Goal: Task Accomplishment & Management: Manage account settings

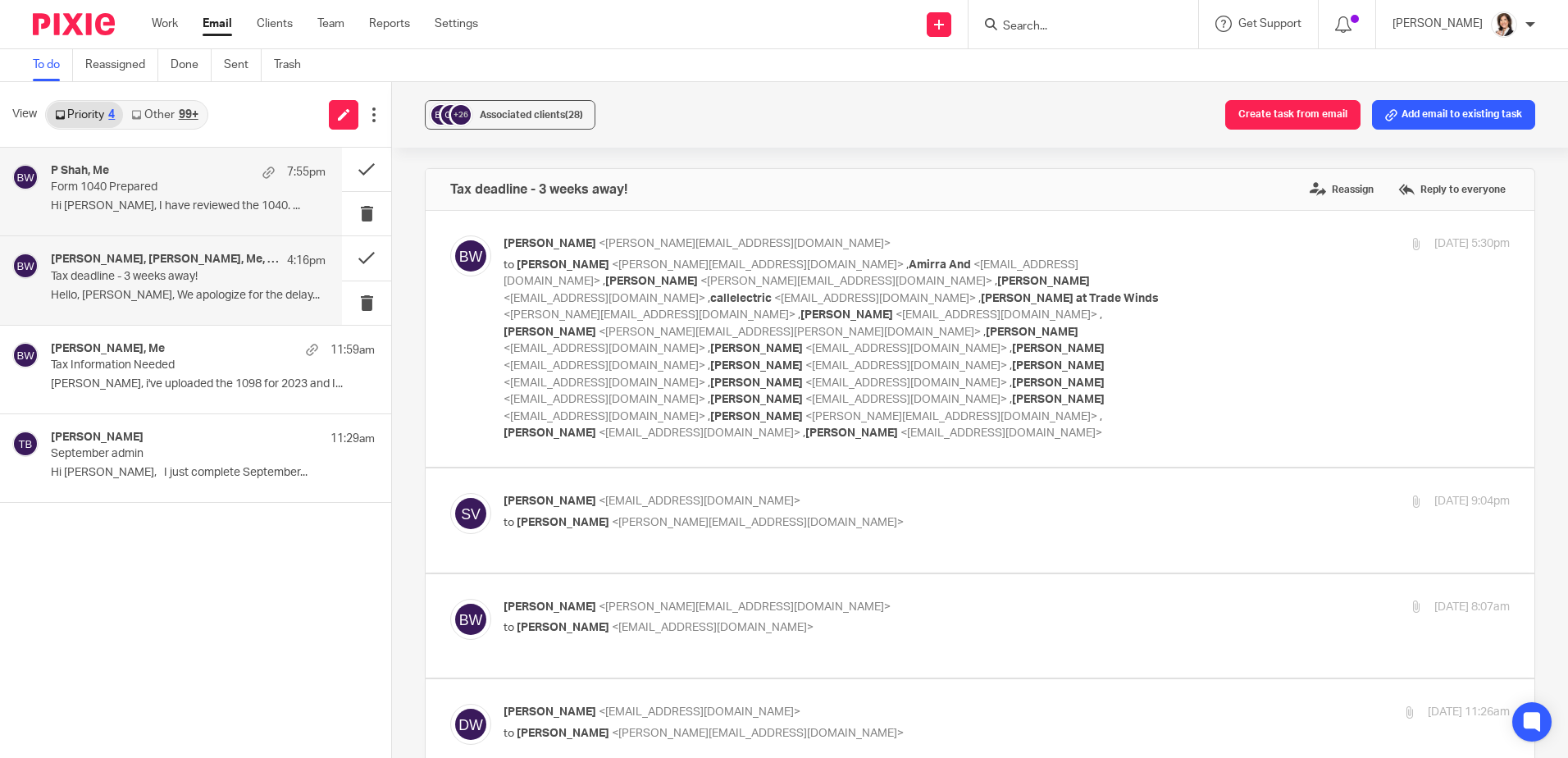
scroll to position [3169, 0]
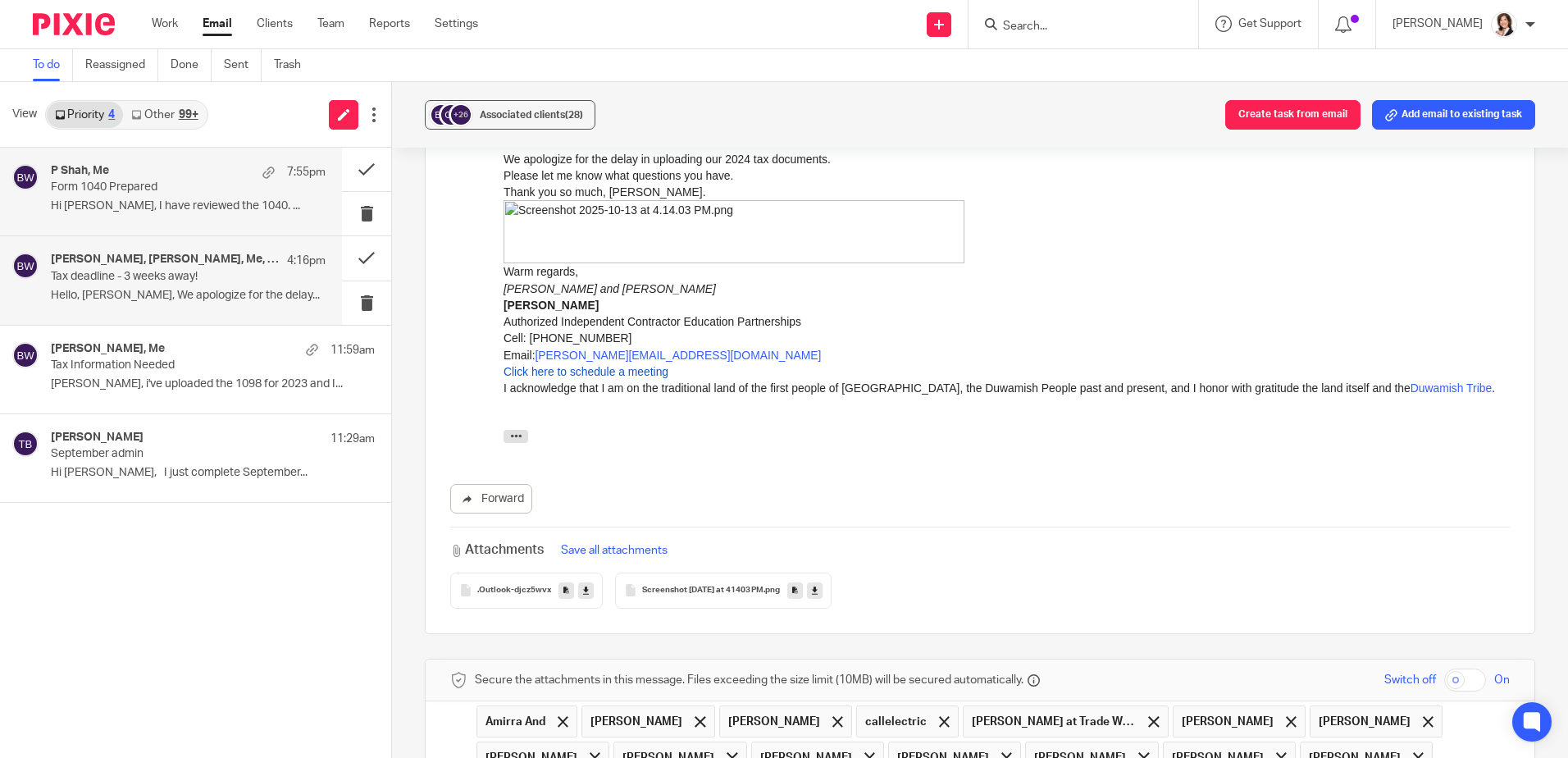
click at [124, 187] on p "Form 1040 Prepared" at bounding box center [160, 187] width 220 height 14
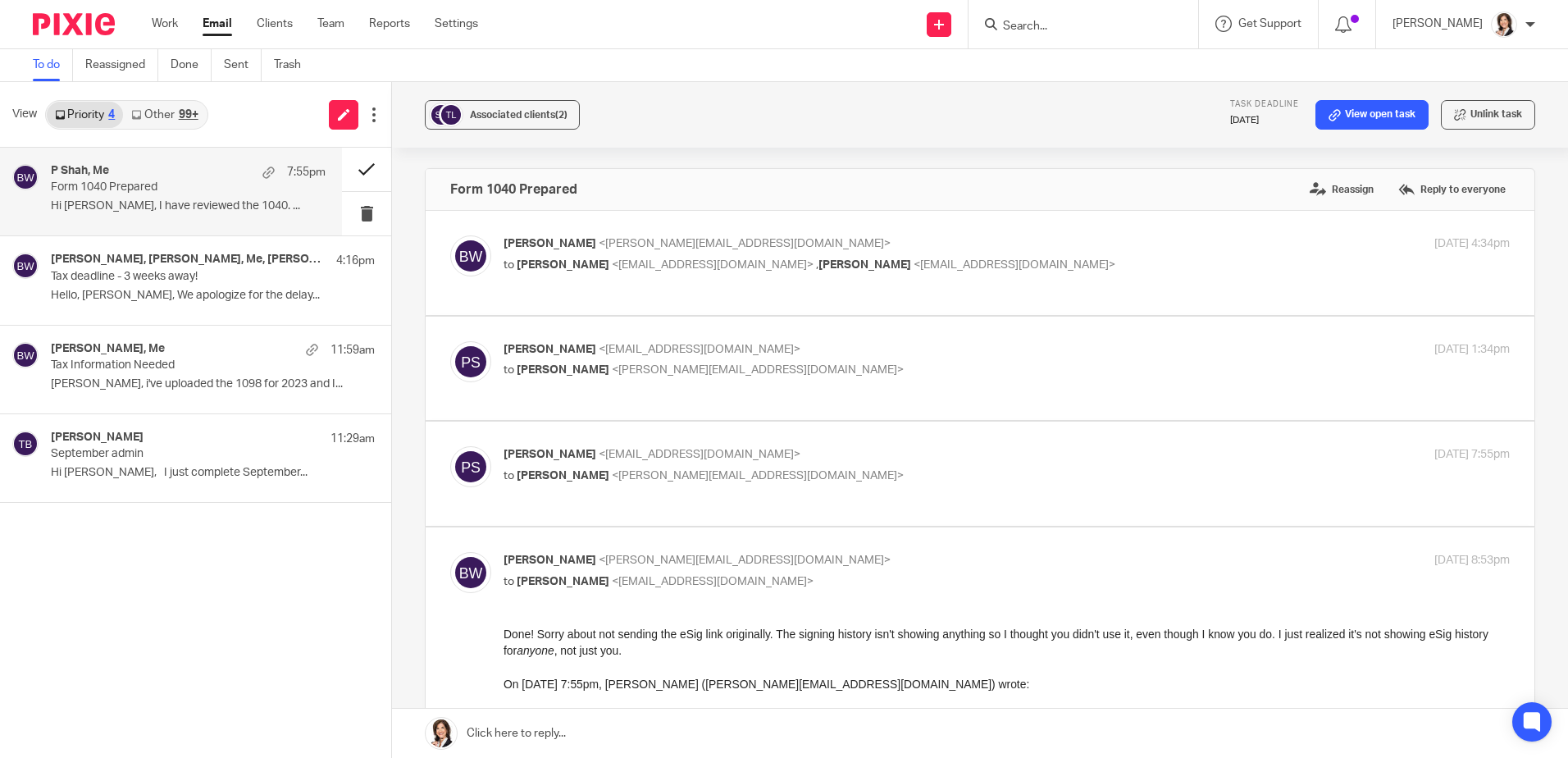
scroll to position [0, 0]
click at [362, 171] on button at bounding box center [366, 169] width 49 height 43
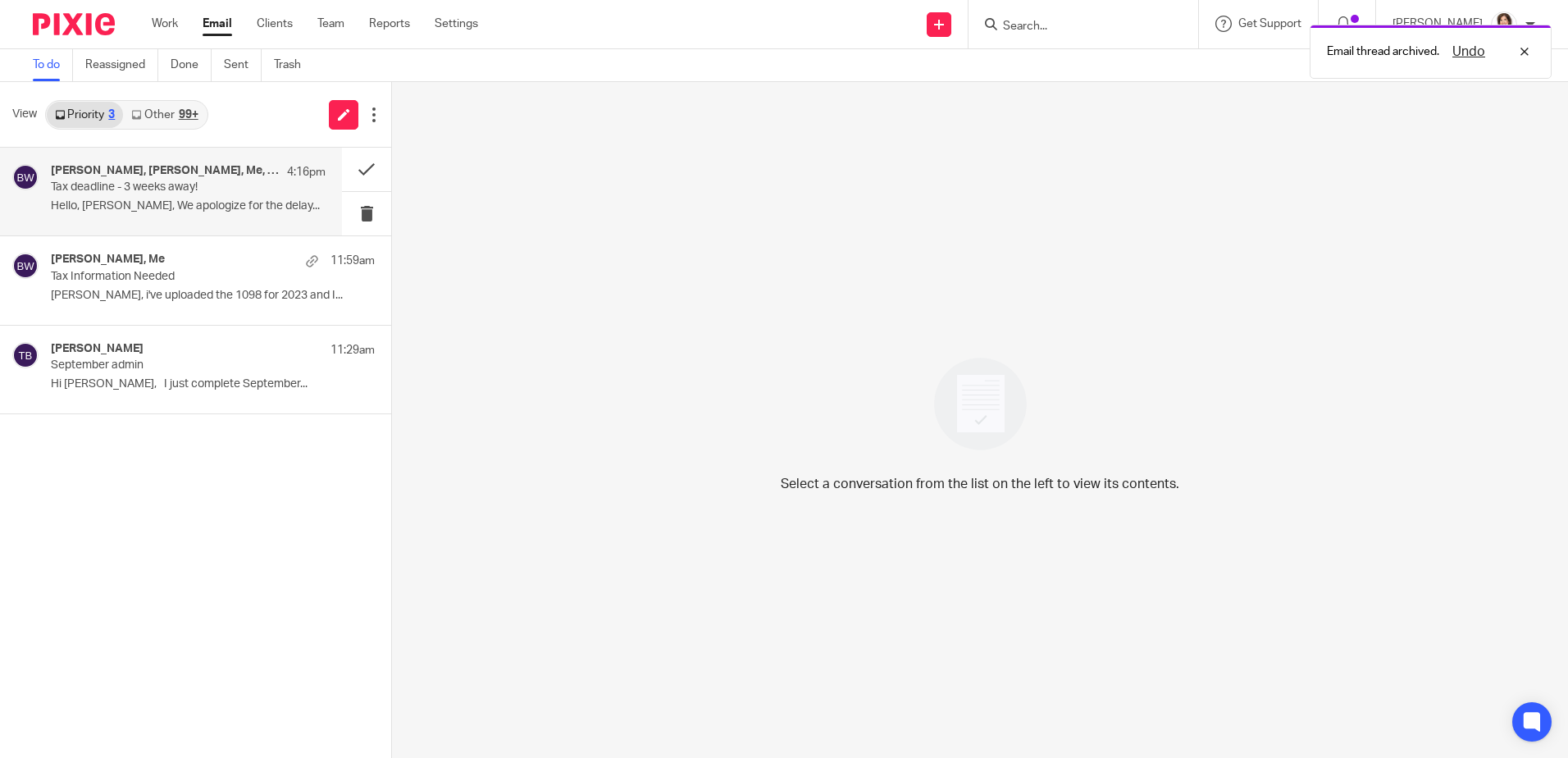
click at [182, 176] on h4 "Sandra Welander-McCartney, Angela Lane, Me, Jay Wilson, P Shah, Cindy Minette, …" at bounding box center [165, 170] width 228 height 14
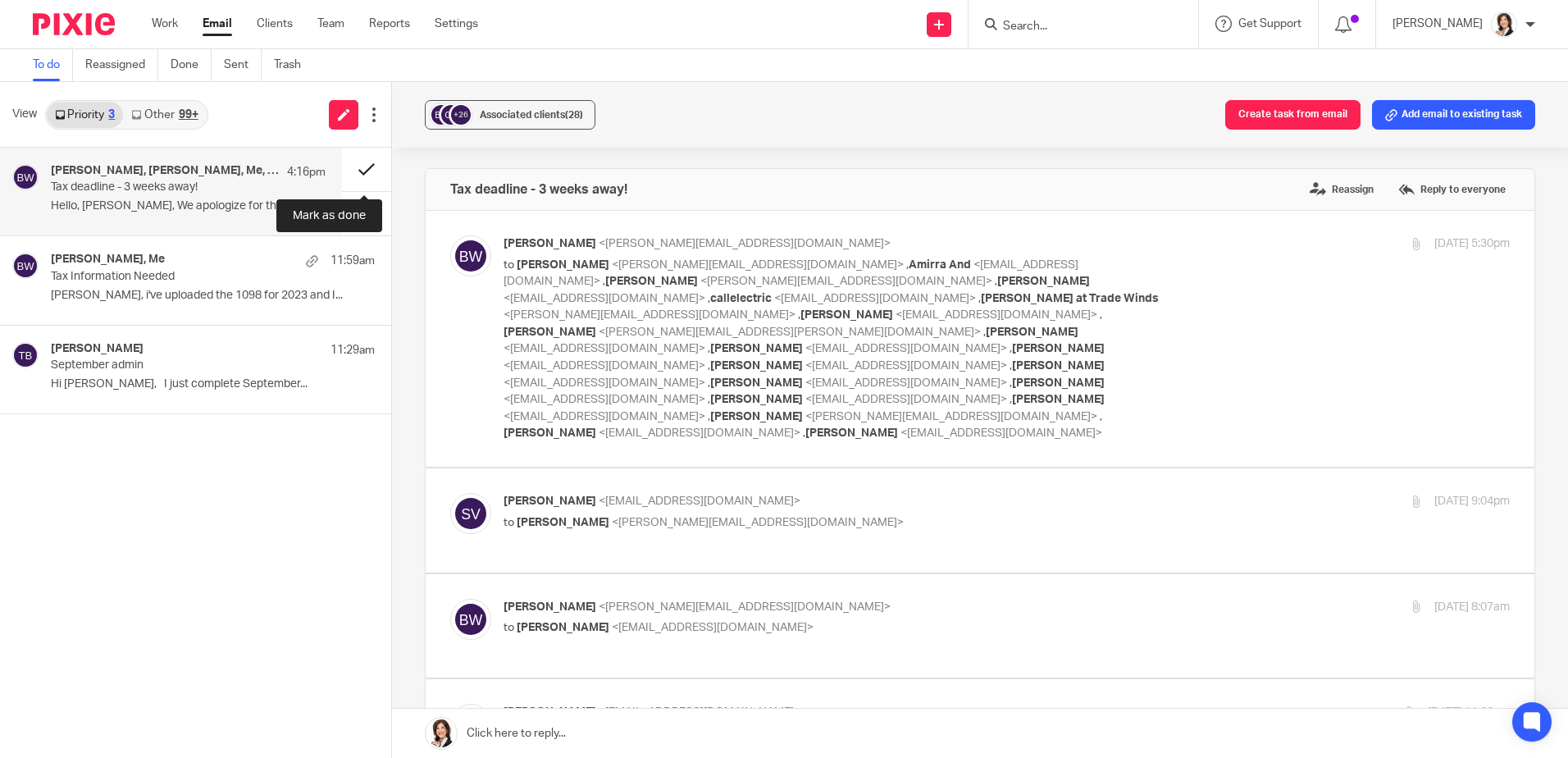
click at [360, 164] on button at bounding box center [366, 169] width 49 height 43
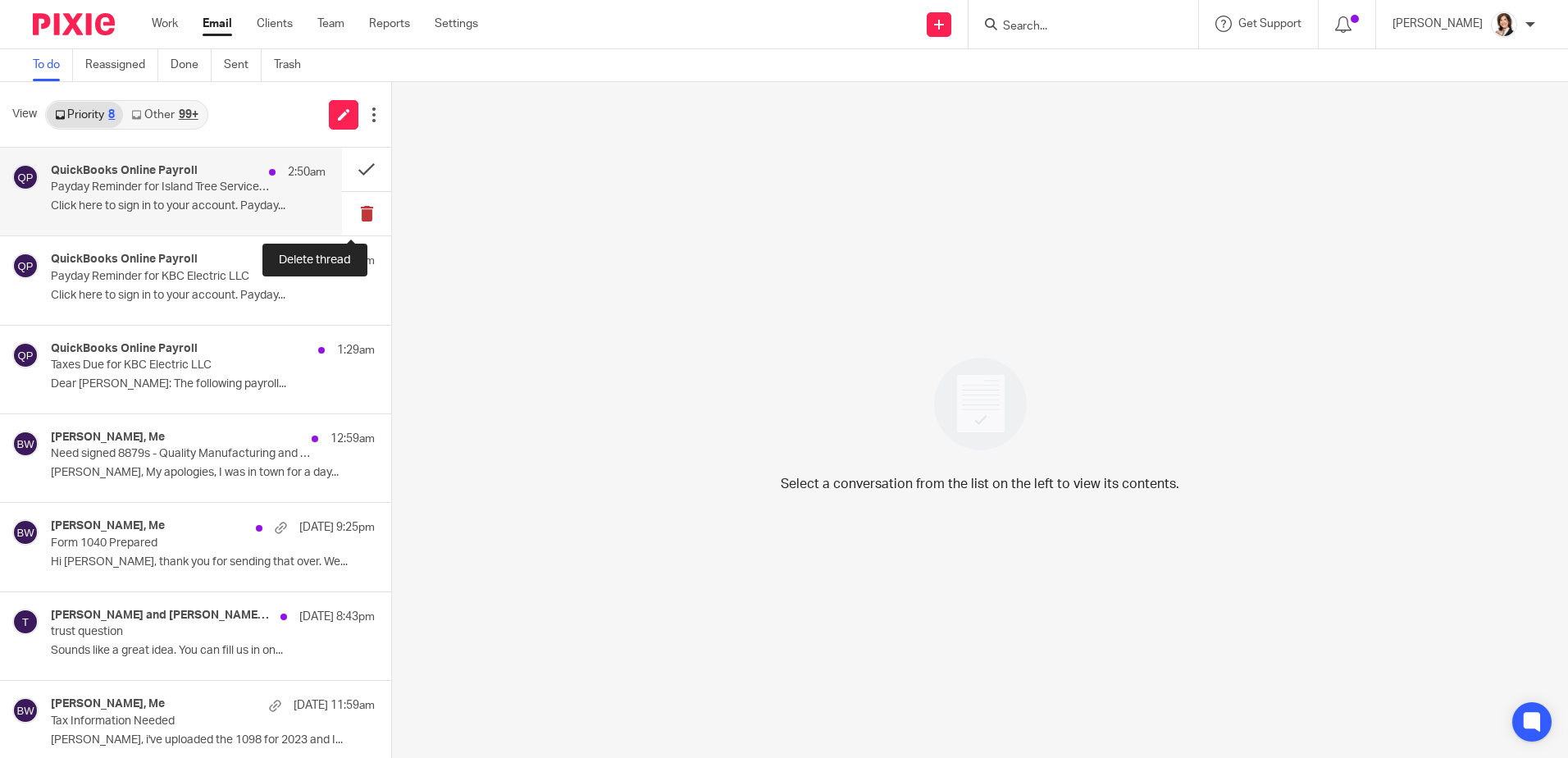
click at [350, 215] on button at bounding box center [366, 213] width 49 height 43
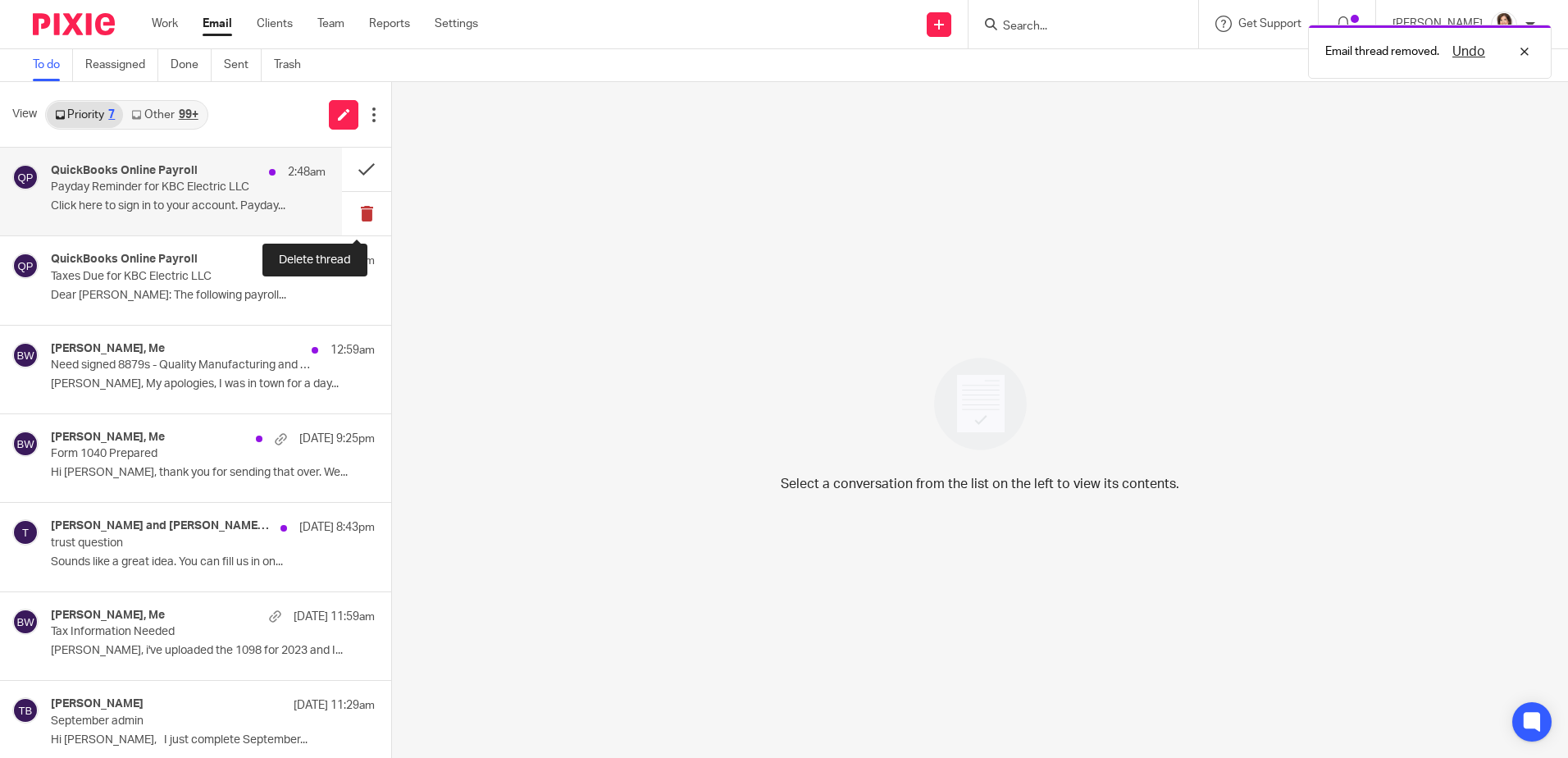
click at [350, 215] on button at bounding box center [366, 213] width 49 height 43
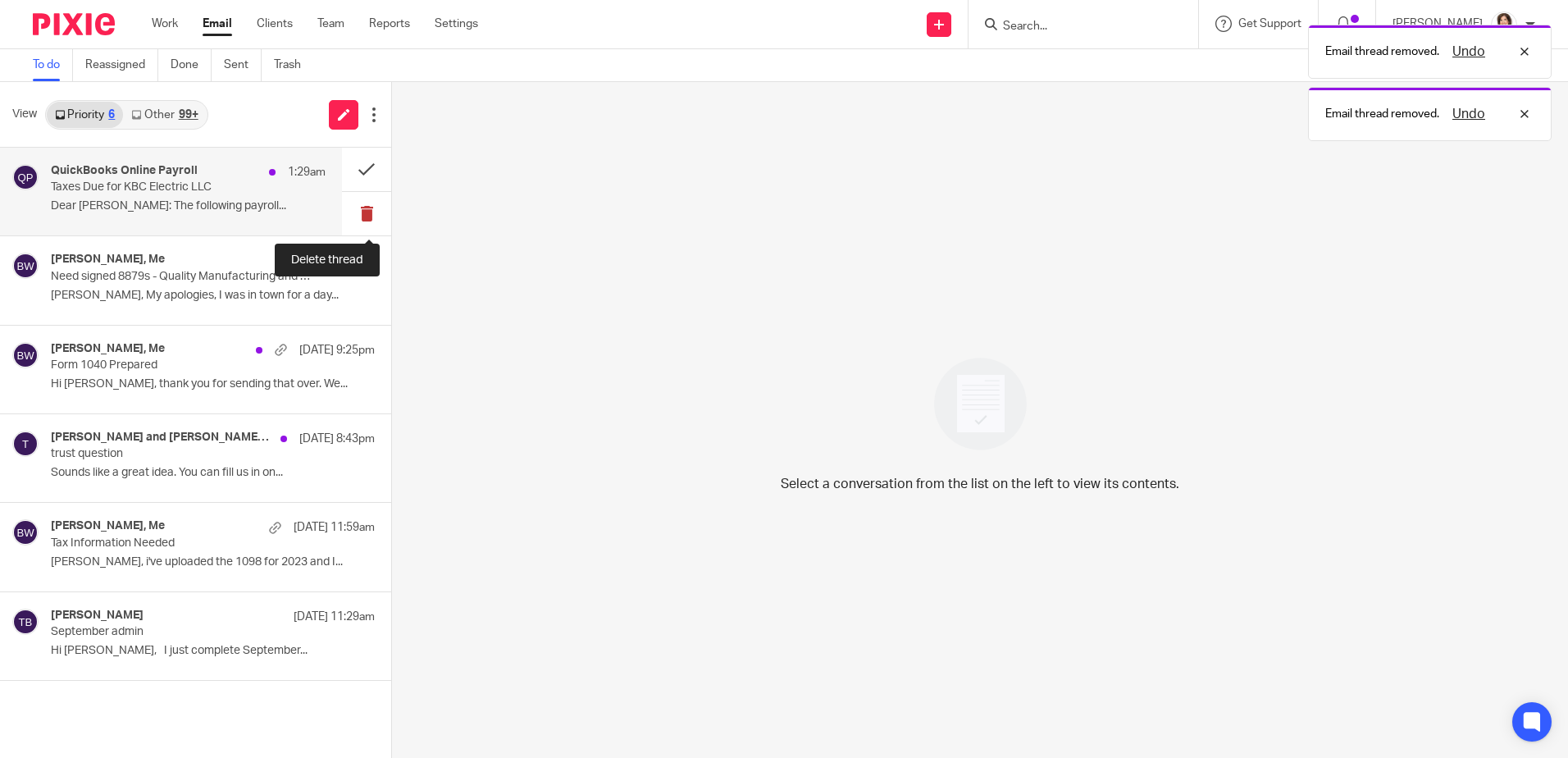
click at [354, 215] on button at bounding box center [366, 213] width 49 height 43
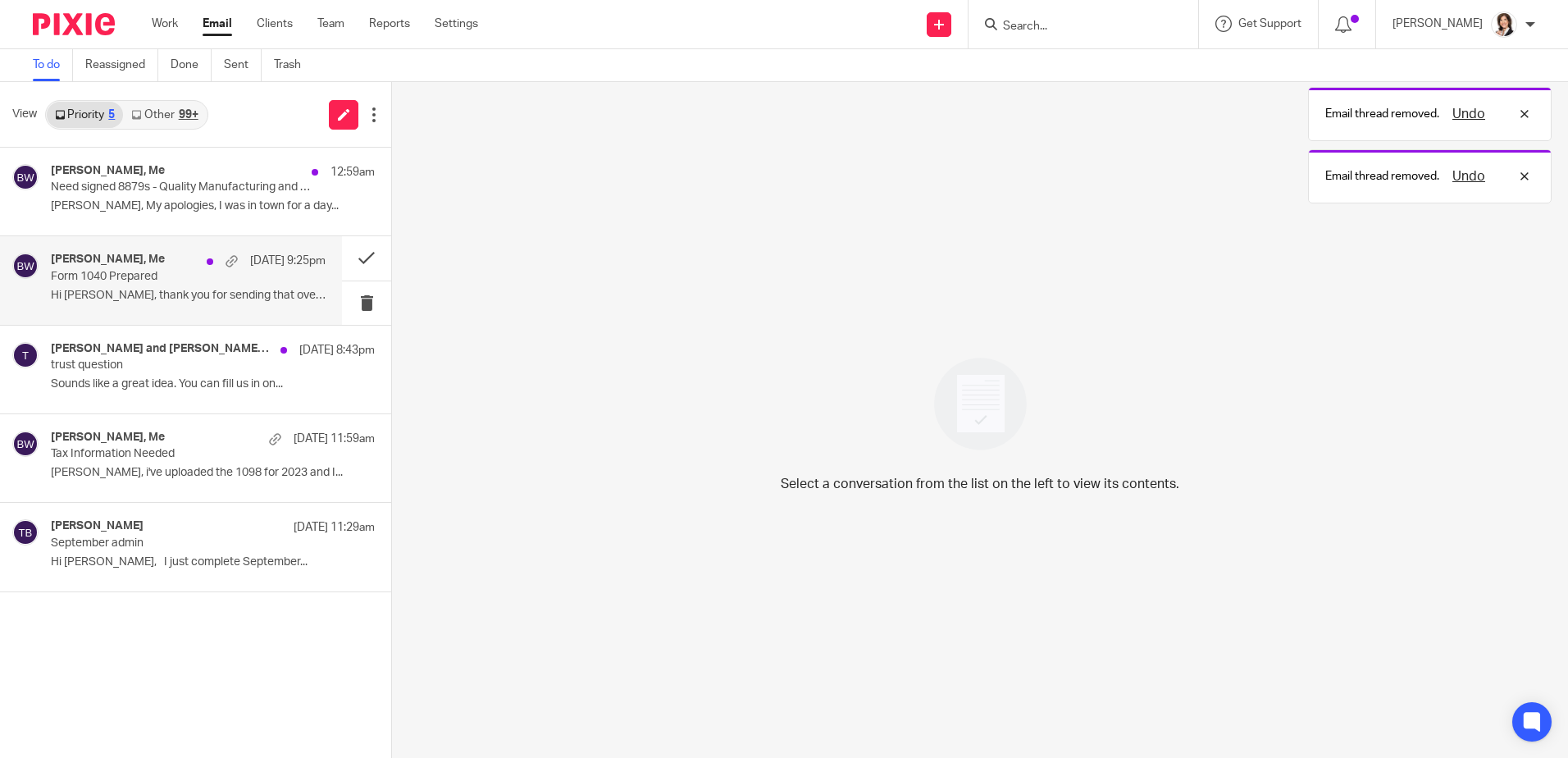
click at [166, 268] on div "Angela Lane, Me Oct 13 9:25pm" at bounding box center [188, 260] width 275 height 16
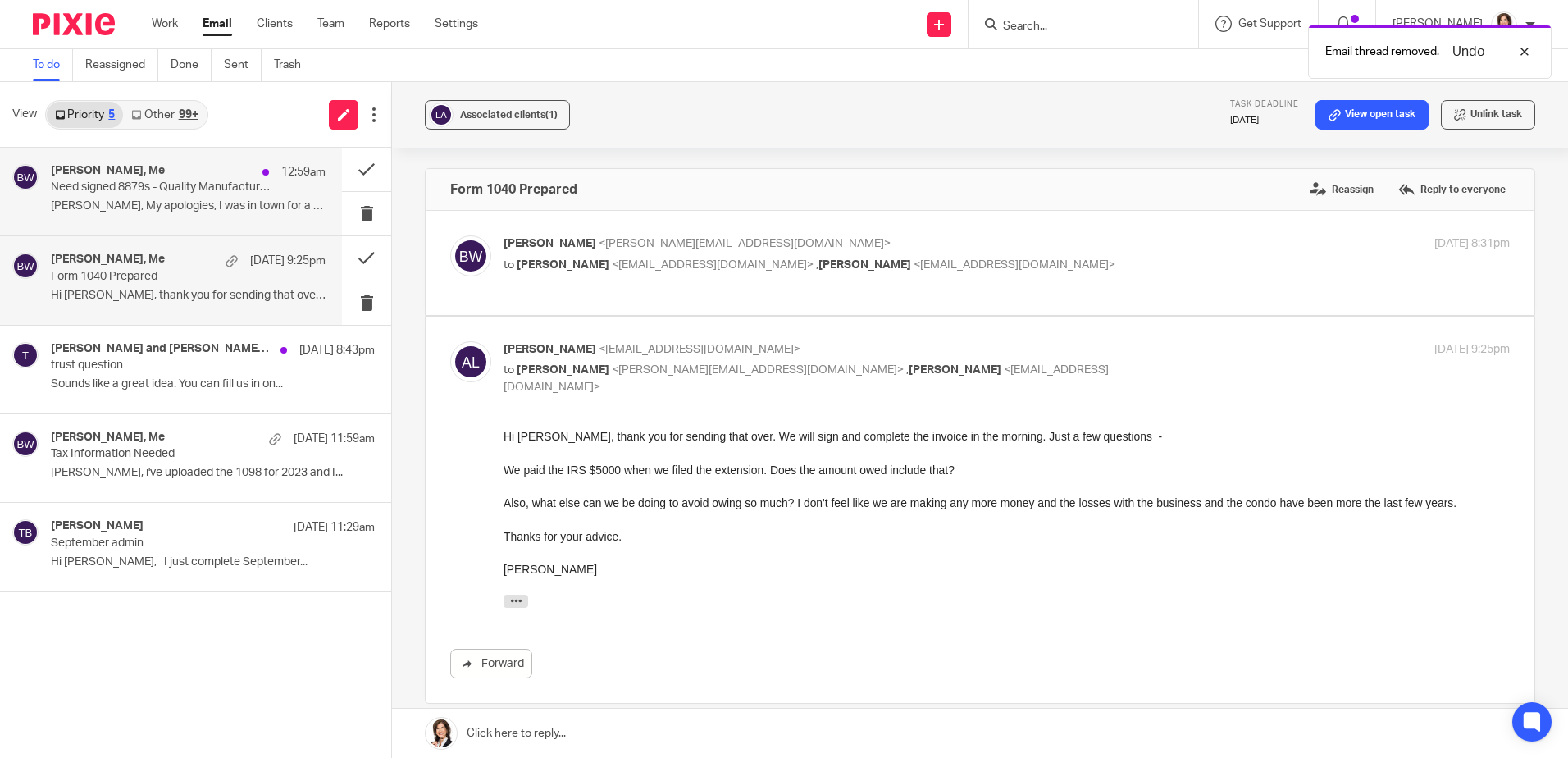
click at [187, 193] on p "Need signed 8879s - Quality Manufacturing and Personal tax returns" at bounding box center [160, 187] width 220 height 14
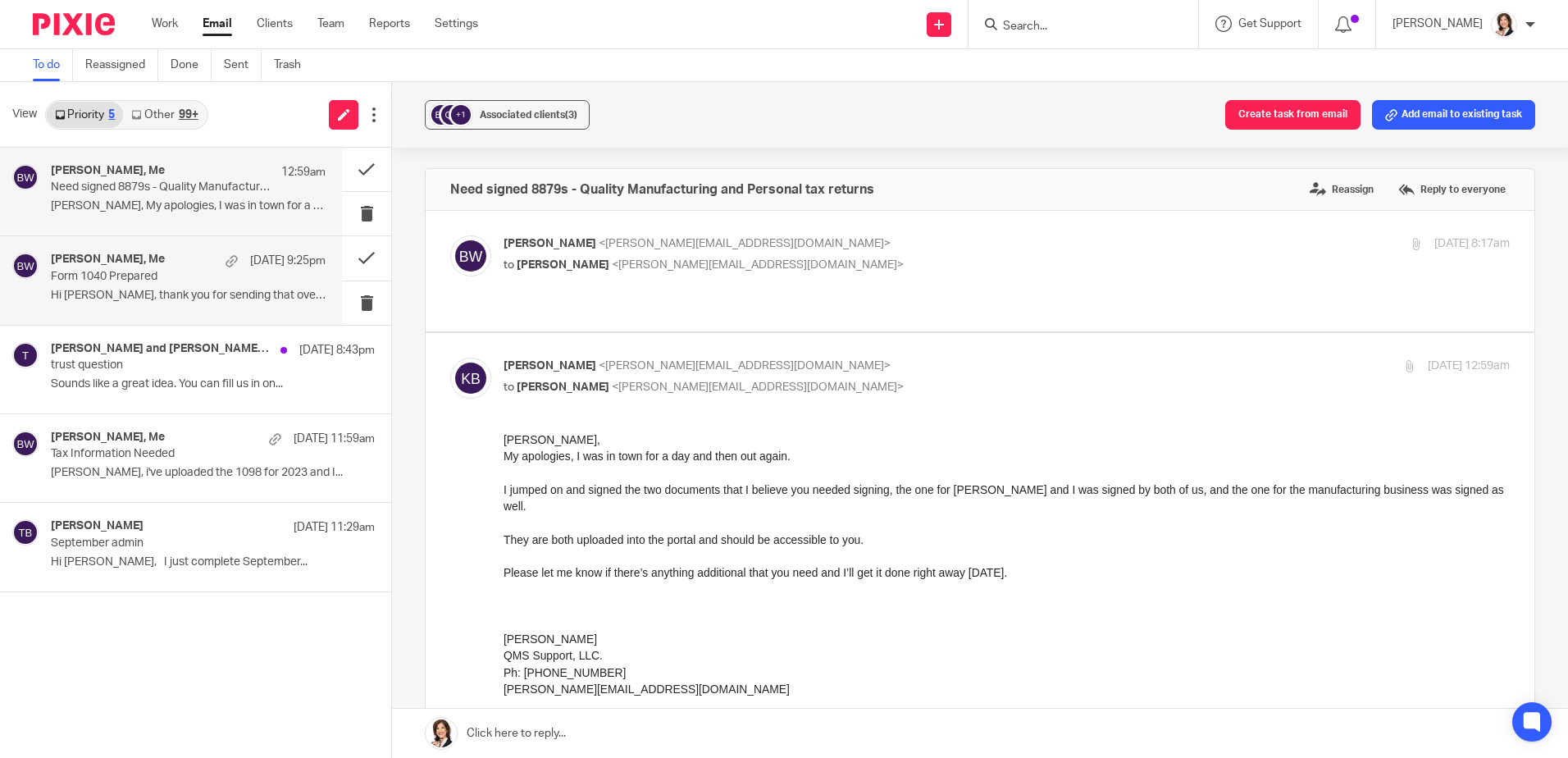
click at [103, 258] on h4 "[PERSON_NAME], Me" at bounding box center [108, 259] width 114 height 14
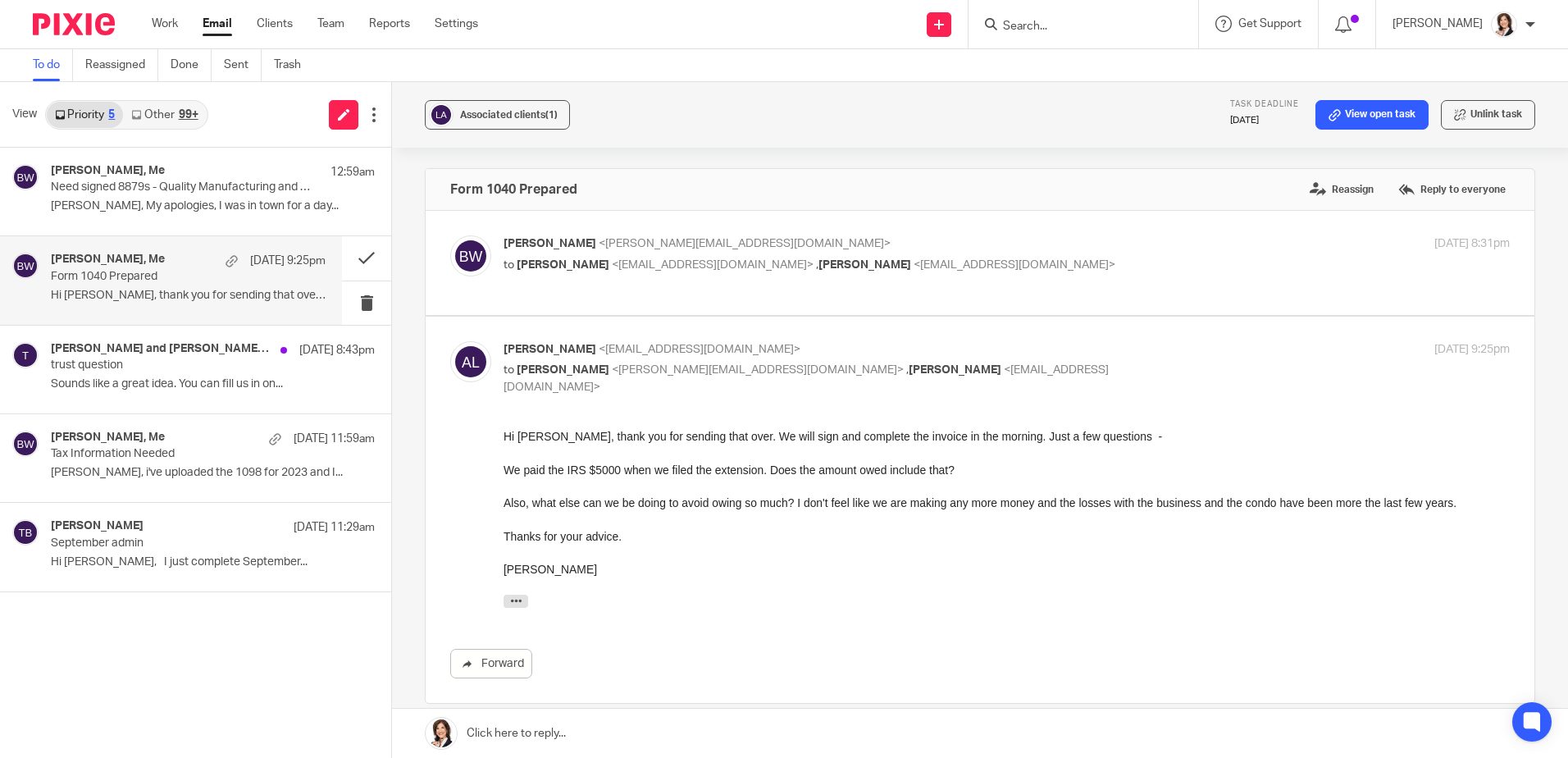
click at [578, 726] on link at bounding box center [979, 733] width 1176 height 49
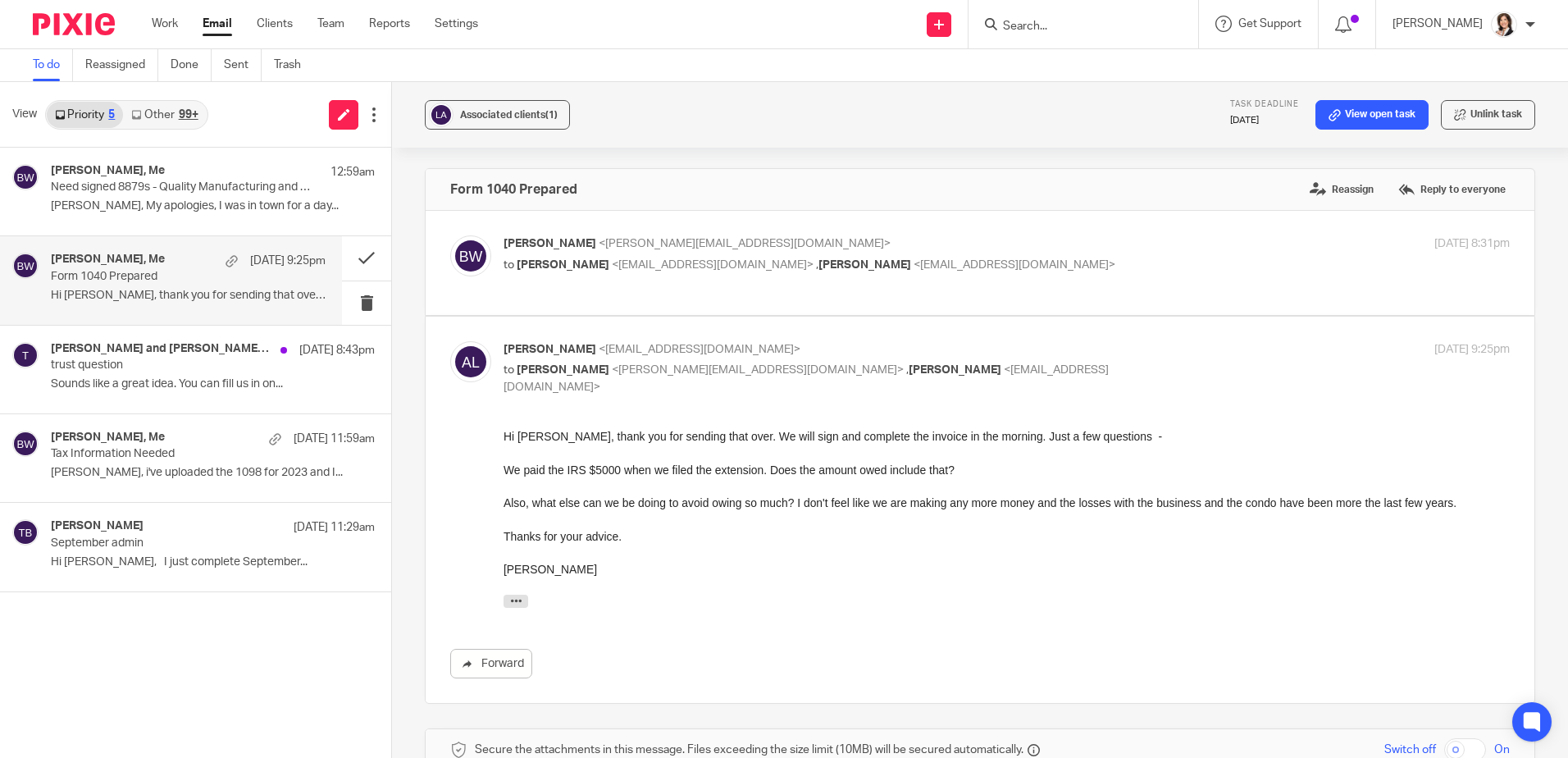
scroll to position [446, 0]
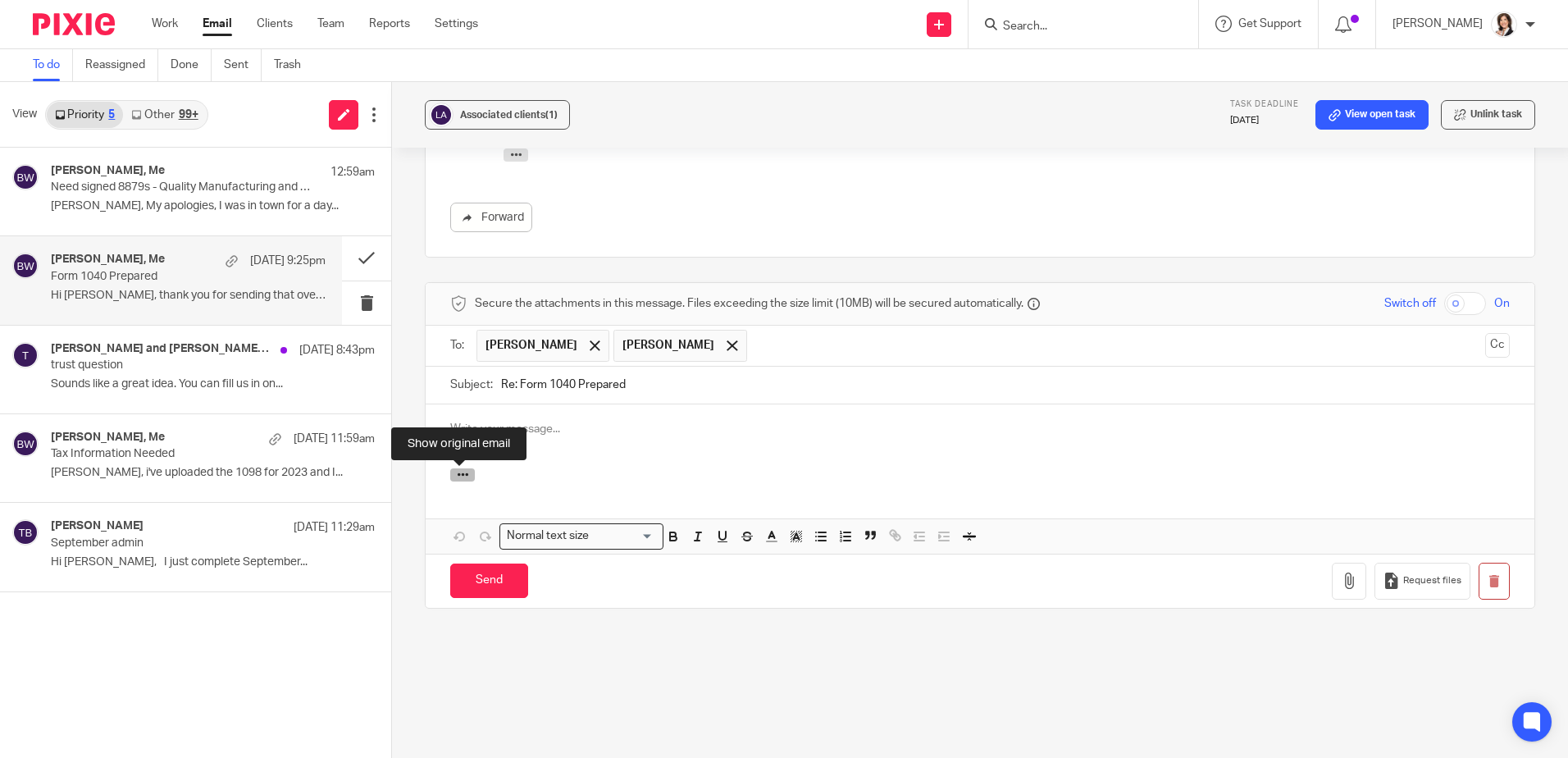
click at [458, 480] on icon "button" at bounding box center [463, 474] width 13 height 13
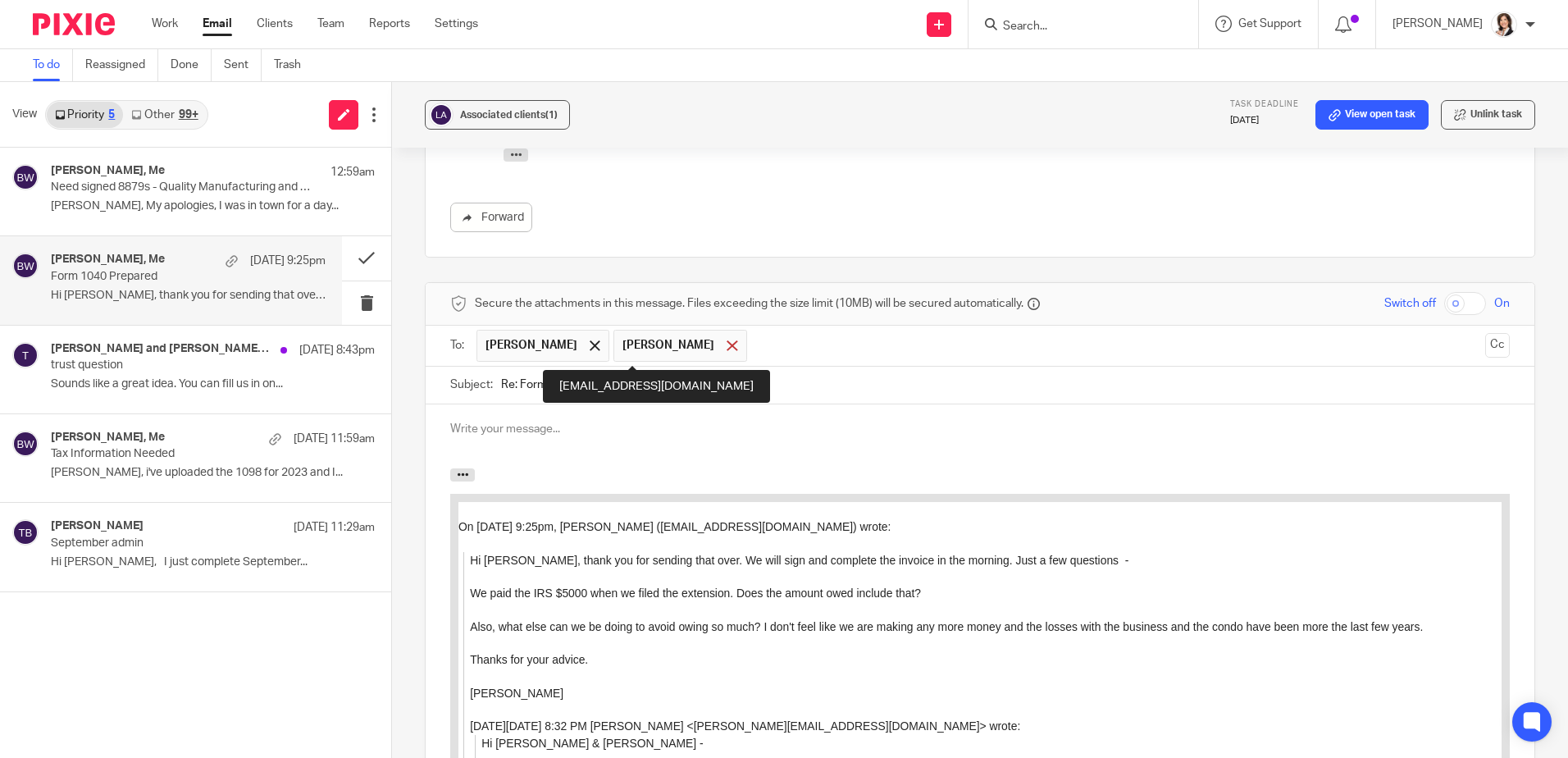
click at [727, 344] on span at bounding box center [732, 345] width 11 height 11
click at [517, 410] on div at bounding box center [980, 436] width 1109 height 64
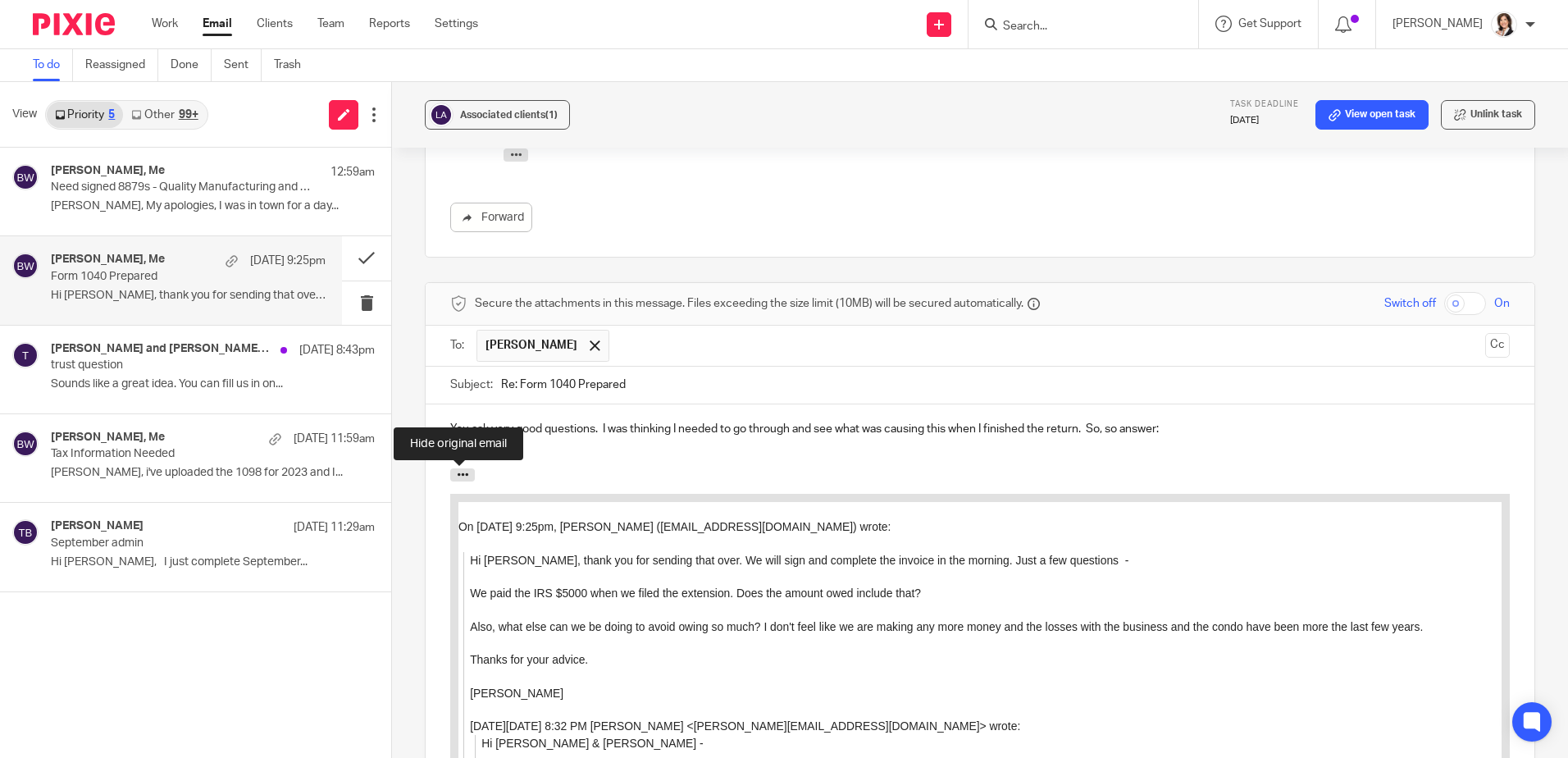
click at [556, 449] on p "1." at bounding box center [980, 445] width 1060 height 16
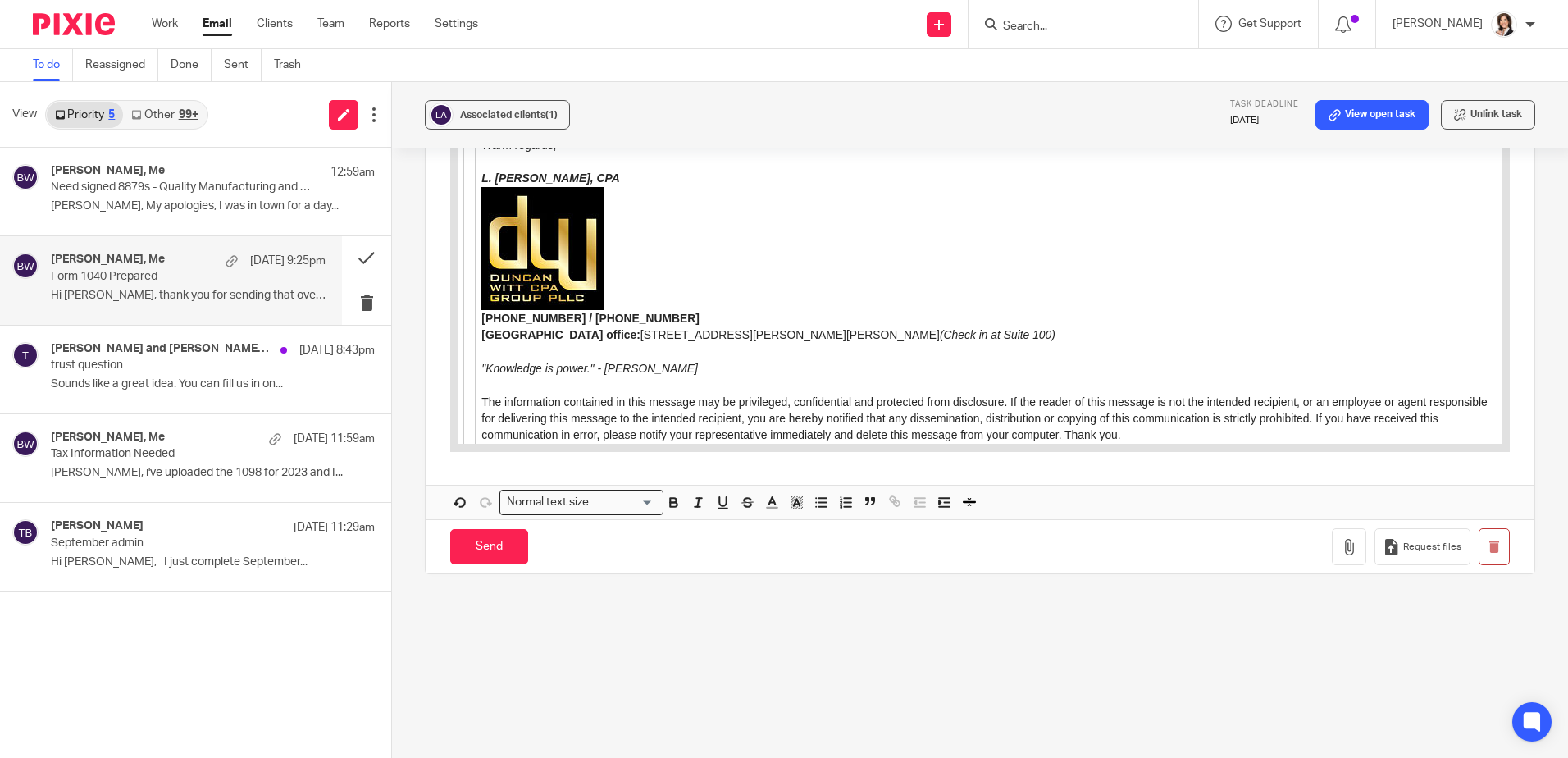
scroll to position [1266, 0]
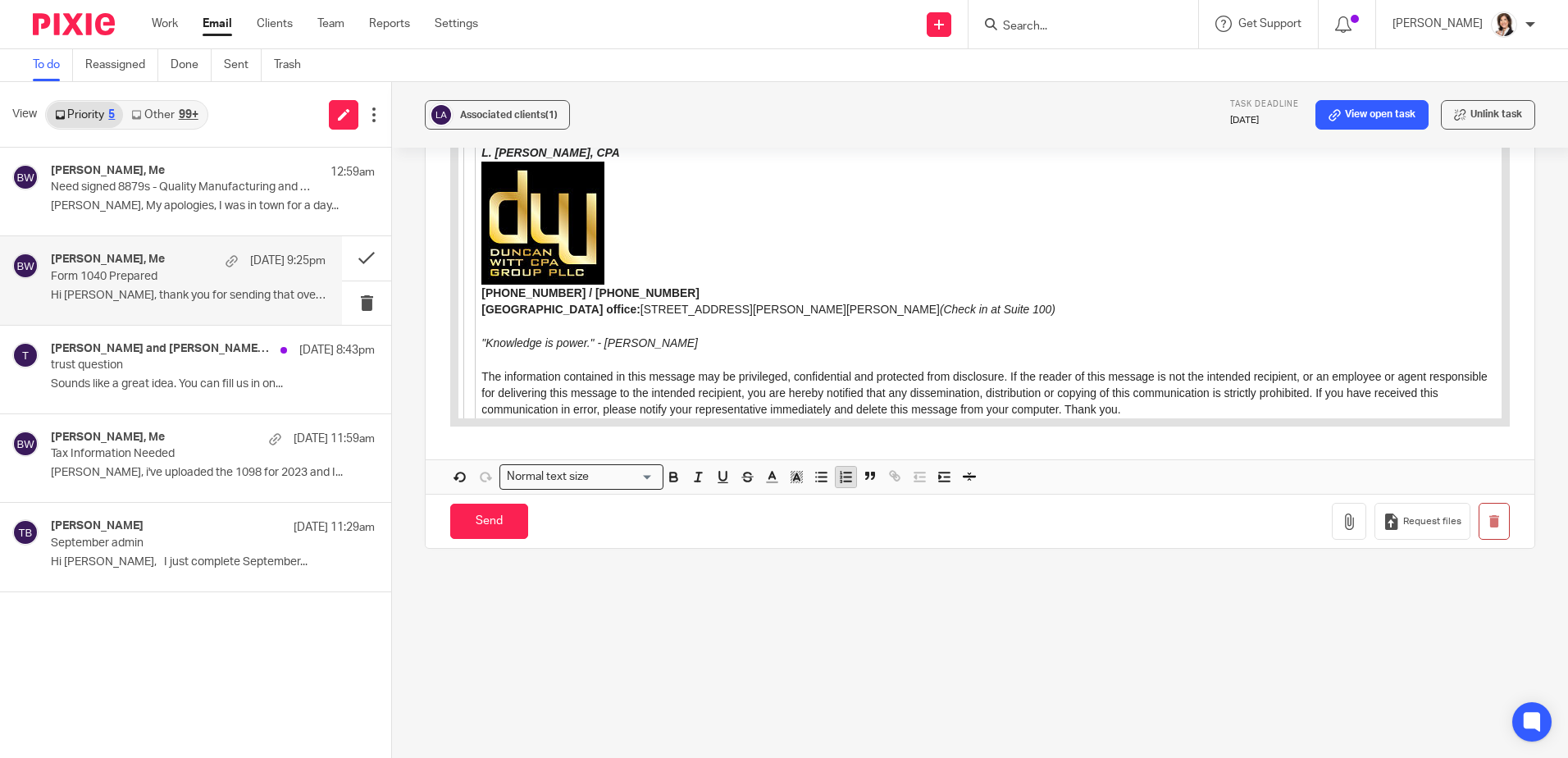
click at [845, 482] on line "button" at bounding box center [847, 482] width 7 height 0
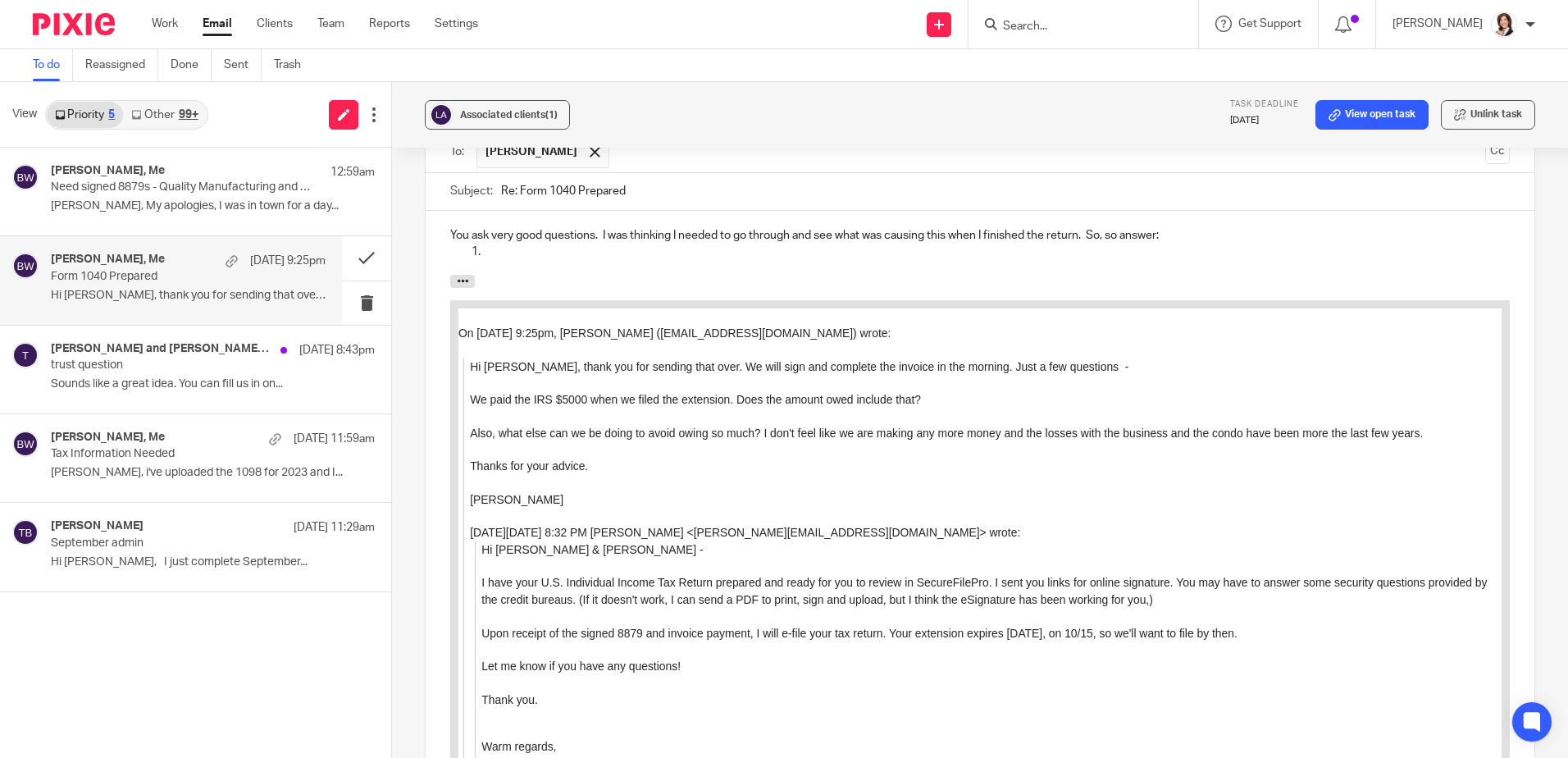
scroll to position [614, 0]
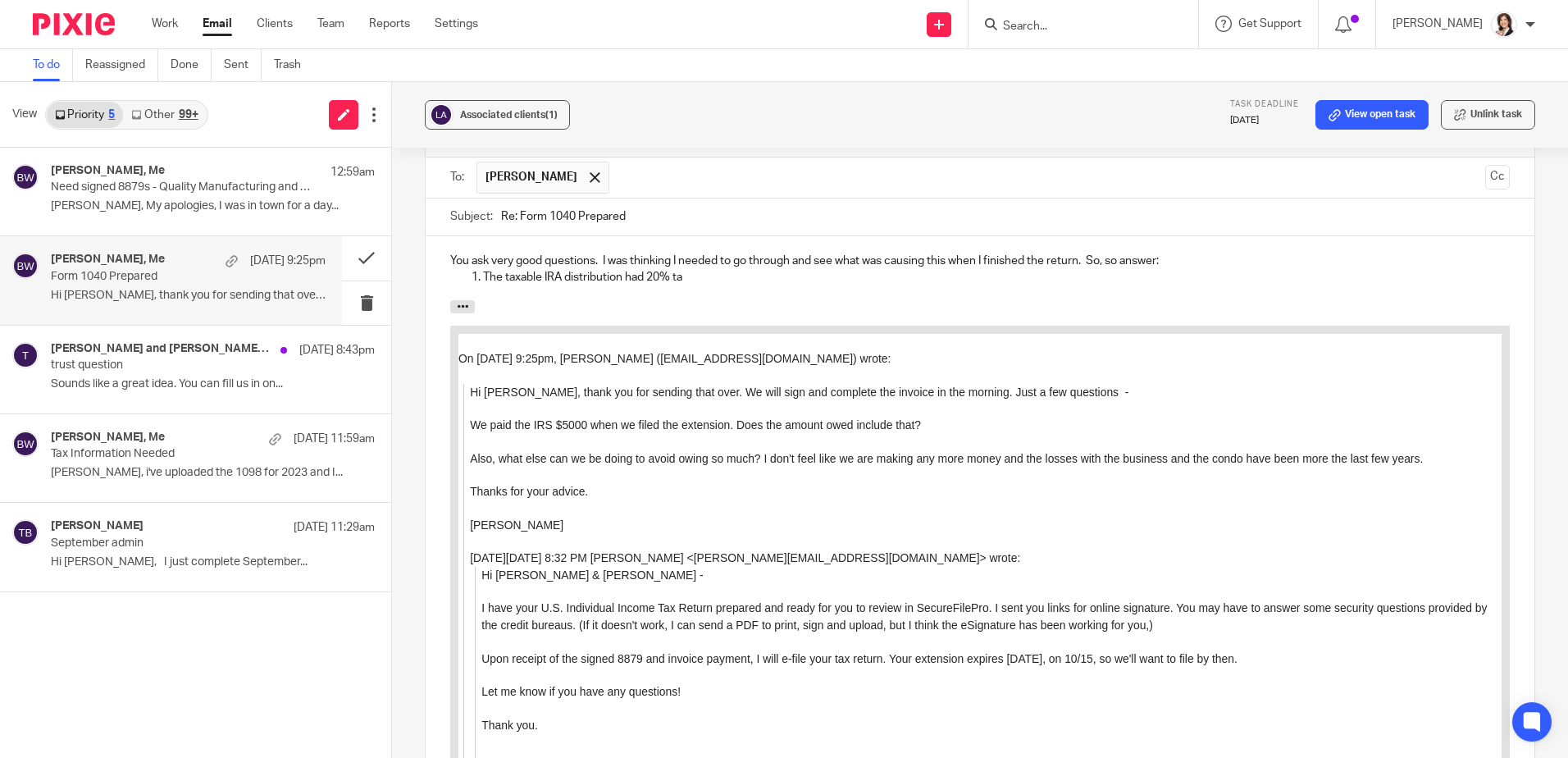
drag, startPoint x: 809, startPoint y: 215, endPoint x: 721, endPoint y: 275, distance: 106.5
click at [721, 275] on p "The taxable IRA distribution had 20% ta" at bounding box center [996, 276] width 1027 height 16
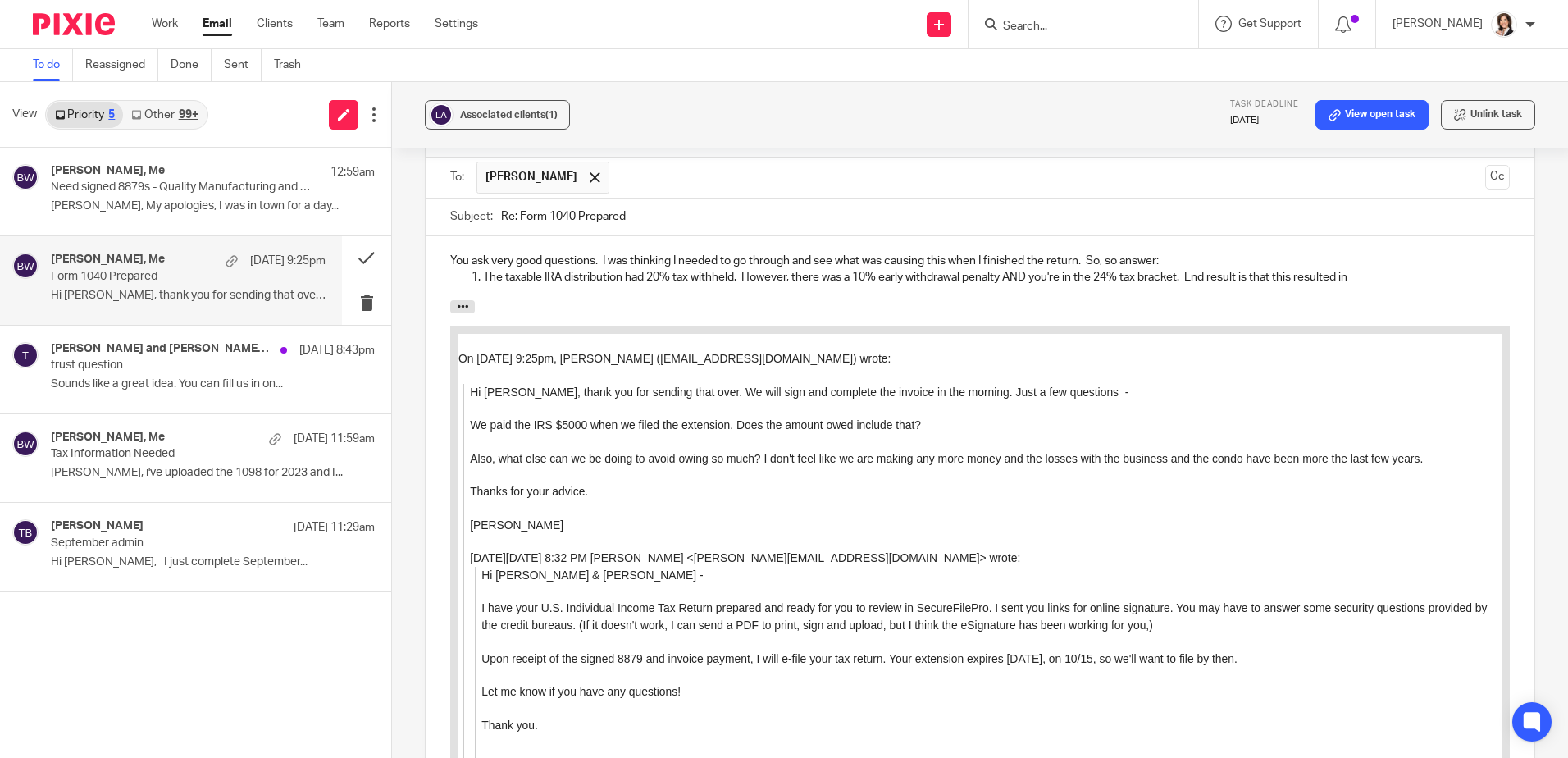
click at [1409, 273] on p "The taxable IRA distribution had 20% tax withheld. However, there was a 10% ear…" at bounding box center [996, 276] width 1027 height 16
click at [1466, 278] on p "The taxable IRA distribution had 20% tax withheld. However, there was a 10% ear…" at bounding box center [996, 276] width 1027 height 16
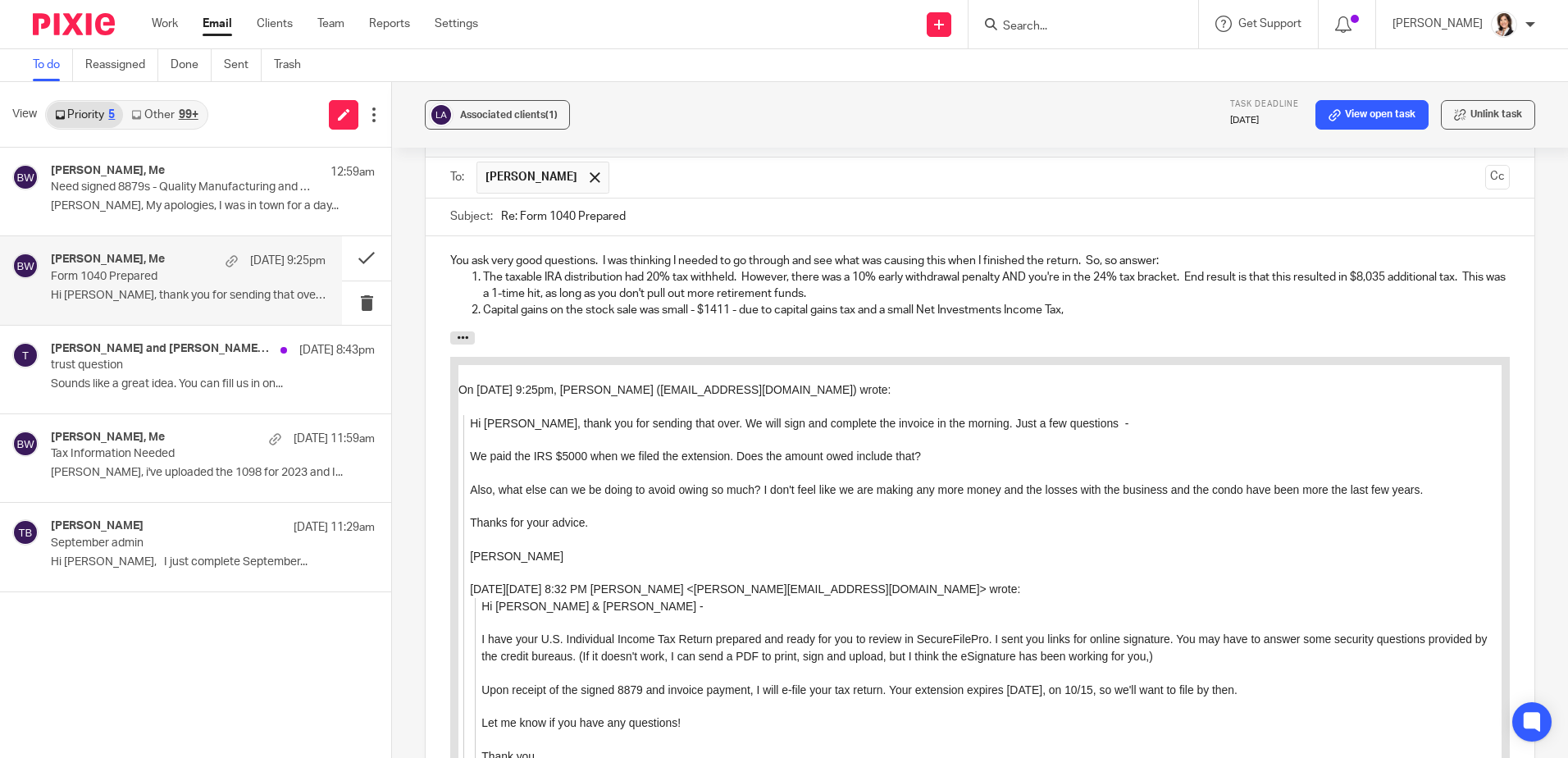
click at [1006, 306] on p "Capital gains on the stock sale was small - $1411 - due to capital gains tax an…" at bounding box center [996, 309] width 1027 height 16
click at [1080, 305] on p "Capital gains on the stock sale was small - $1411 - due to capital gains tax an…" at bounding box center [996, 309] width 1027 height 16
drag, startPoint x: 638, startPoint y: 310, endPoint x: 689, endPoint y: 309, distance: 51.0
click at [689, 309] on p "Capital gains on the stock sale was small - $1411 - due to capital gains tax an…" at bounding box center [996, 309] width 1027 height 16
click at [1465, 309] on p "Capital gains on the stock sale added tax - $1411 - due to capital gains tax an…" at bounding box center [996, 309] width 1027 height 16
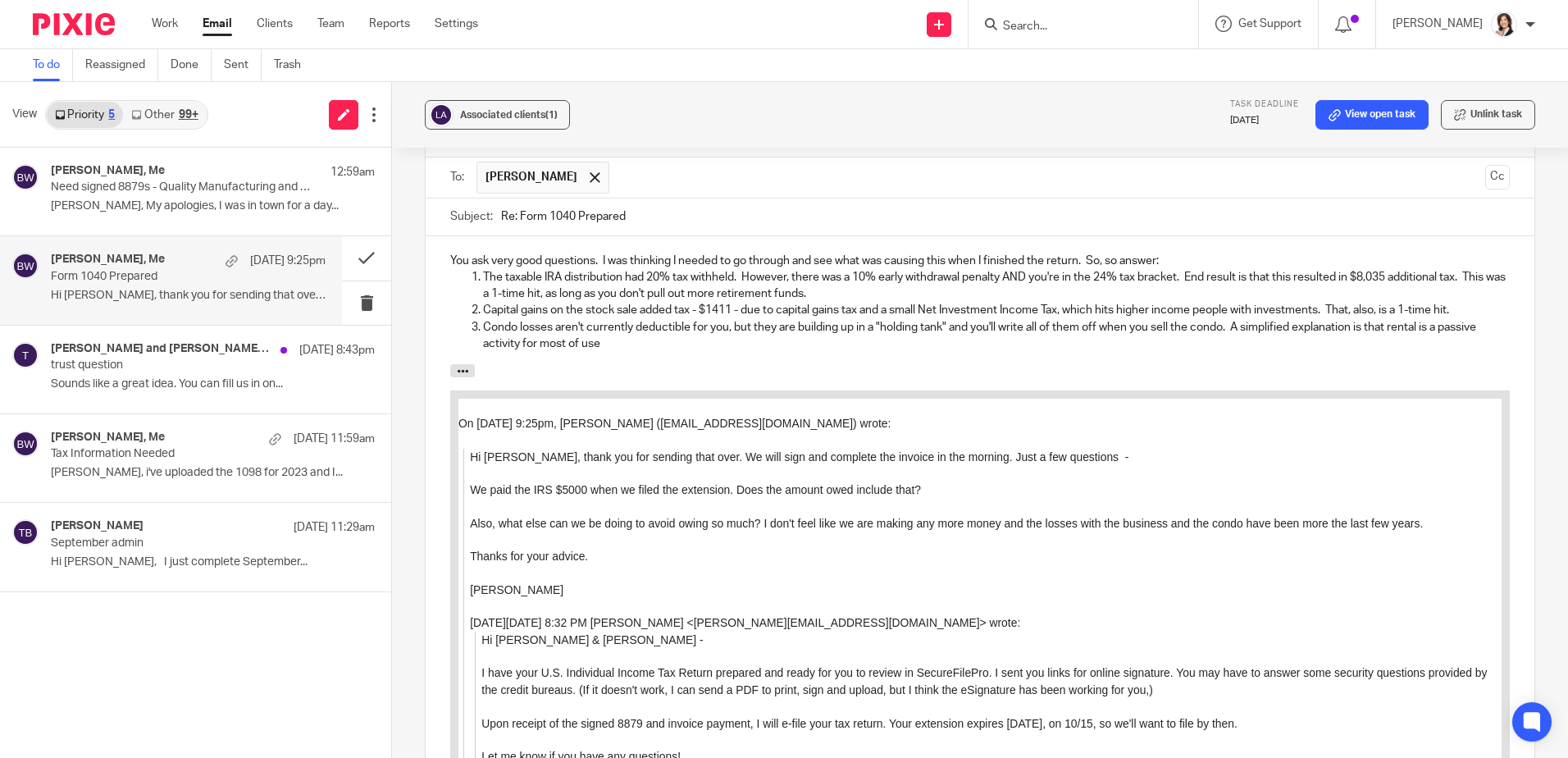
click at [1443, 328] on p "Condo losses aren't currently deductible for you, but they are building up in a…" at bounding box center [996, 336] width 1027 height 34
click at [562, 343] on p "Condo losses aren't currently deductible for you, but they are building up in a…" at bounding box center [996, 336] width 1027 height 34
click at [684, 350] on p "Condo losses aren't currently deductible for you, but they are building up in a…" at bounding box center [996, 336] width 1027 height 34
click at [1223, 325] on p "Condo losses aren't currently deductible for you, but they are building up in a…" at bounding box center [996, 336] width 1027 height 34
click at [879, 343] on p "Condo losses aren't currently deductible for you, but they are building up in a…" at bounding box center [996, 336] width 1027 height 34
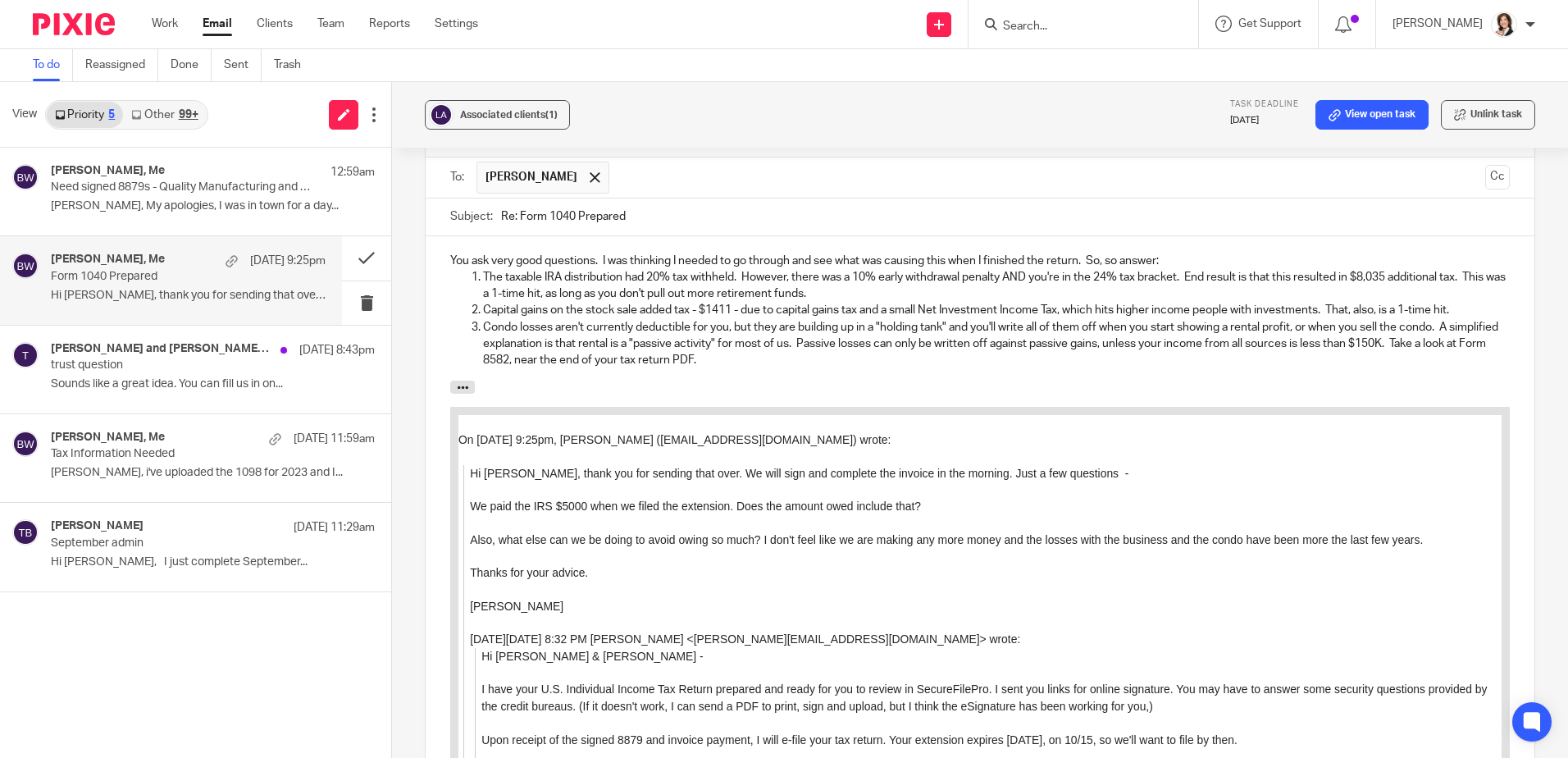
click at [784, 365] on p "Condo losses aren't currently deductible for you, but they are building up in a…" at bounding box center [996, 343] width 1027 height 50
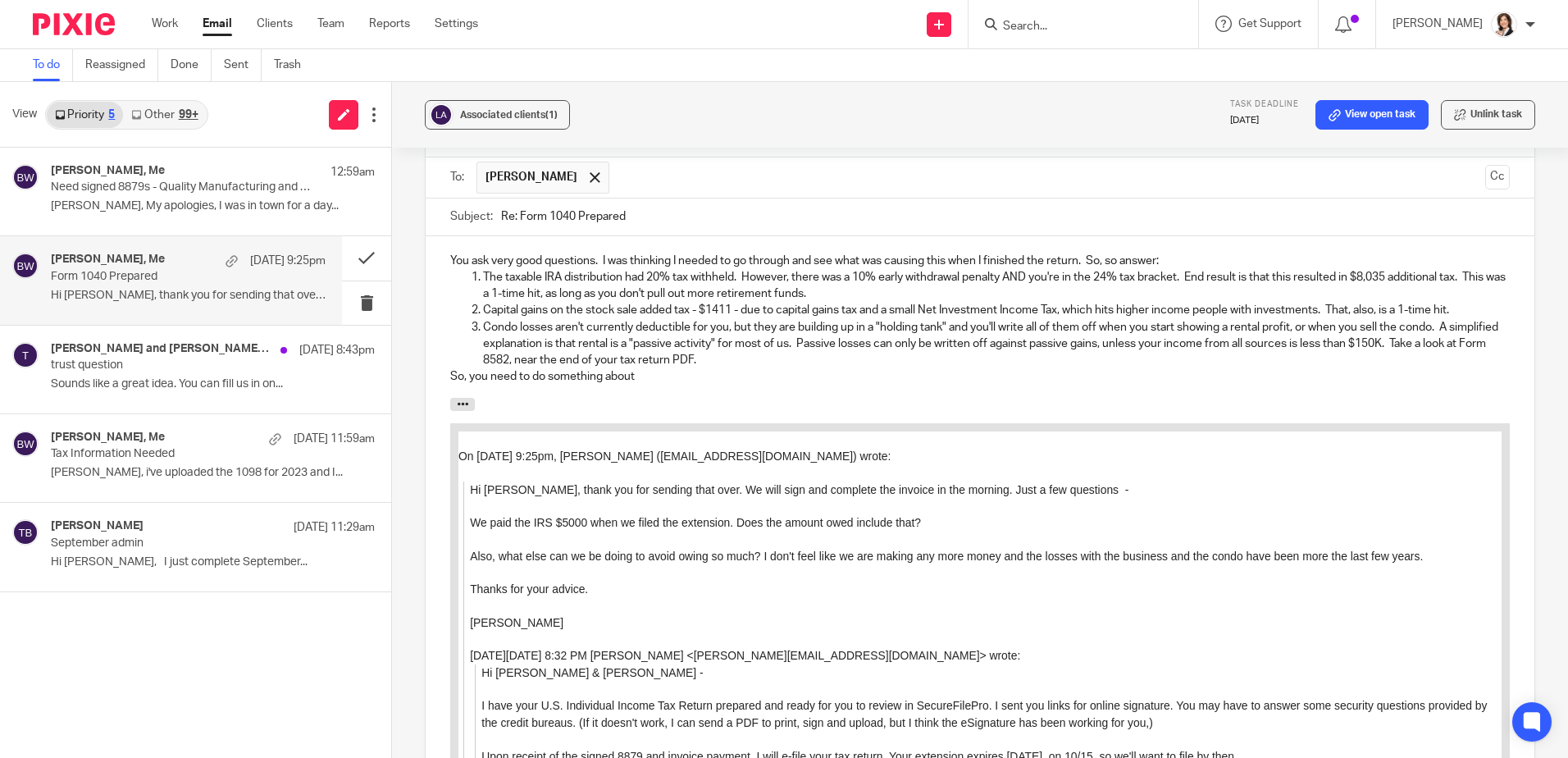
drag, startPoint x: 648, startPoint y: 380, endPoint x: 430, endPoint y: 378, distance: 218.0
click at [430, 378] on div "You ask very good questions. I was thinking I needed to go through and see what…" at bounding box center [980, 317] width 1109 height 162
drag, startPoint x: 1029, startPoint y: 326, endPoint x: 1071, endPoint y: 329, distance: 42.1
click at [1080, 327] on p "Condo losses aren't currently deductible for you, but they are building up in a…" at bounding box center [996, 343] width 1027 height 50
drag, startPoint x: 1000, startPoint y: 327, endPoint x: 1078, endPoint y: 329, distance: 78.0
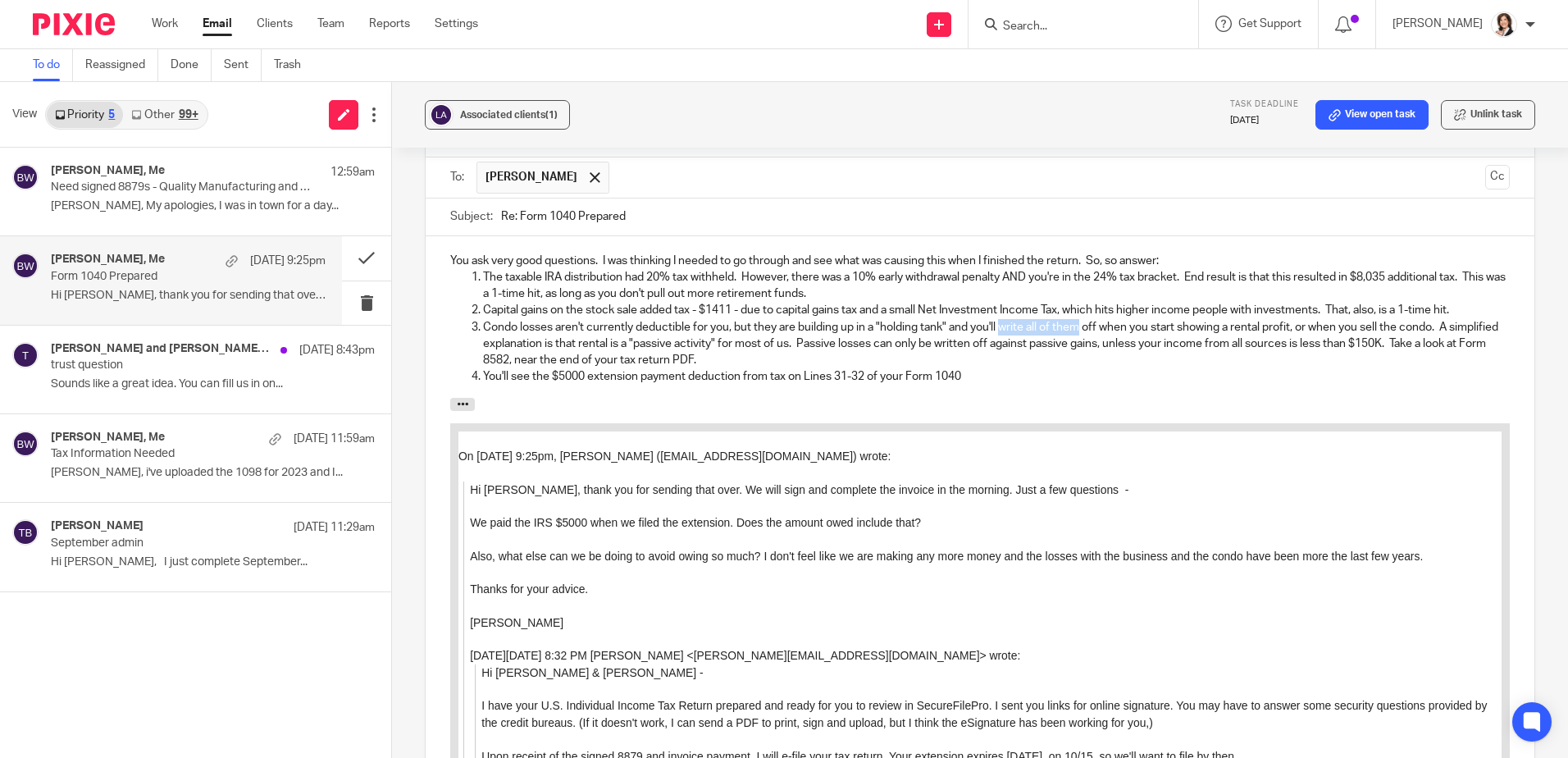
click at [1078, 329] on p "Condo losses aren't currently deductible for you, but they are building up in a…" at bounding box center [996, 343] width 1027 height 50
drag, startPoint x: 1132, startPoint y: 328, endPoint x: 1202, endPoint y: 326, distance: 70.0
click at [1202, 326] on p "Condo losses aren't currently deductible for you, but they are building up in a…" at bounding box center [996, 343] width 1027 height 50
click at [1241, 326] on p "Condo losses aren't currently deductible for you, but they are building up in a…" at bounding box center [996, 343] width 1027 height 50
click at [1013, 373] on p "You'll see the $5000 extension payment deduction from tax on Lines 31-32 of you…" at bounding box center [996, 376] width 1027 height 16
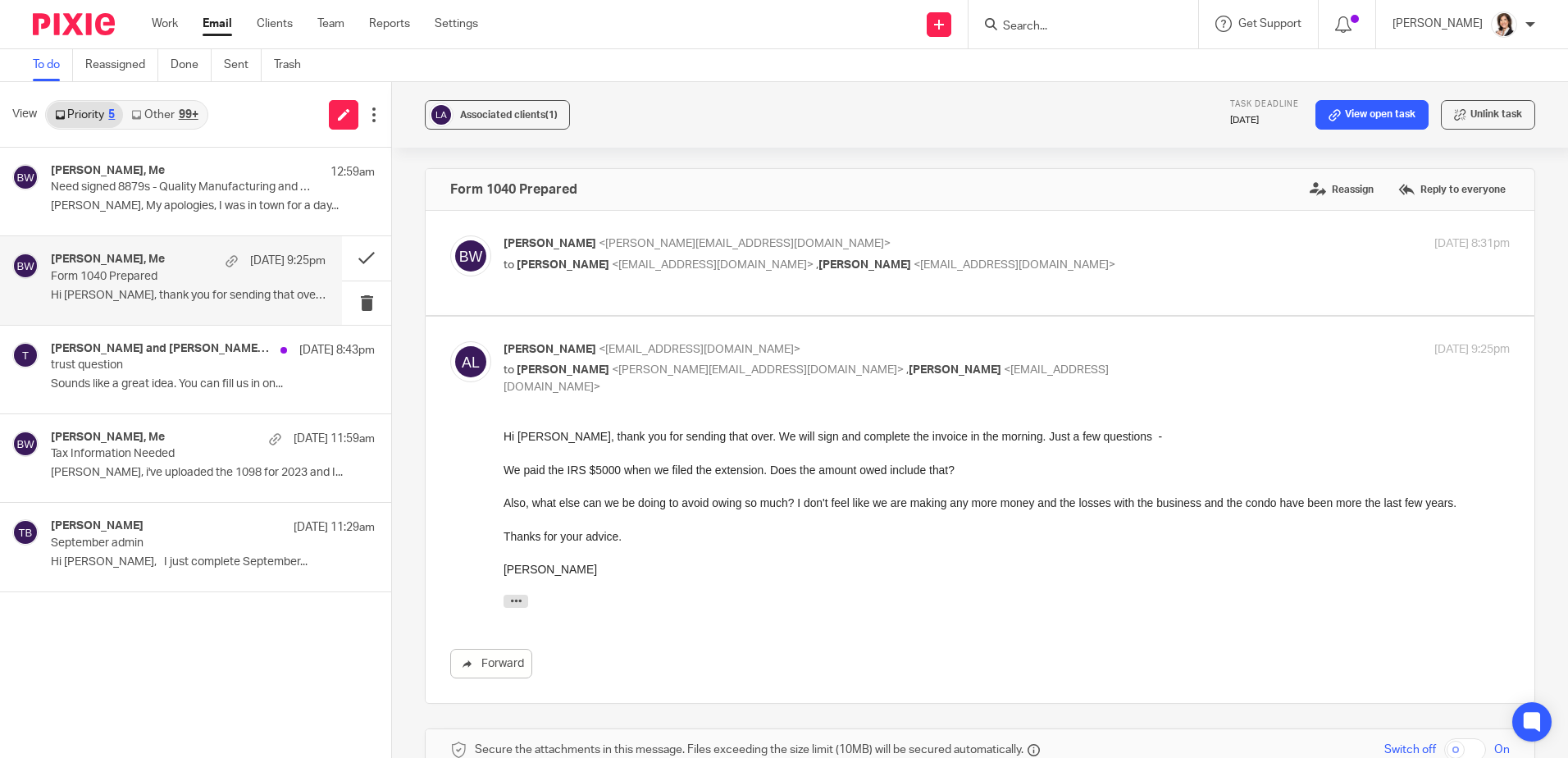
scroll to position [614, 0]
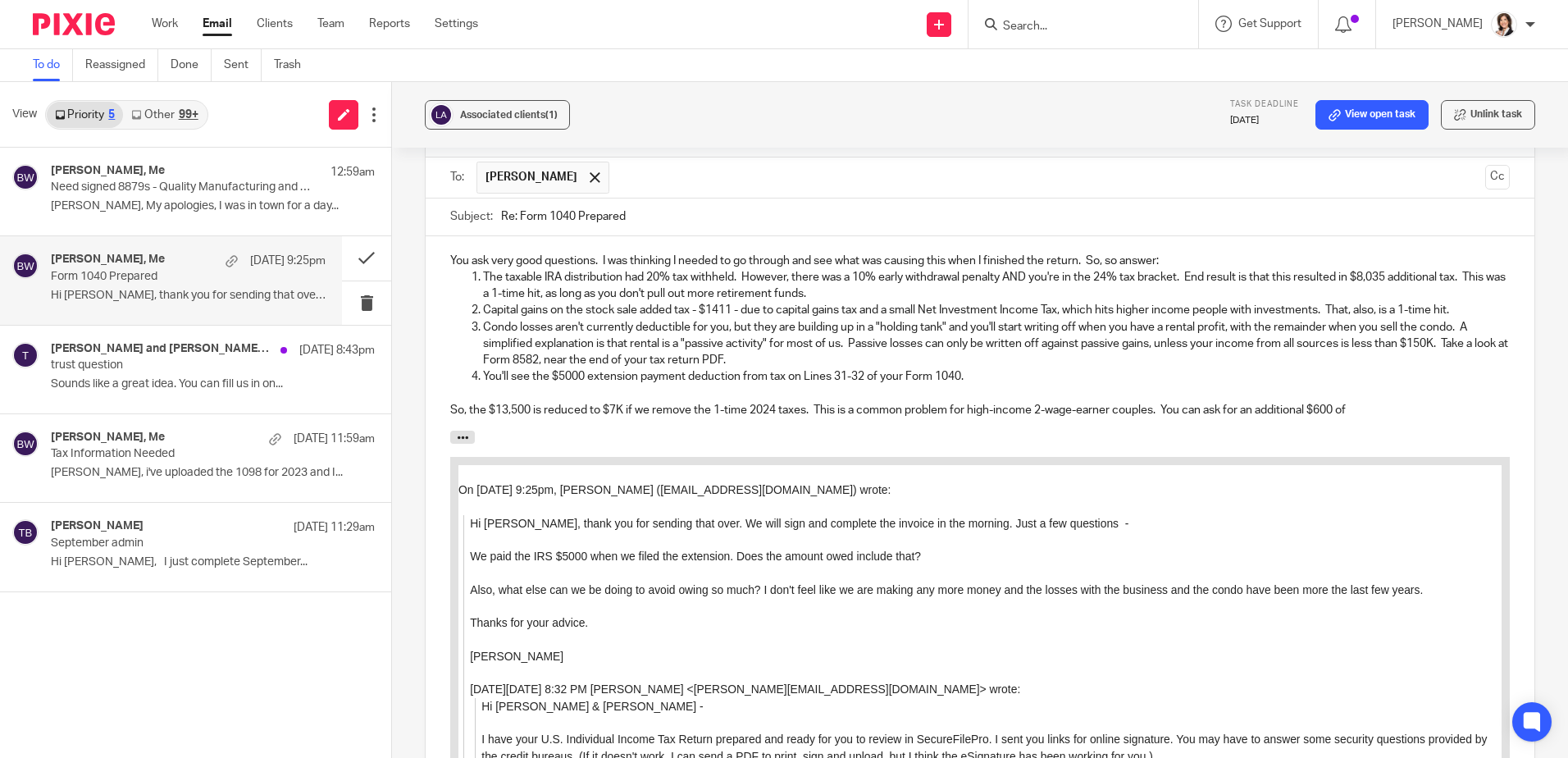
click at [1381, 410] on p "So, the $13,500 is reduced to $7K if we remove the 1-time 2024 taxes. This is a…" at bounding box center [980, 410] width 1060 height 16
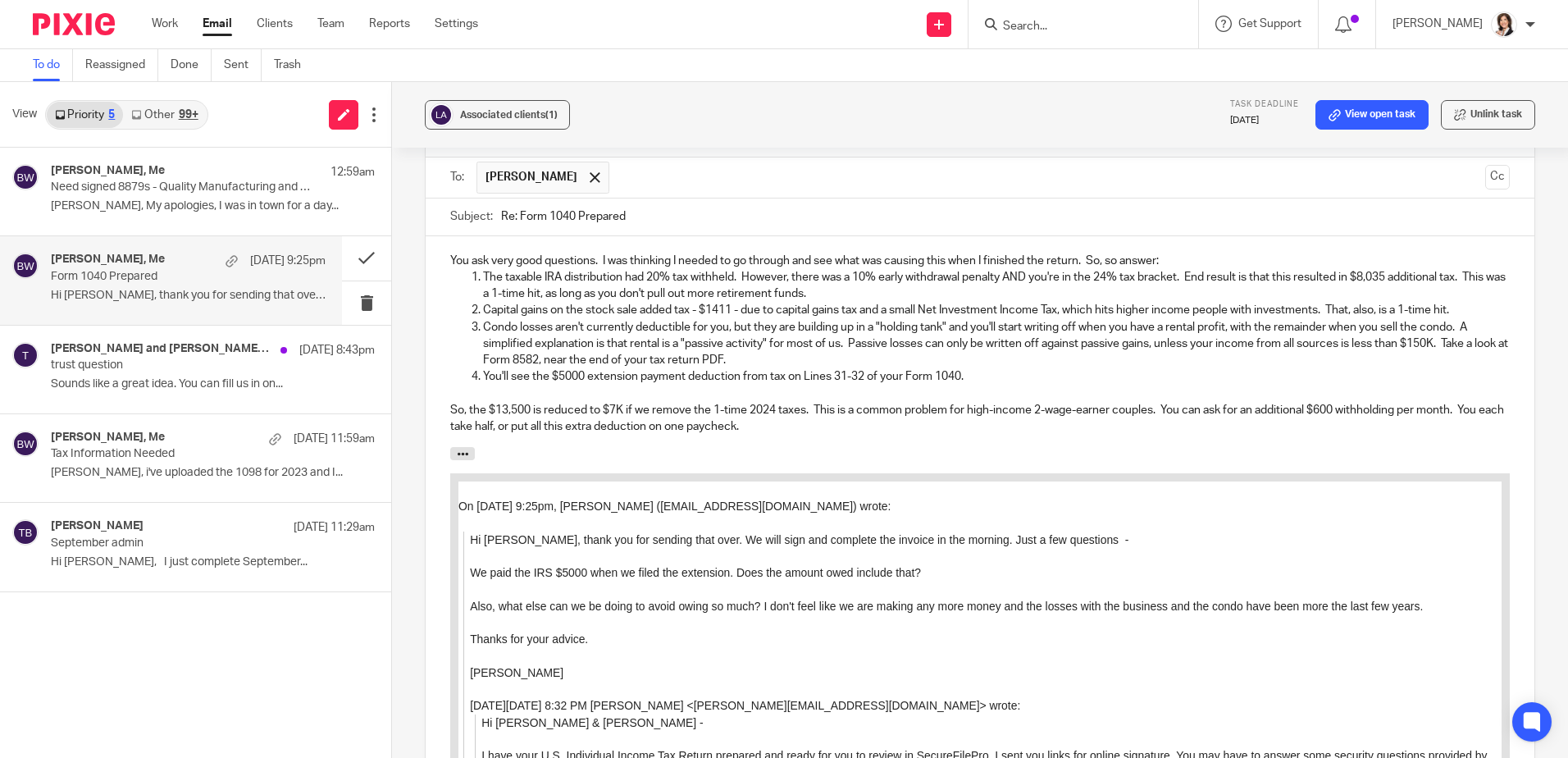
click at [771, 399] on p at bounding box center [980, 393] width 1060 height 16
click at [901, 421] on p "So, the $13,500 is reduced to $7K if we remove the 1-time 2024 taxes. This is a…" at bounding box center [980, 419] width 1060 height 34
click at [861, 428] on p "So, the $13,500 is reduced to $7K if we remove the 1-time 2024 taxes. This is a…" at bounding box center [980, 419] width 1060 height 34
click at [622, 405] on p "So, the $13,500 is reduced to $7K if we remove the 1-time 2024 taxes. This is a…" at bounding box center [980, 419] width 1060 height 34
click at [757, 434] on p "So, the $13,500 is reduced to $7K owed if we remove the 1-time 2024 taxes. This…" at bounding box center [980, 419] width 1060 height 34
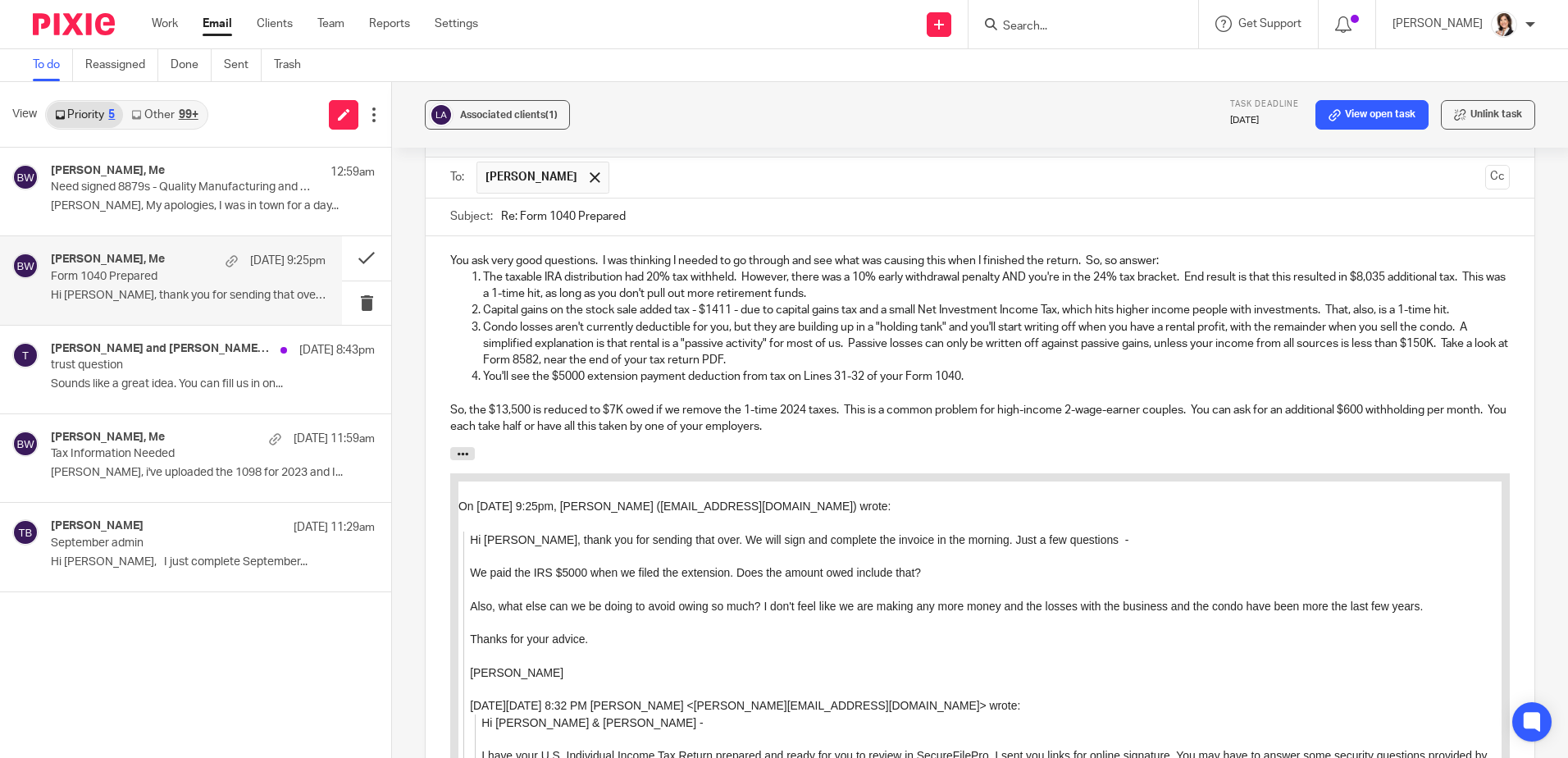
click at [707, 427] on p "So, the $13,500 is reduced to $7K owed if we remove the 1-time 2024 taxes. This…" at bounding box center [980, 419] width 1060 height 34
click at [611, 406] on p "So, the $13,500 is reduced to $7K owed if we remove the 1-time 2024 taxes. This…" at bounding box center [980, 419] width 1060 height 34
drag, startPoint x: 1348, startPoint y: 410, endPoint x: 1369, endPoint y: 408, distance: 21.1
click at [1369, 408] on p "So, the $13,500 is reduced to $4K owed if we remove the 1-time 2024 taxes. This…" at bounding box center [980, 419] width 1060 height 34
click at [897, 427] on p "So, the $13,500 is reduced to $4K owed if we remove the 1-time 2024 taxes. This…" at bounding box center [980, 419] width 1060 height 34
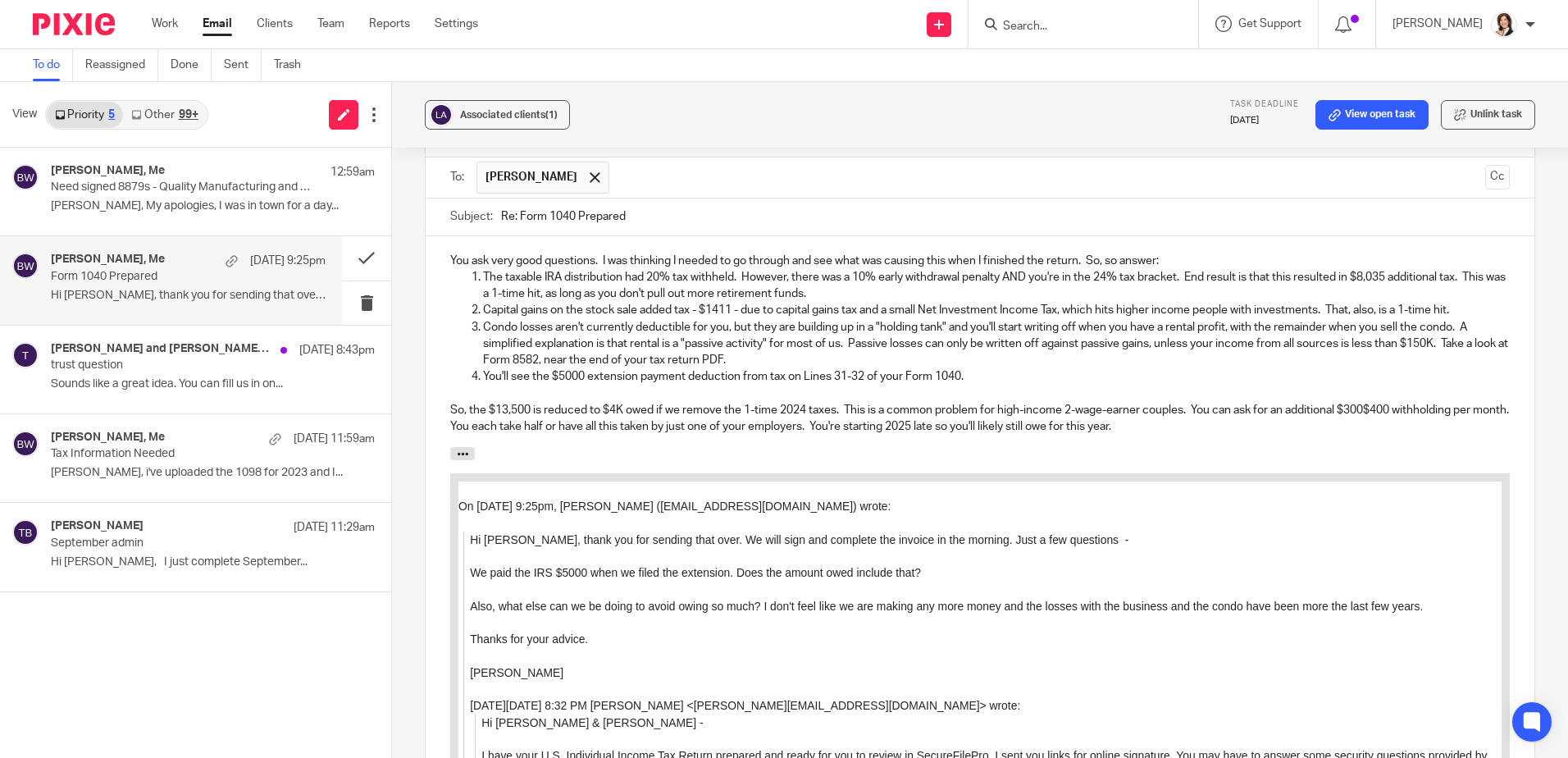
click at [1370, 407] on p "So, the $13,500 is reduced to $4K owed if we remove the 1-time 2024 taxes. This…" at bounding box center [980, 419] width 1060 height 34
click at [880, 425] on p "So, the $13,500 is reduced to $4K owed if we remove the 1-time 2024 taxes. This…" at bounding box center [980, 419] width 1060 height 34
click at [1169, 422] on p "So, the $13,500 is reduced to $4K owed if we remove the 1-time 2024 taxes. This…" at bounding box center [980, 419] width 1060 height 34
click at [1163, 422] on p "So, the $13,500 is reduced to $4K owed if we remove the 1-time 2024 taxes. This…" at bounding box center [980, 419] width 1060 height 34
click at [850, 424] on p "So, the $13,500 is reduced to $4K owed if we remove the 1-time 2024 taxes. This…" at bounding box center [980, 419] width 1060 height 34
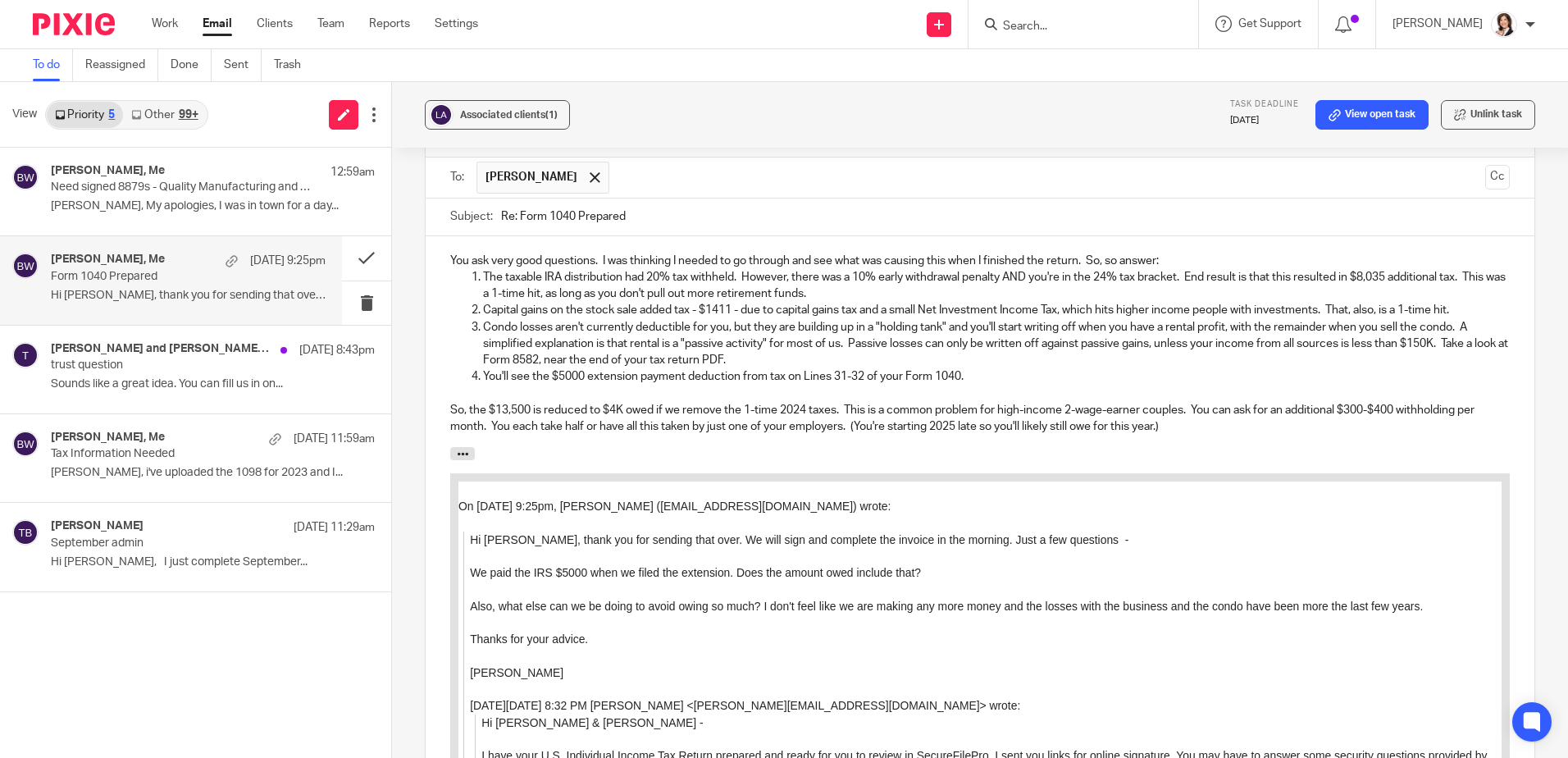
click at [1157, 421] on p "So, the $13,500 is reduced to $4K owed if we remove the 1-time 2024 taxes. This…" at bounding box center [980, 419] width 1060 height 34
click at [1463, 275] on p "The taxable IRA distribution had 20% tax withheld. However, there was a 10% ear…" at bounding box center [996, 286] width 1027 height 34
click at [968, 322] on p "Condo losses aren't currently deductible for you, but they are building up in a…" at bounding box center [996, 343] width 1027 height 50
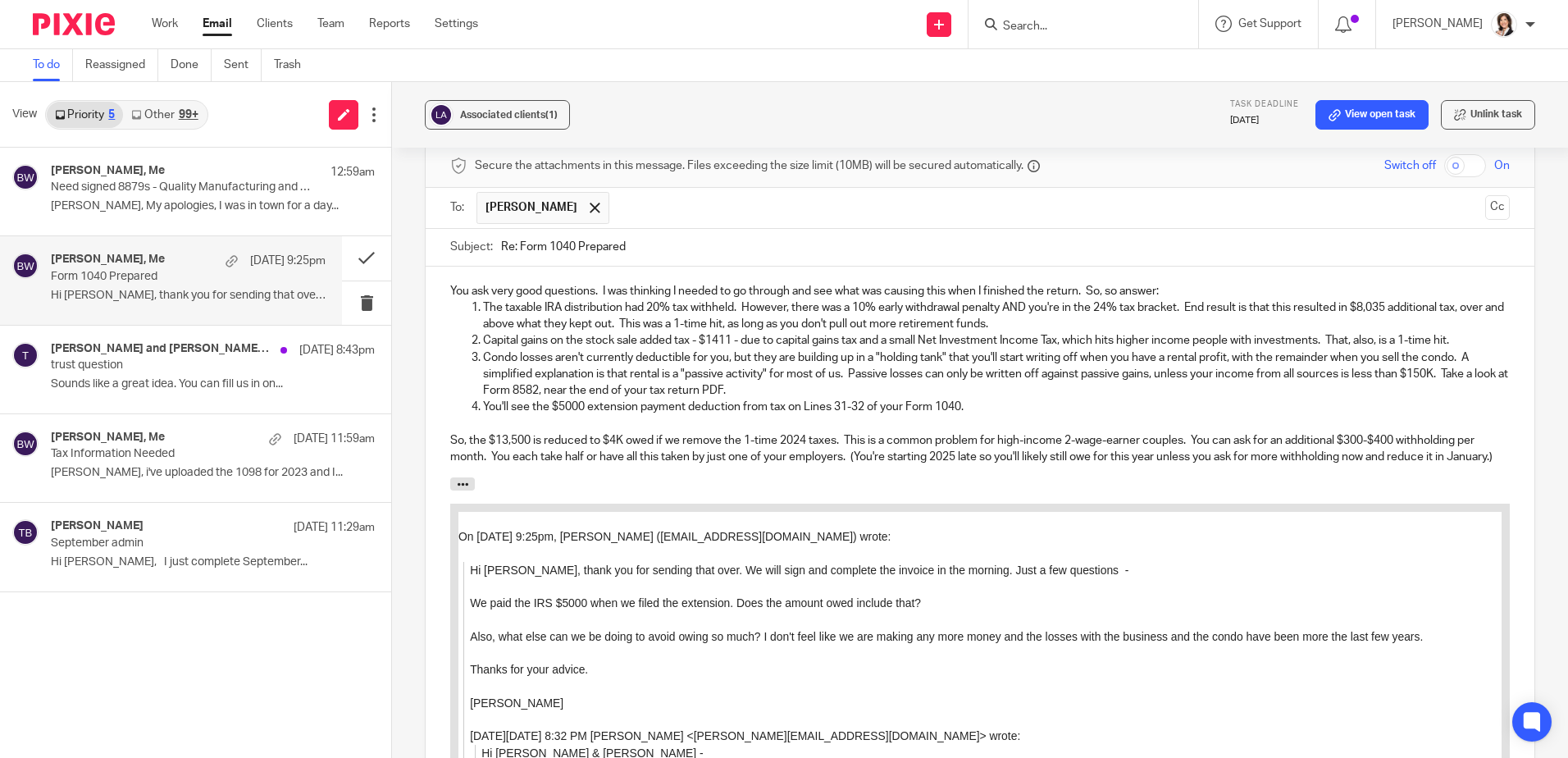
scroll to position [532, 0]
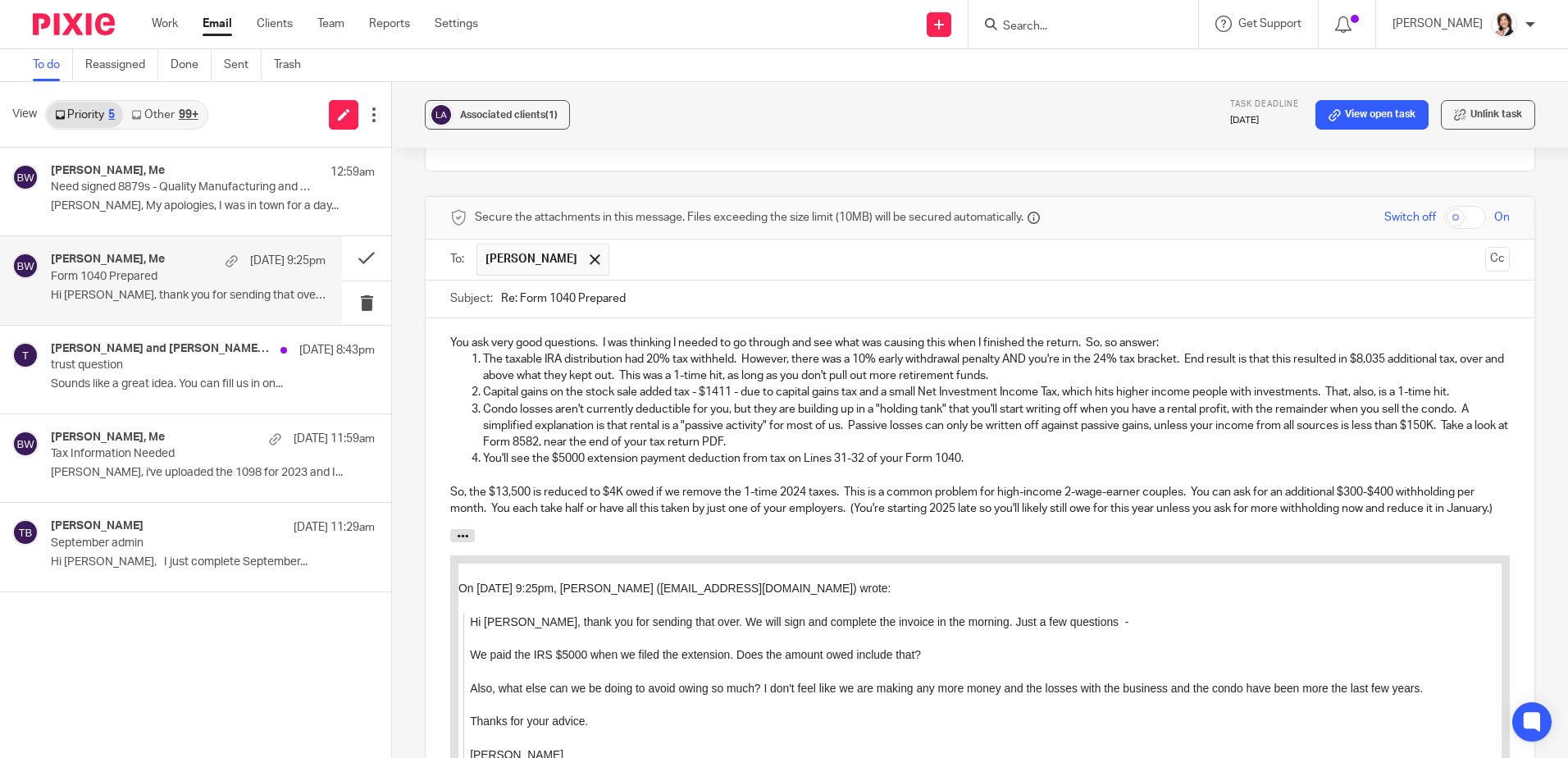
click at [569, 517] on p "So, the $13,500 is reduced to $4K owed if we remove the 1-time 2024 taxes. This…" at bounding box center [980, 501] width 1060 height 34
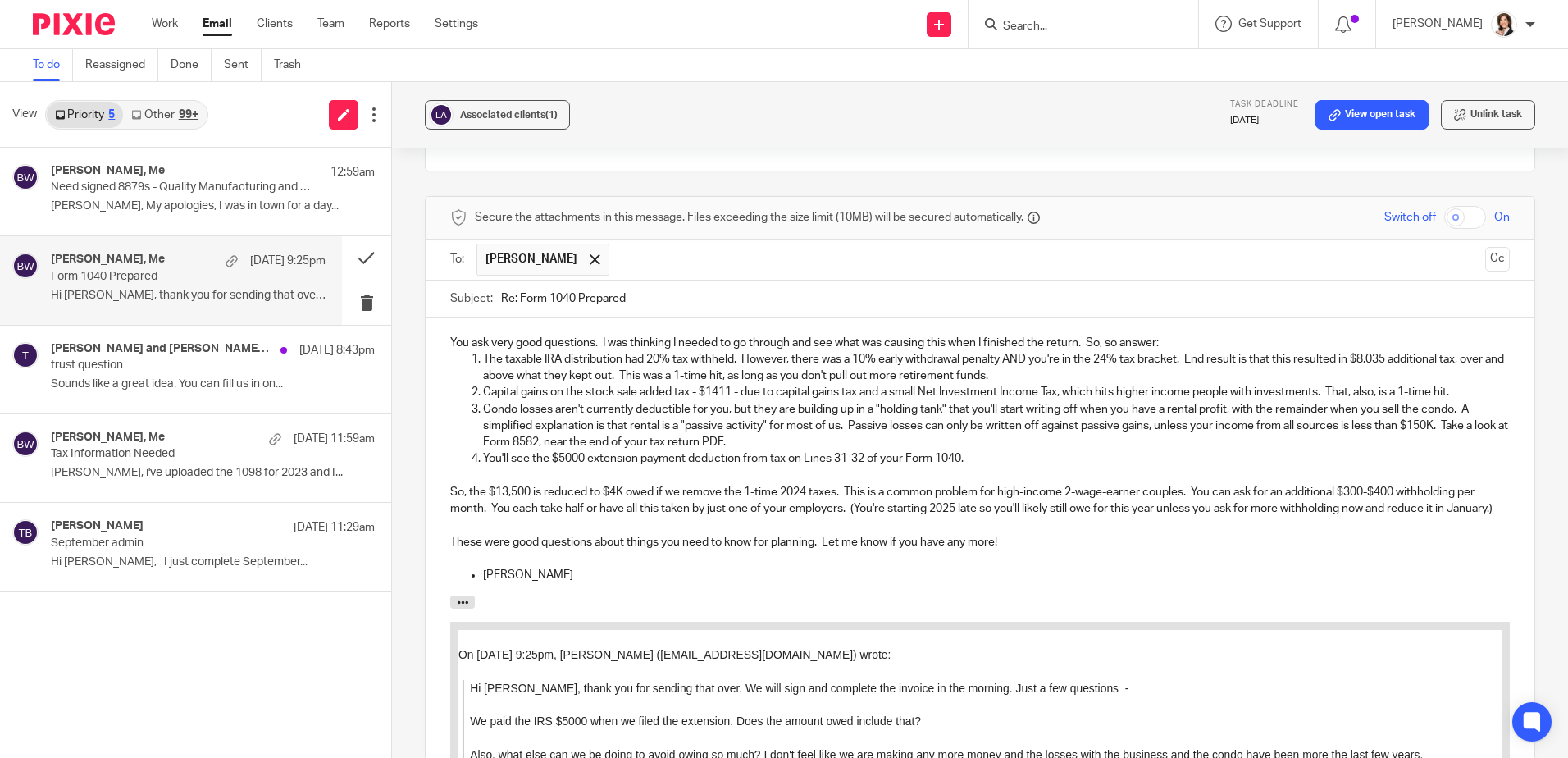
click at [738, 457] on p "You'll see the $5000 extension payment deduction from tax on Lines 31-32 of you…" at bounding box center [996, 458] width 1027 height 16
click at [865, 488] on p "So, the $13,500 is reduced to $4K owed if we remove the 1-time 2024 taxes. This…" at bounding box center [980, 501] width 1060 height 34
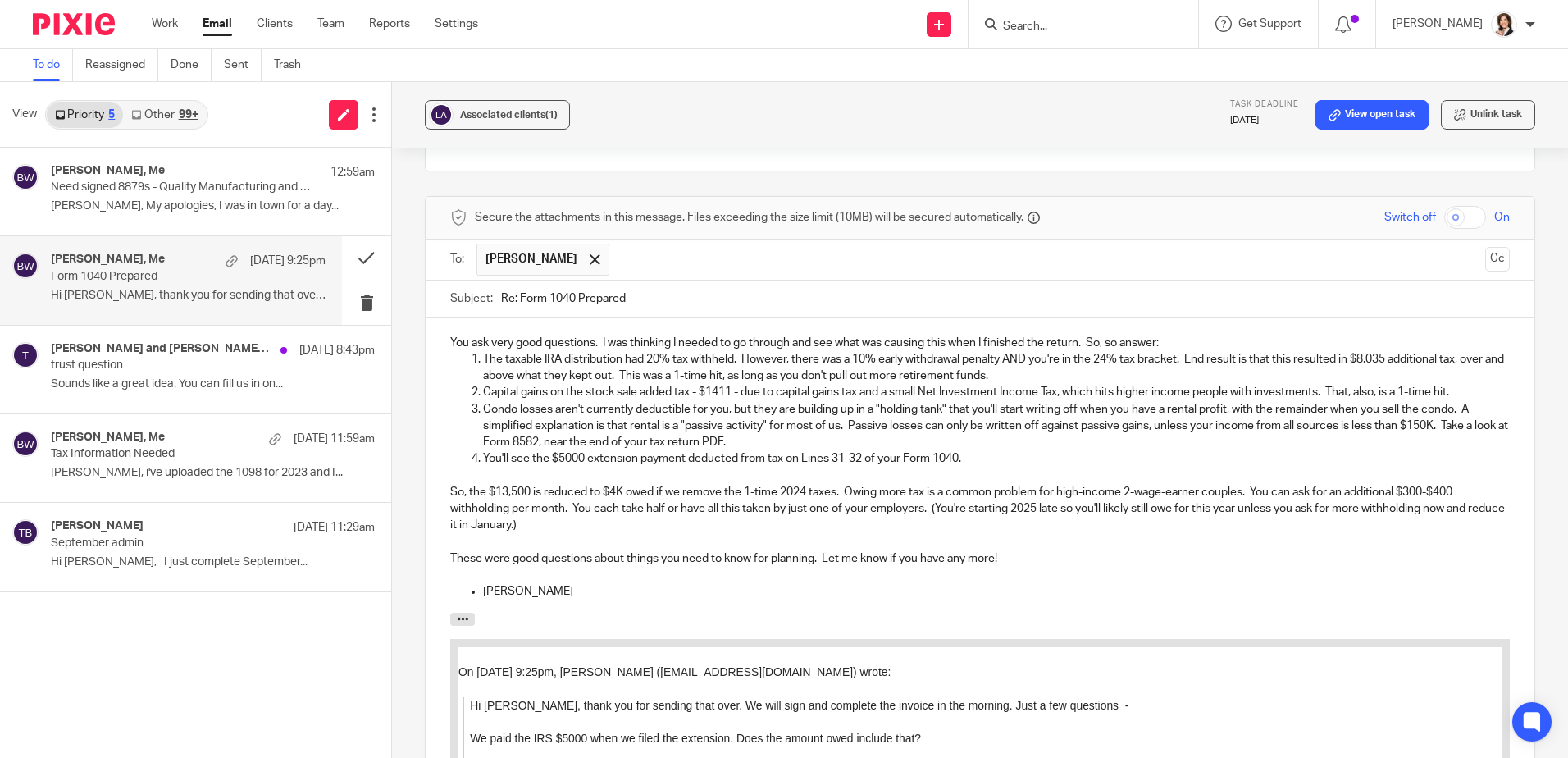
click at [611, 527] on p "So, the $13,500 is reduced to $4K owed if we remove the 1-time 2024 taxes. Owin…" at bounding box center [980, 509] width 1060 height 50
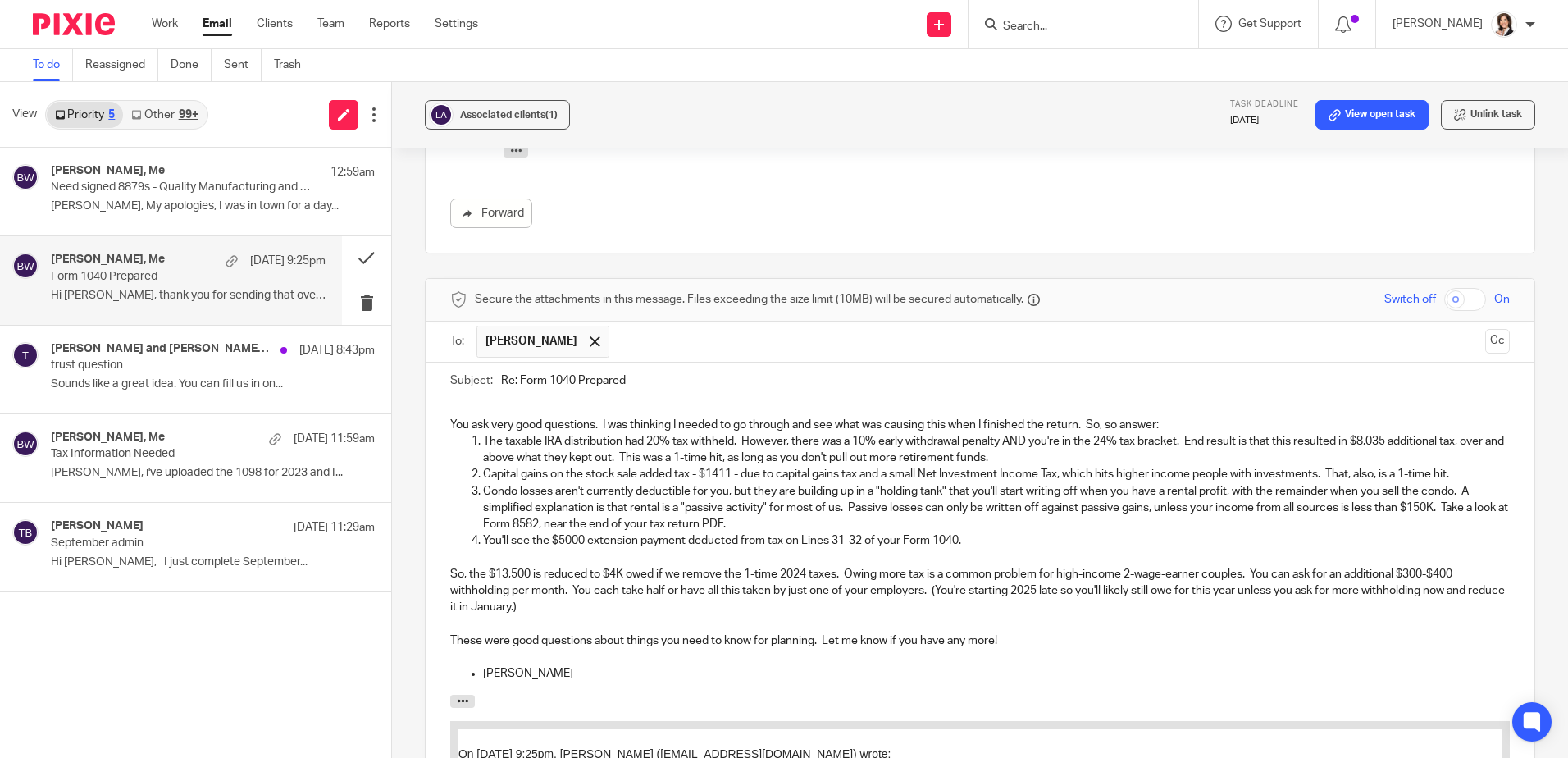
click at [667, 593] on p "So, the $13,500 is reduced to $4K owed if we remove the 1-time 2024 taxes. Owin…" at bounding box center [980, 590] width 1060 height 50
click at [851, 605] on p "So, the $13,500 is reduced to $4K owed if we remove the 1-time 2024 taxes. Owin…" at bounding box center [980, 590] width 1060 height 50
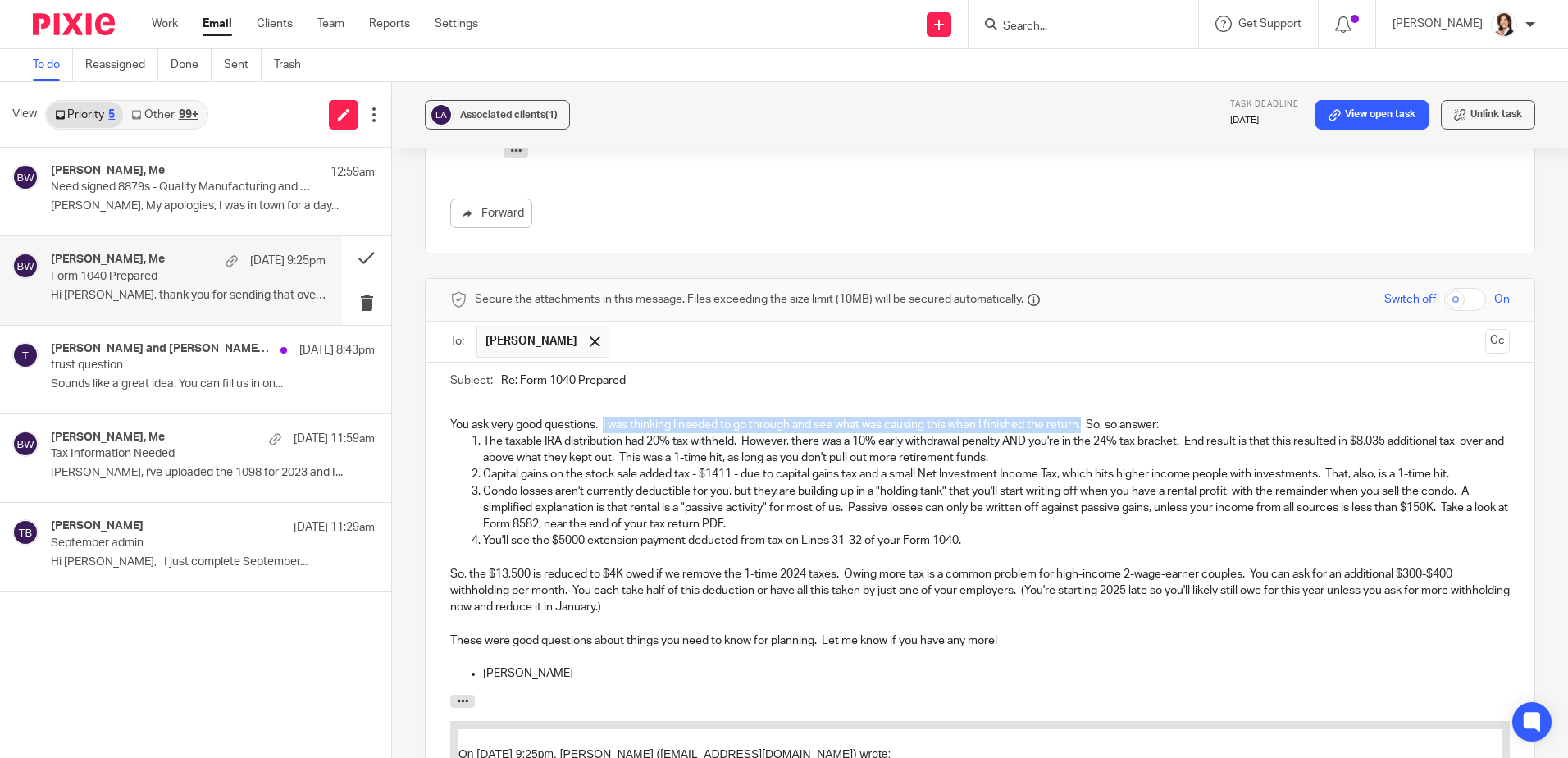
drag, startPoint x: 602, startPoint y: 426, endPoint x: 1085, endPoint y: 421, distance: 483.0
click at [1085, 421] on p "You ask very good questions. I was thinking I needed to go through and see what…" at bounding box center [980, 424] width 1060 height 16
drag, startPoint x: 629, startPoint y: 422, endPoint x: 605, endPoint y: 423, distance: 24.0
click at [605, 423] on p "You ask very good questions. So, so answer:" at bounding box center [980, 424] width 1060 height 16
click at [531, 570] on p "So, the $13,500 is reduced to $4K owed if we remove the 1-time 2024 taxes. Owin…" at bounding box center [980, 590] width 1060 height 50
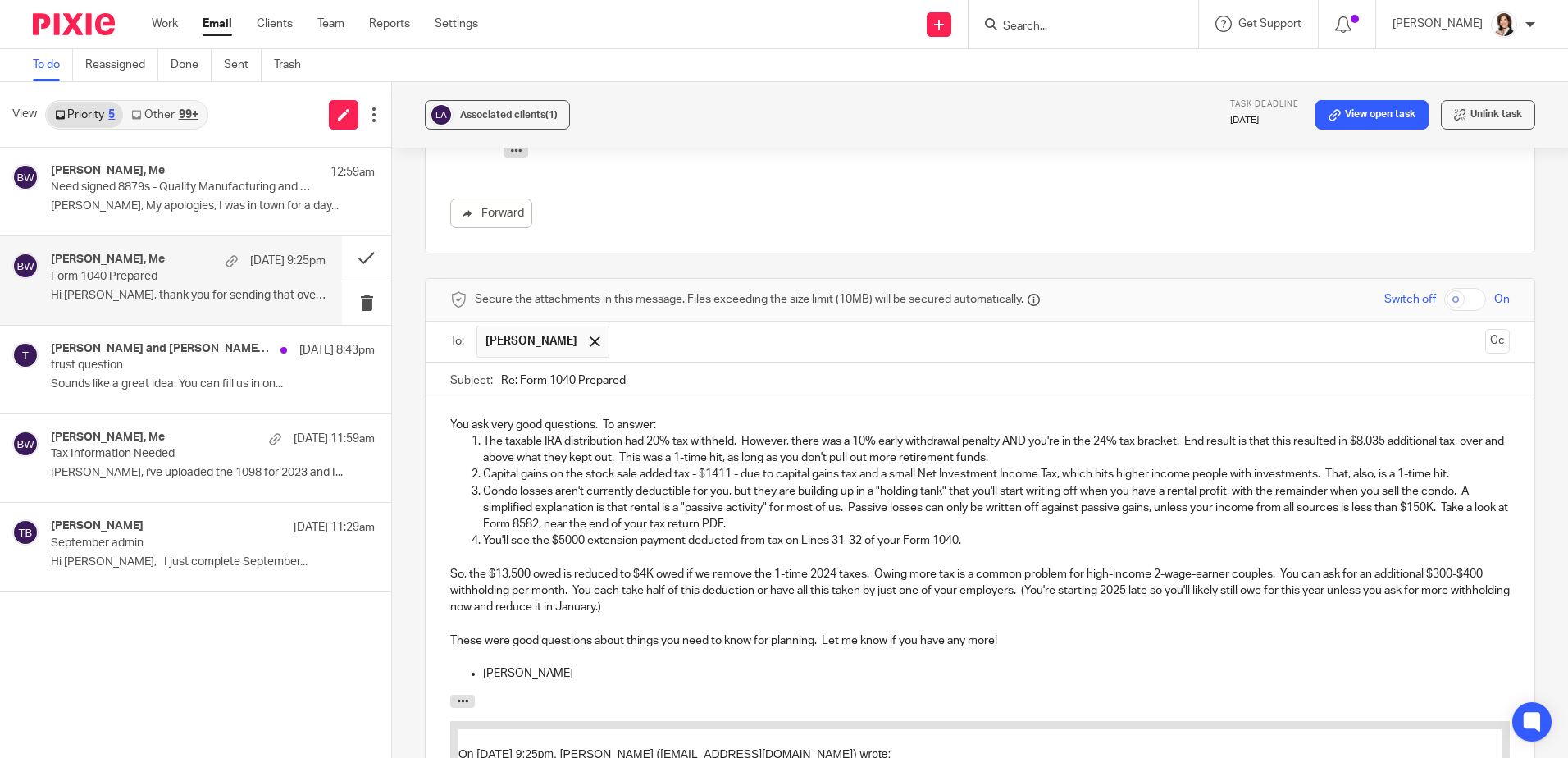
click at [1285, 571] on p "So, the $13,500 owed is reduced to $4K owed if we remove the 1-time 2024 taxes.…" at bounding box center [980, 590] width 1060 height 50
click at [838, 612] on p "So, the $13,500 owed is reduced to $4K owed if we remove the 1-time 2024 taxes.…" at bounding box center [980, 590] width 1060 height 50
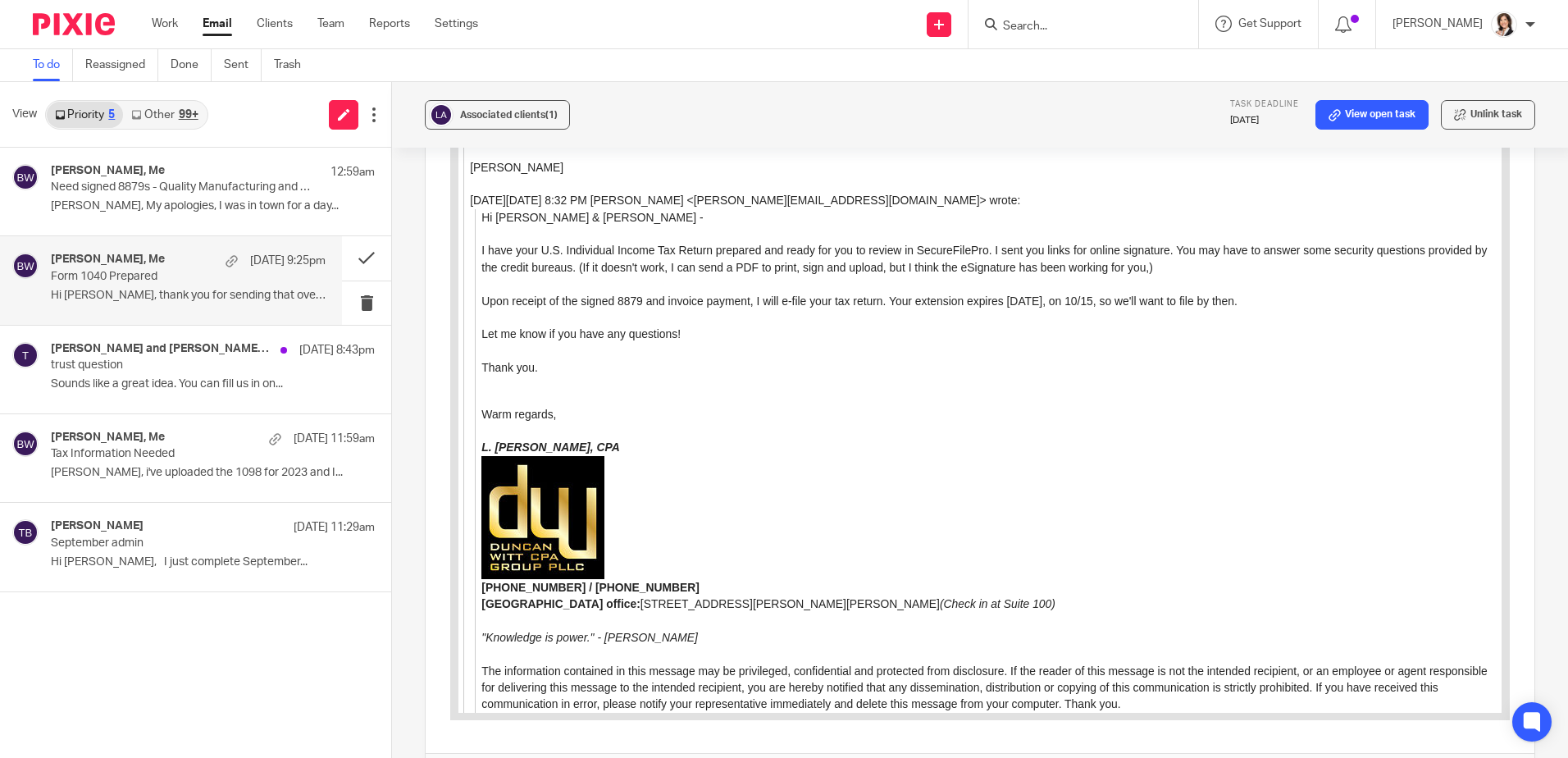
scroll to position [1501, 0]
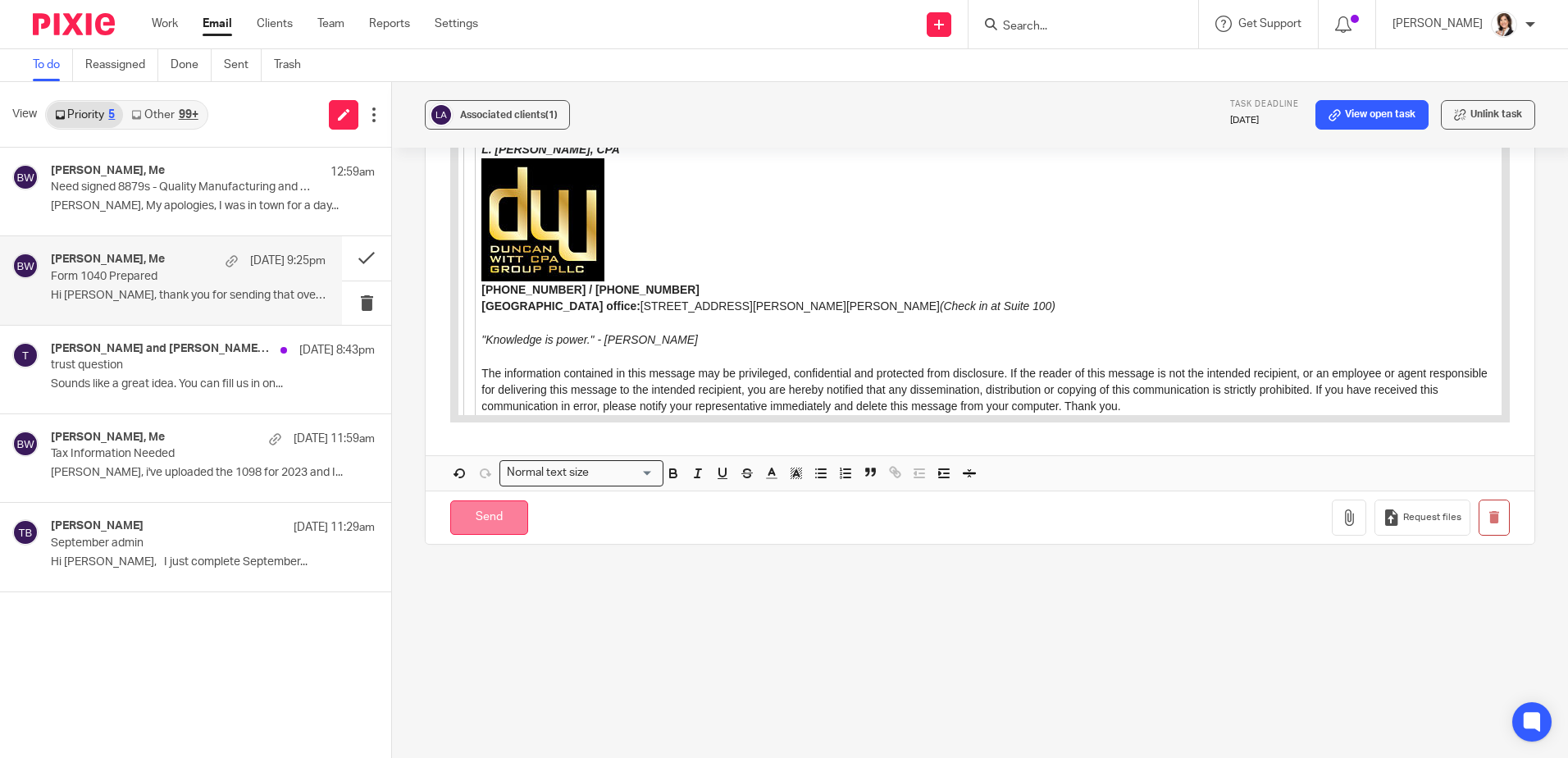
click at [483, 510] on input "Send" at bounding box center [489, 518] width 78 height 36
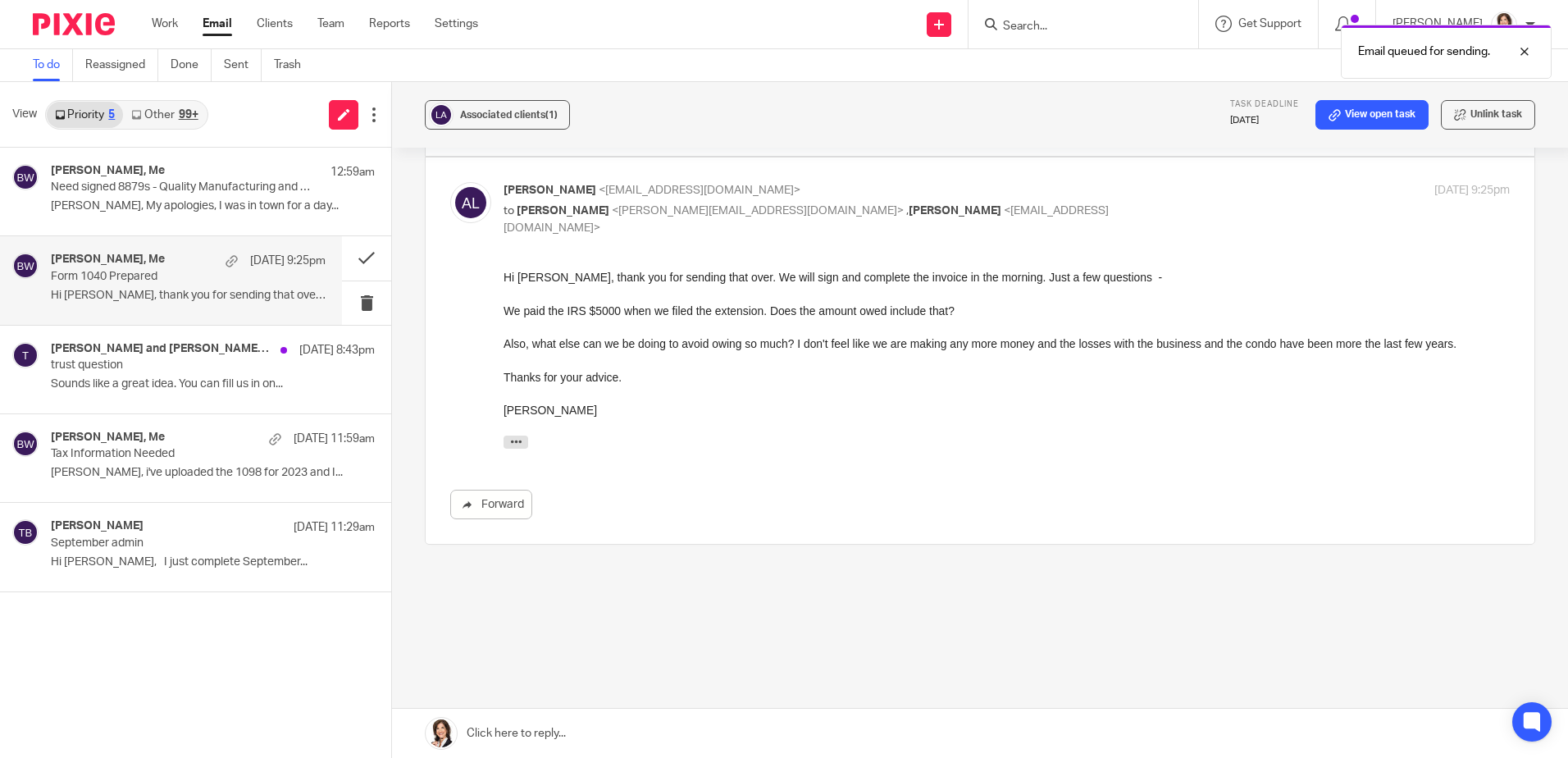
scroll to position [159, 0]
click at [370, 256] on button at bounding box center [366, 258] width 49 height 43
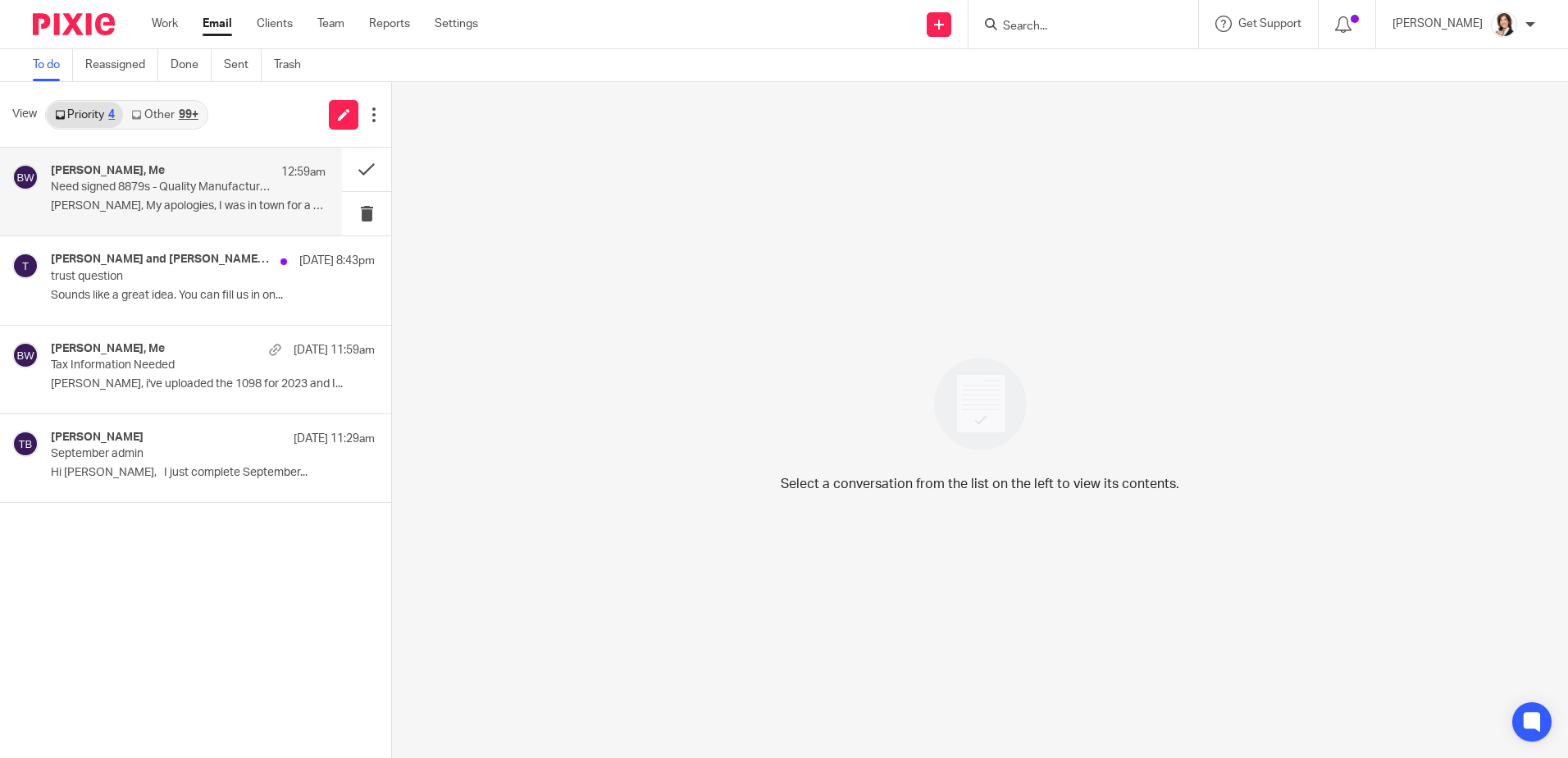
click at [145, 185] on p "Need signed 8879s - Quality Manufacturing and Personal tax returns" at bounding box center [160, 187] width 220 height 14
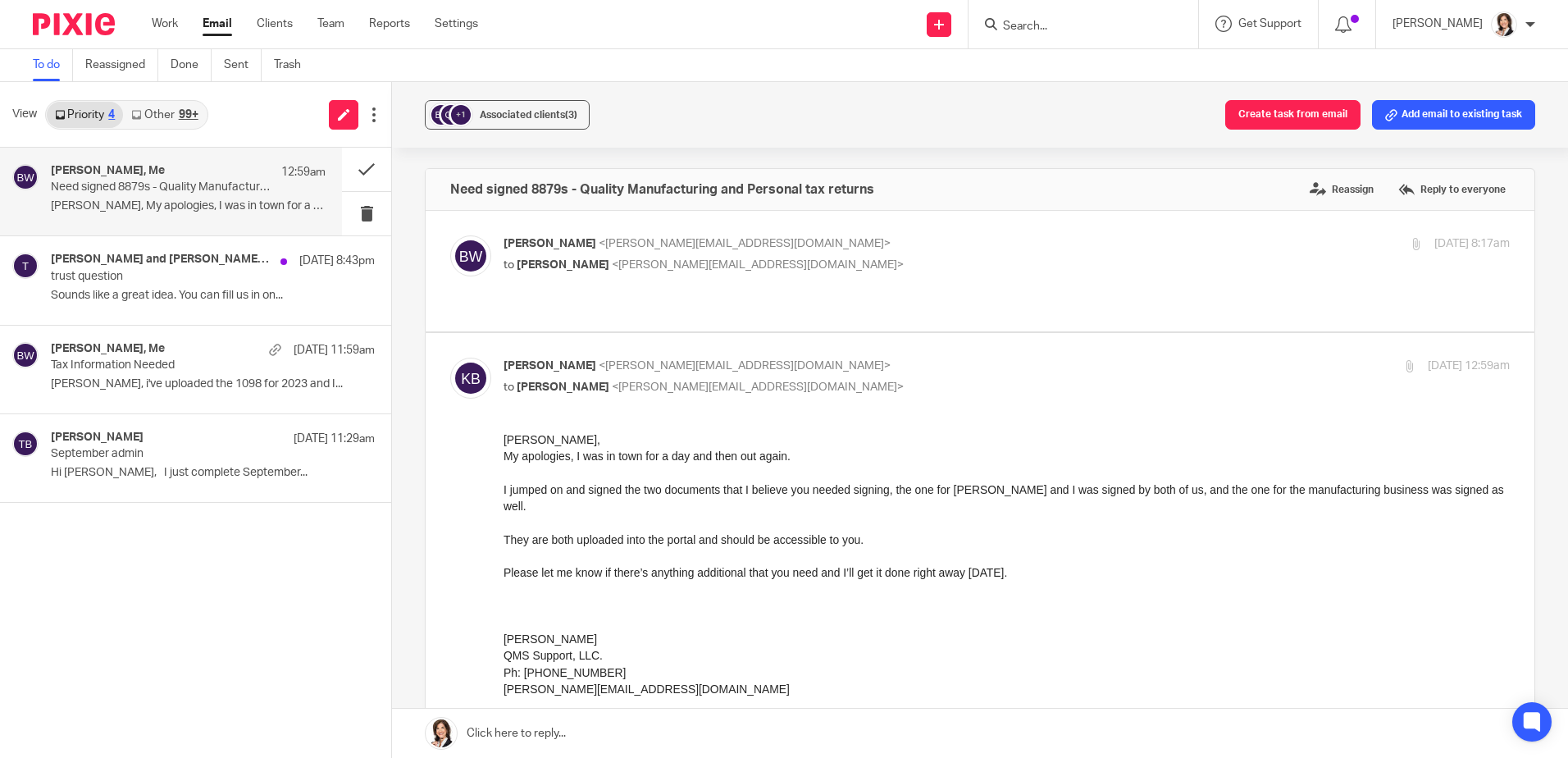
scroll to position [0, 0]
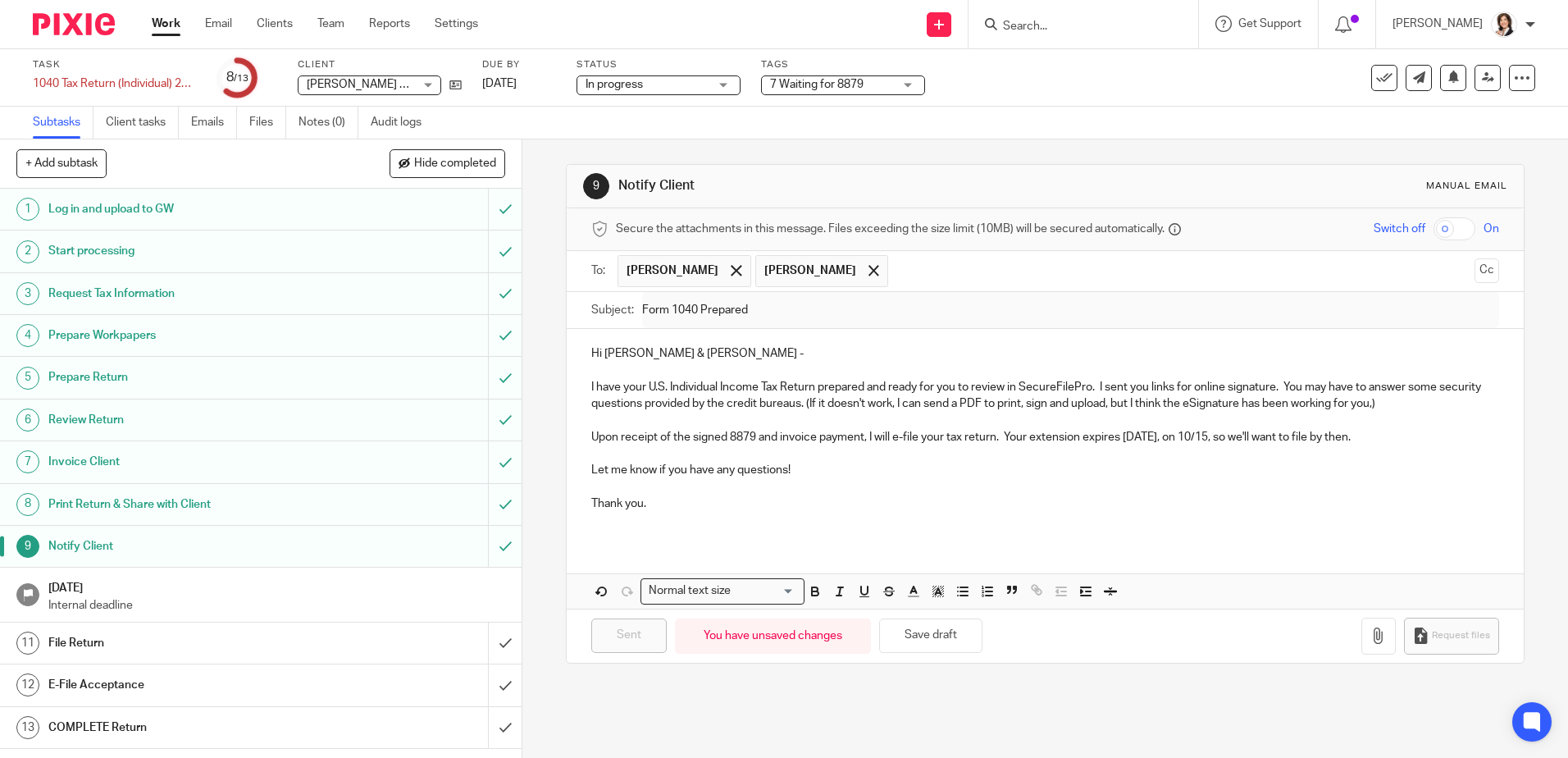
click at [1063, 26] on input "Search" at bounding box center [1075, 26] width 148 height 14
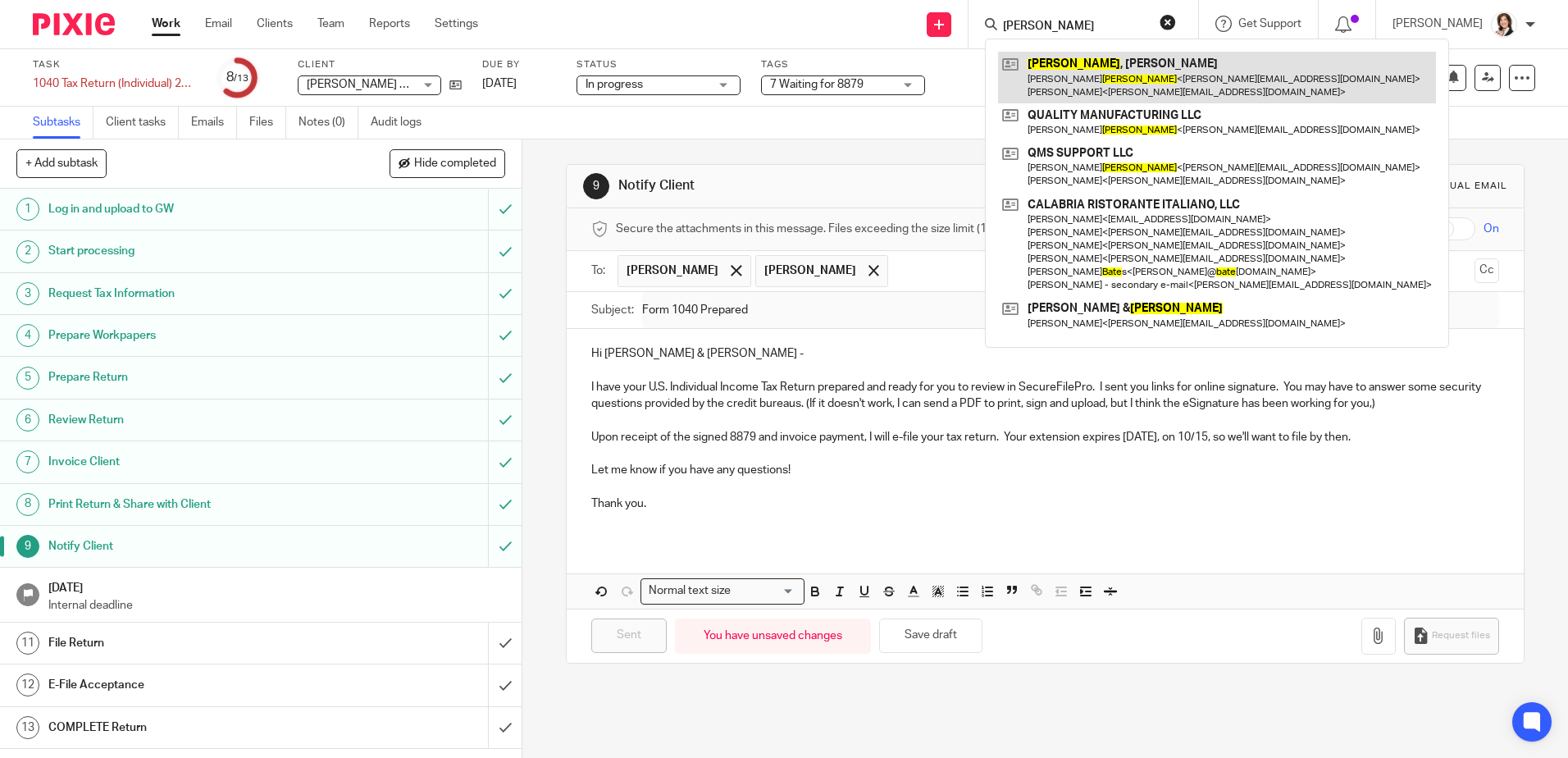
type input "[PERSON_NAME]"
click at [1091, 72] on link at bounding box center [1217, 77] width 438 height 51
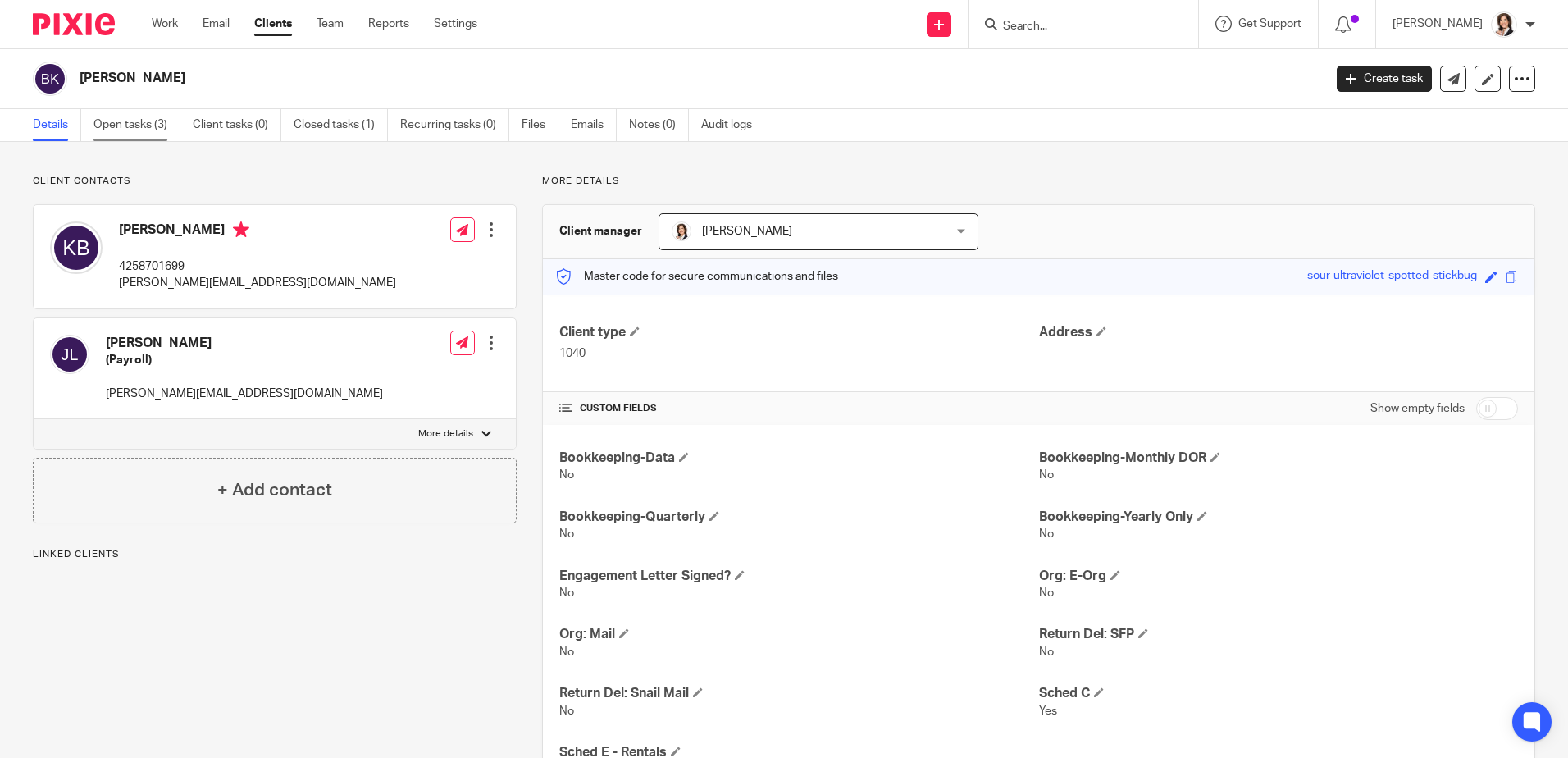
click at [144, 119] on link "Open tasks (3)" at bounding box center [137, 125] width 87 height 32
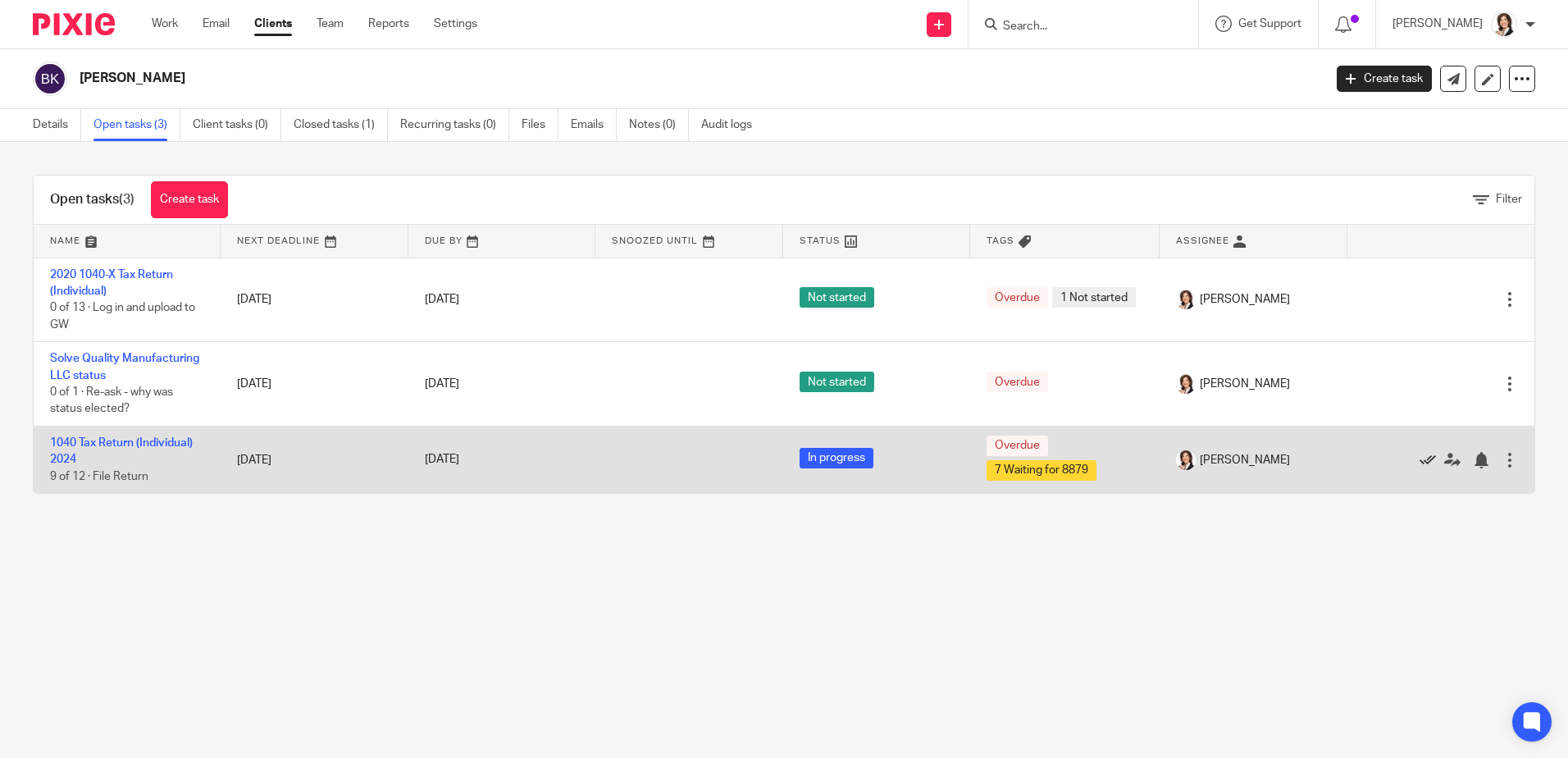
click at [1420, 455] on icon at bounding box center [1427, 460] width 16 height 16
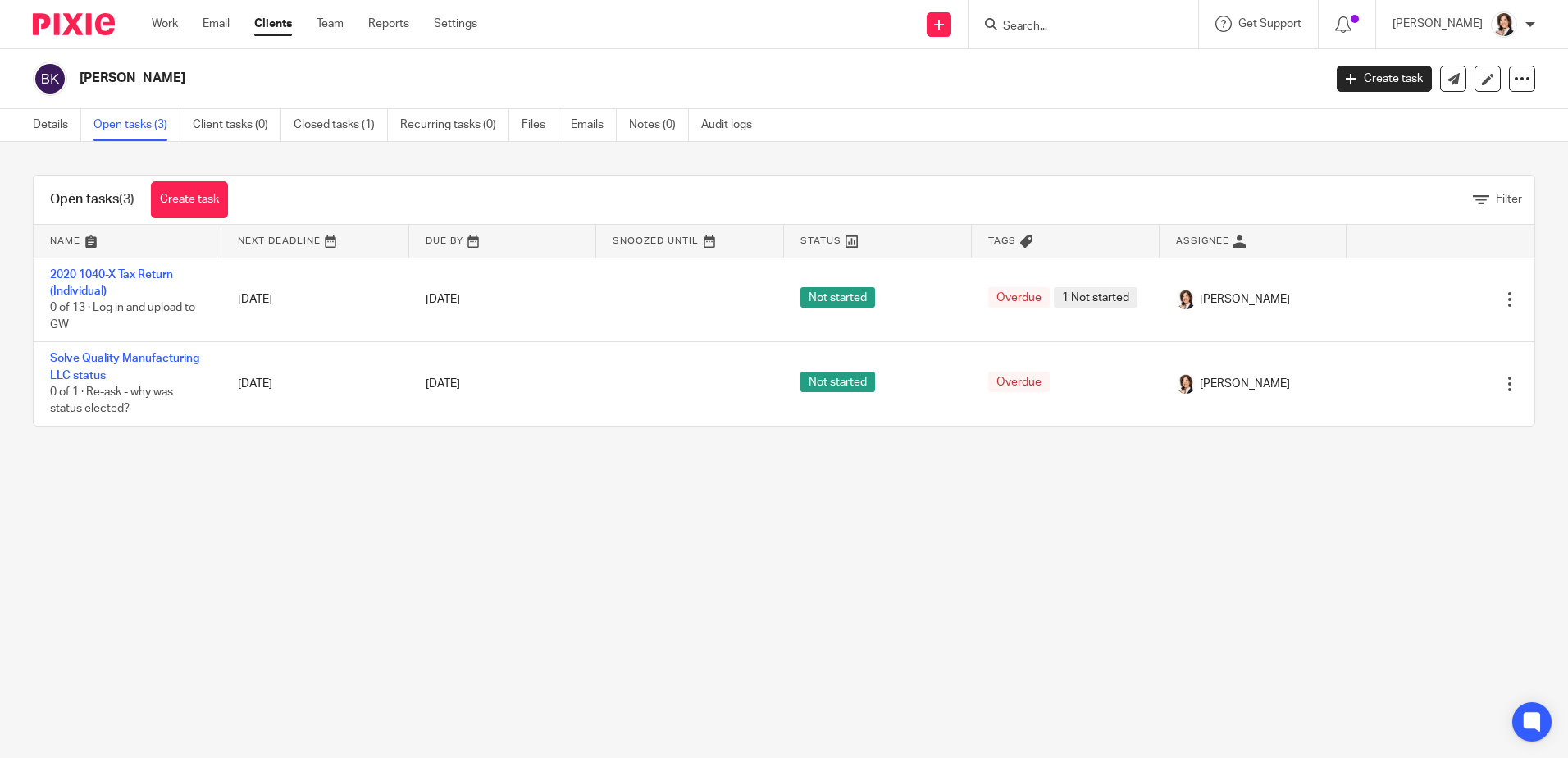
click at [1030, 30] on input "Search" at bounding box center [1075, 26] width 148 height 14
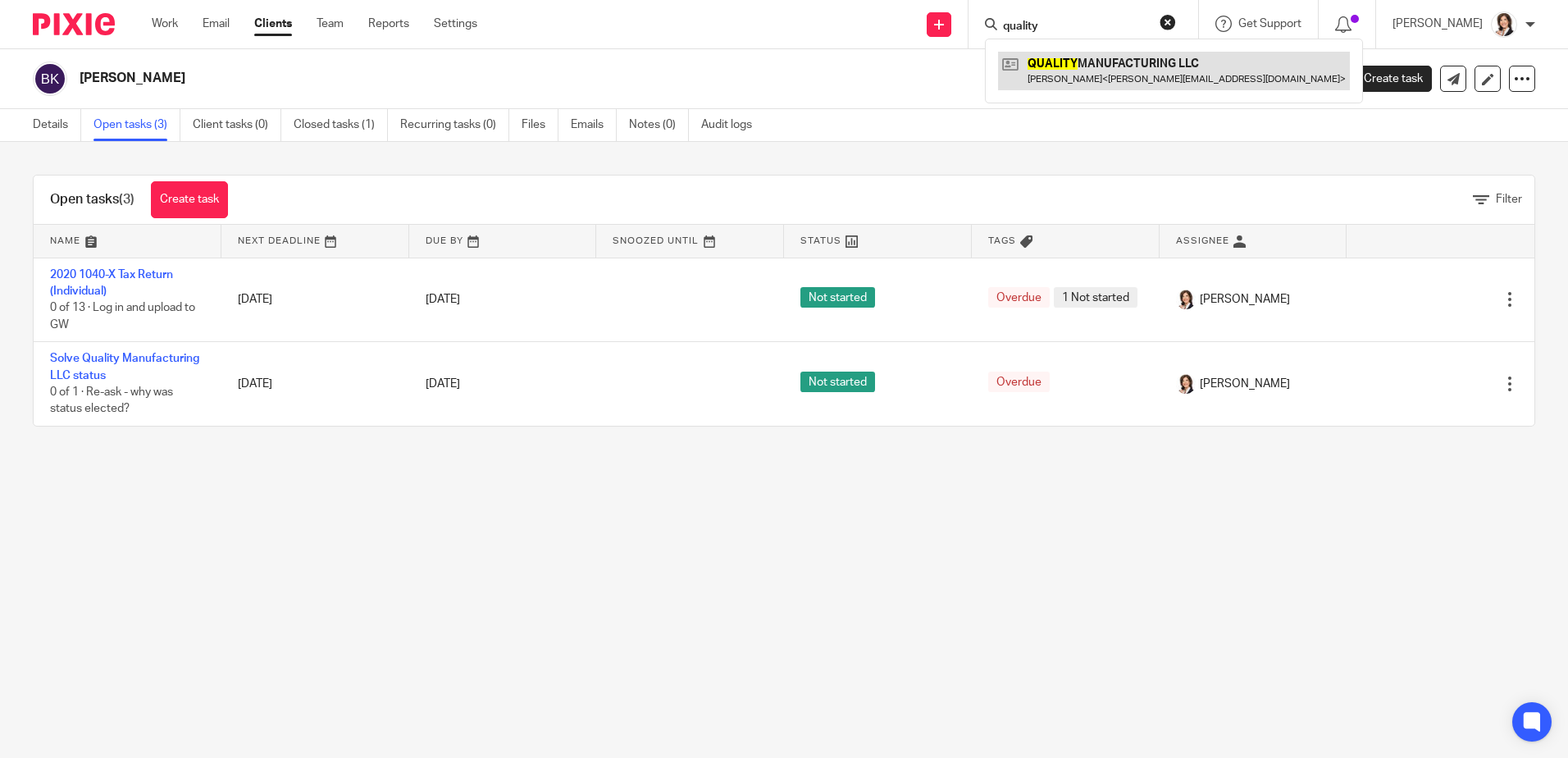
type input "quality"
click at [1047, 63] on link at bounding box center [1174, 70] width 352 height 37
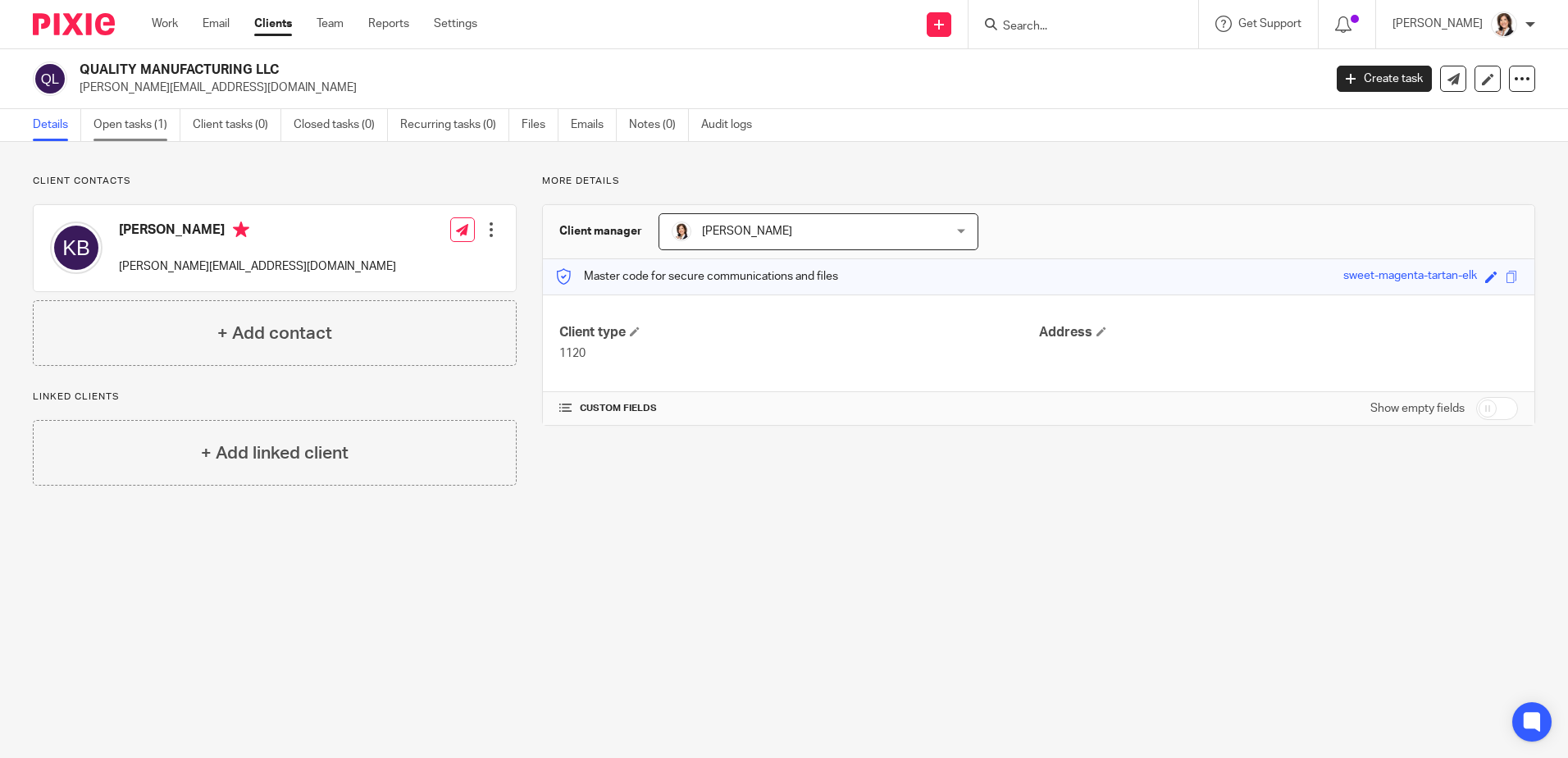
click at [120, 130] on link "Open tasks (1)" at bounding box center [137, 125] width 87 height 32
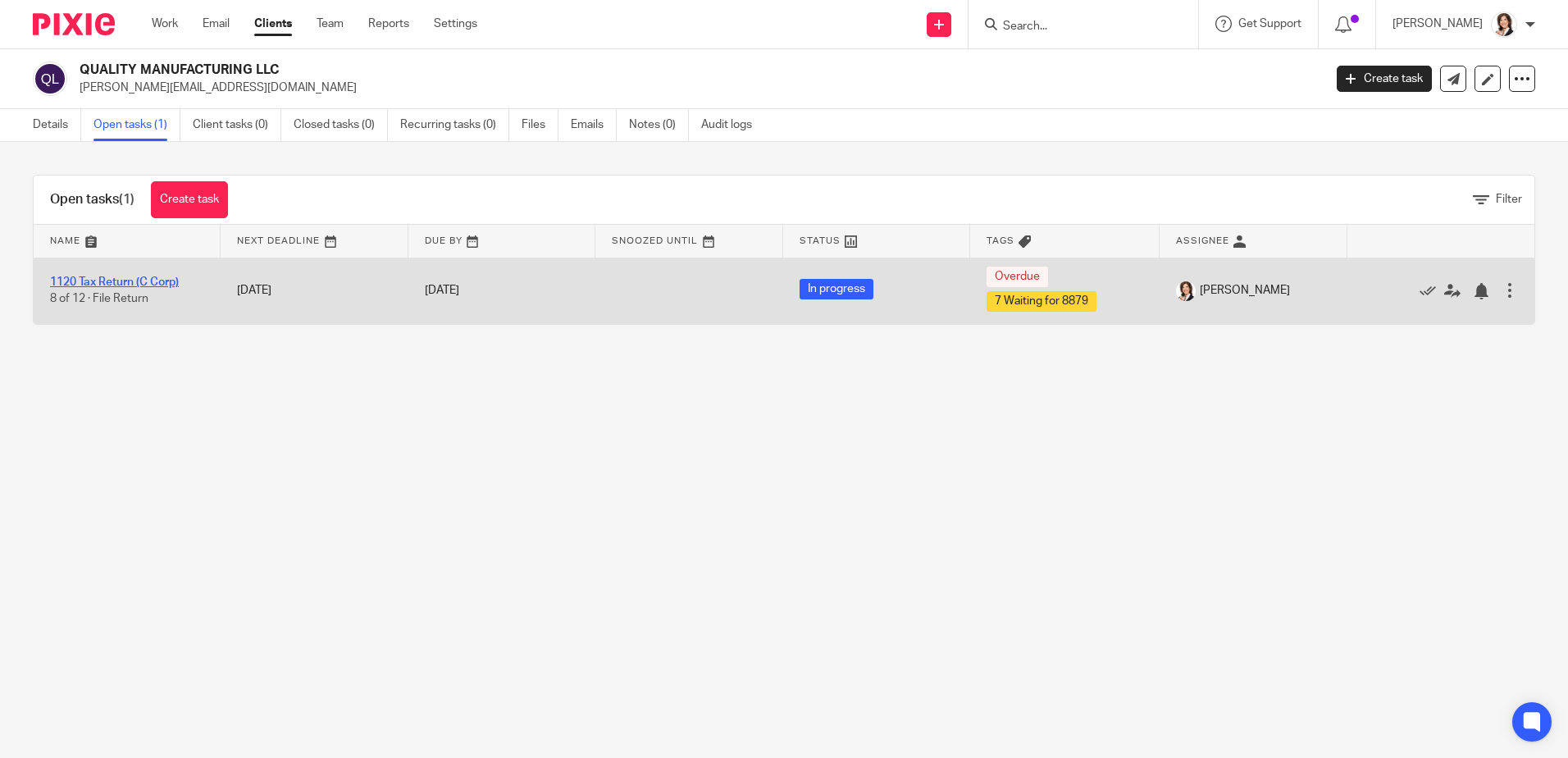
click at [75, 281] on link "1120 Tax Return (C Corp)" at bounding box center [114, 282] width 129 height 12
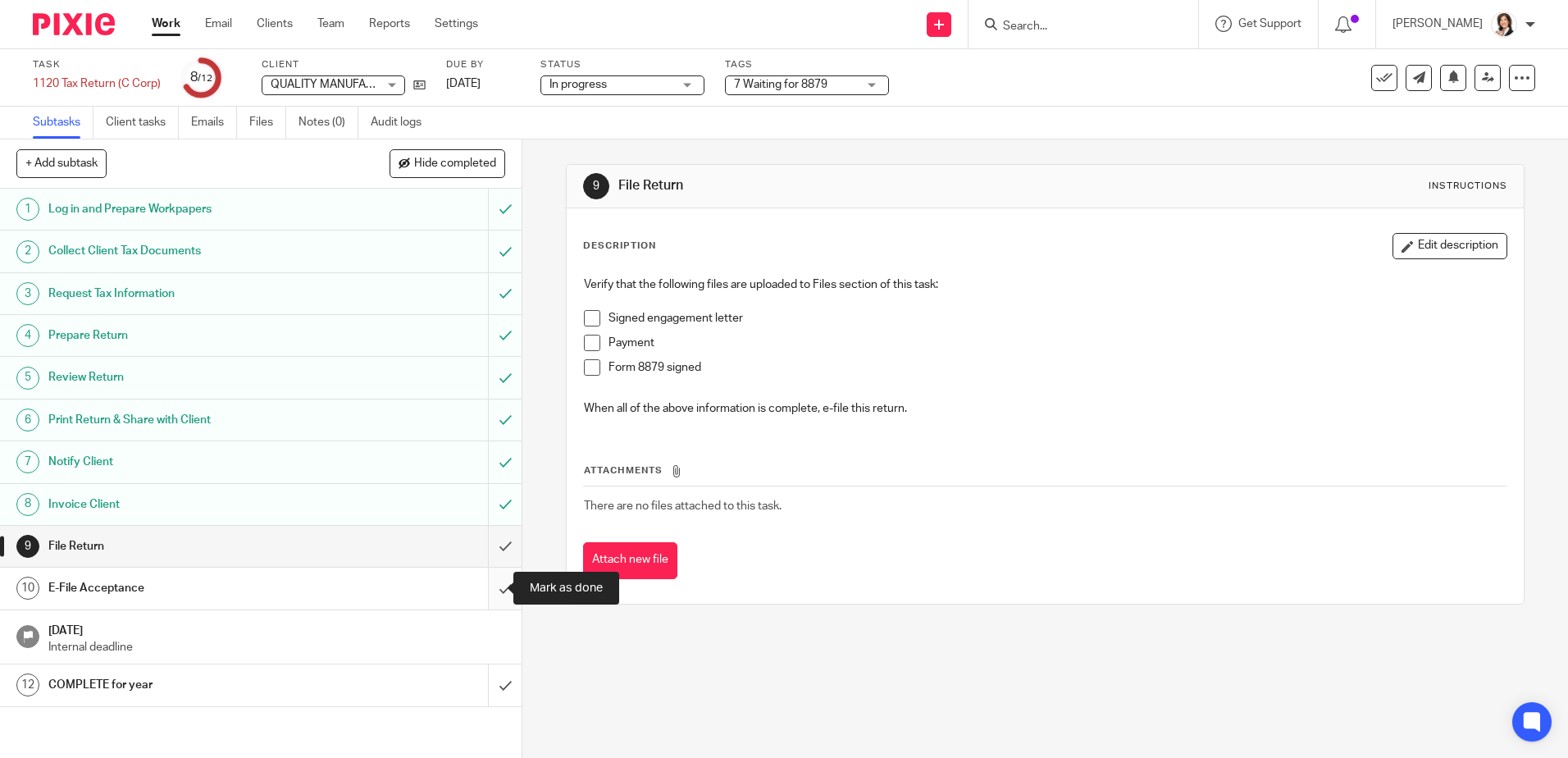
click at [494, 590] on input "submit" at bounding box center [260, 588] width 522 height 41
click at [260, 689] on h1 "COMPLETE for year" at bounding box center [189, 684] width 282 height 25
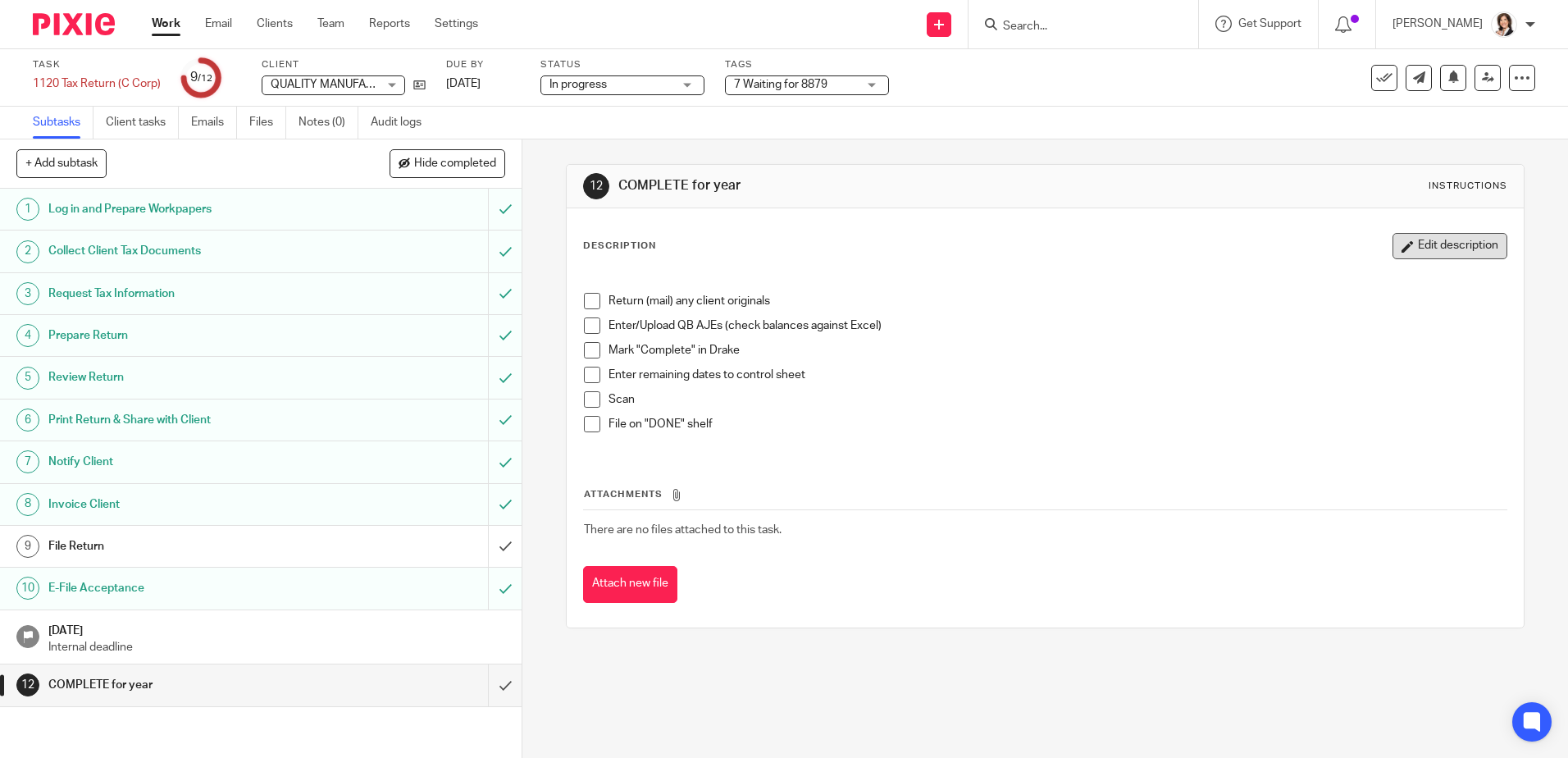
click at [1398, 246] on button "Edit description" at bounding box center [1449, 246] width 114 height 26
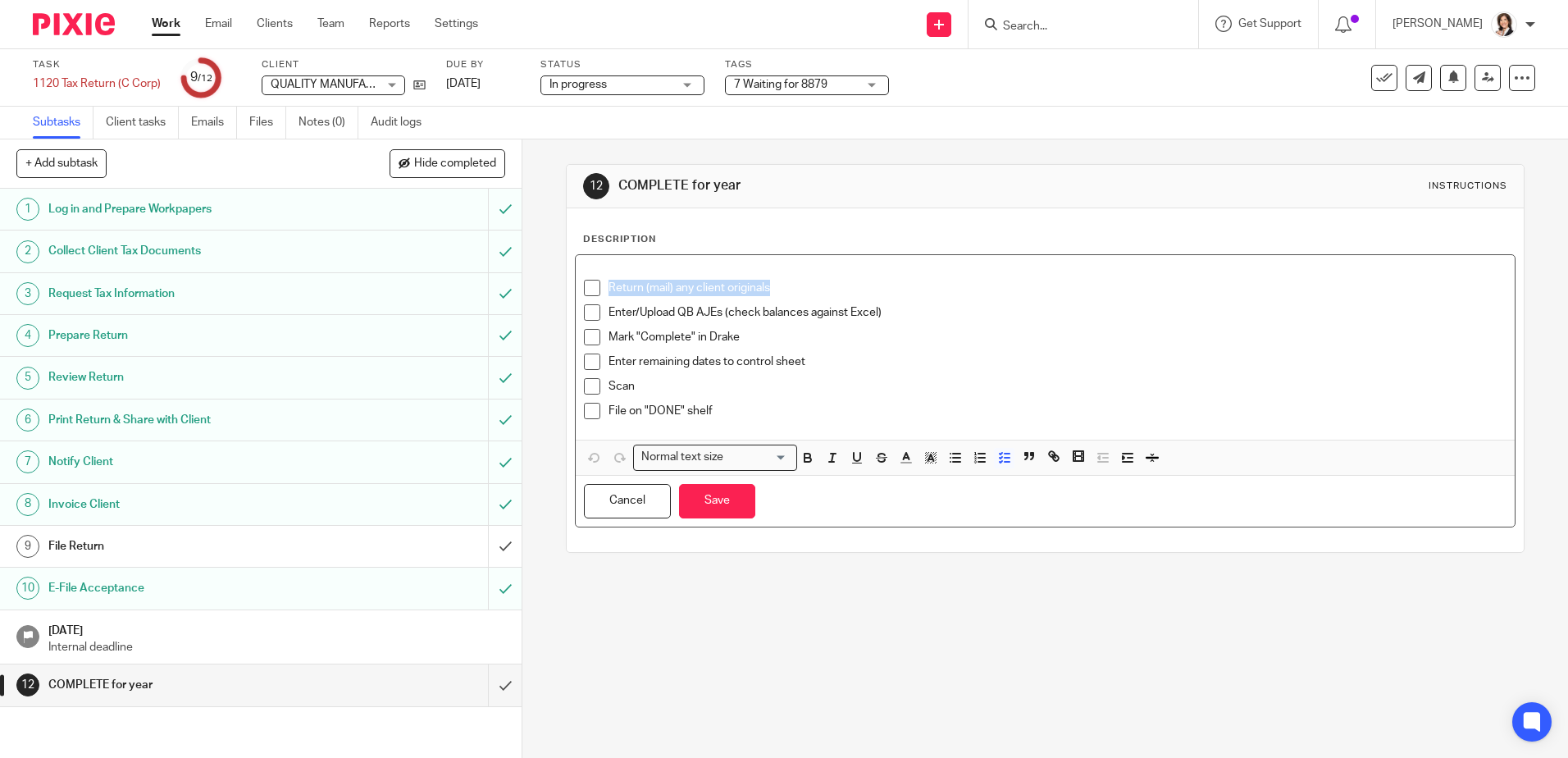
drag, startPoint x: 787, startPoint y: 287, endPoint x: 557, endPoint y: 282, distance: 230.1
click at [557, 282] on div "12 COMPLETE for year Instructions Description Return (mail) any client original…" at bounding box center [1045, 448] width 1046 height 618
drag, startPoint x: 633, startPoint y: 313, endPoint x: 672, endPoint y: 311, distance: 39.1
click at [672, 311] on p "Enter/Upload QB AJEs (check balances against Excel)" at bounding box center [1057, 312] width 897 height 16
click at [603, 292] on li at bounding box center [1045, 292] width 922 height 25
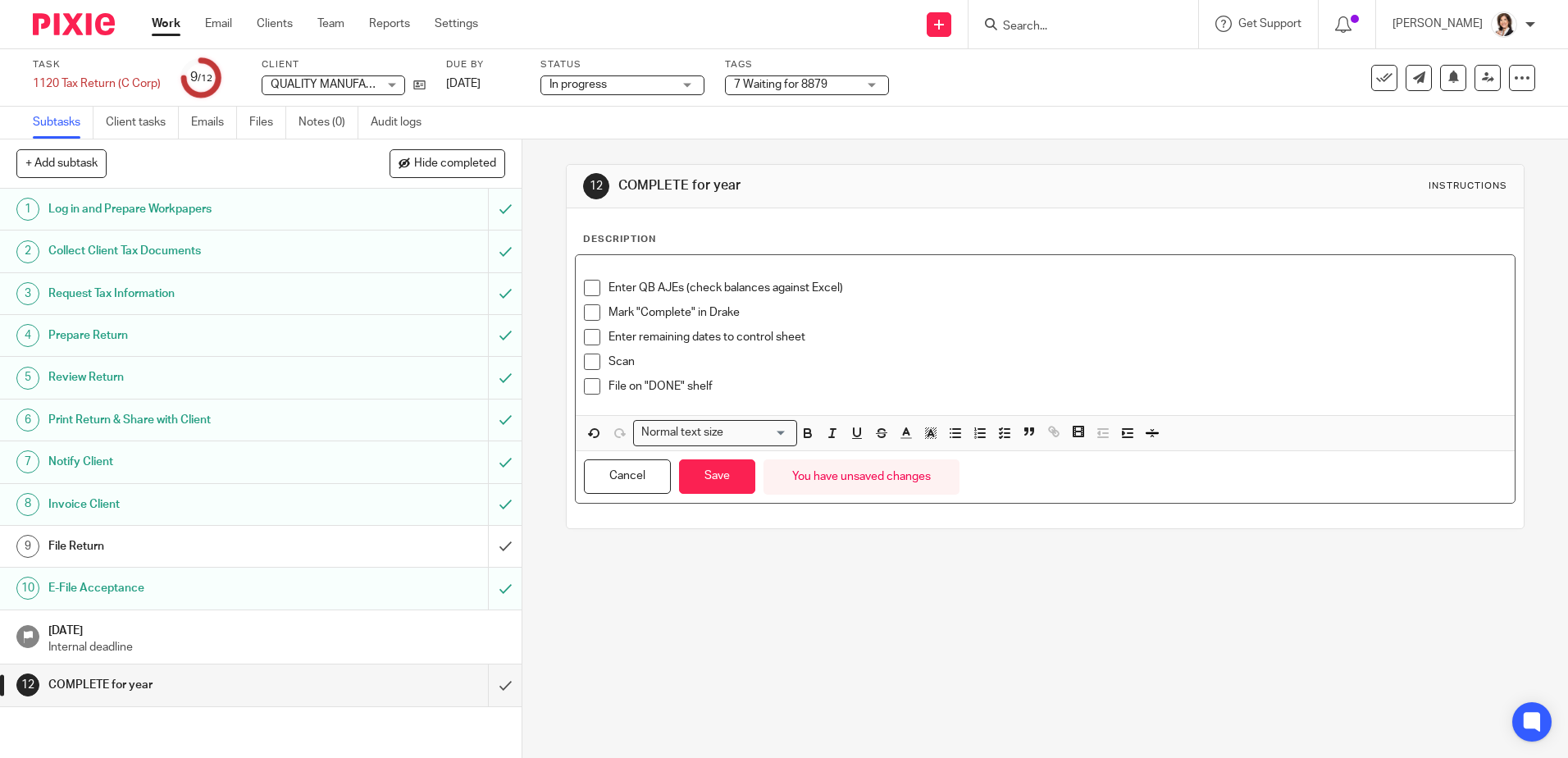
click at [592, 287] on span at bounding box center [592, 287] width 16 height 16
click at [592, 311] on span at bounding box center [592, 312] width 16 height 16
click at [592, 330] on span at bounding box center [592, 337] width 16 height 16
click at [584, 362] on span at bounding box center [592, 361] width 16 height 16
click at [593, 389] on span at bounding box center [592, 386] width 16 height 16
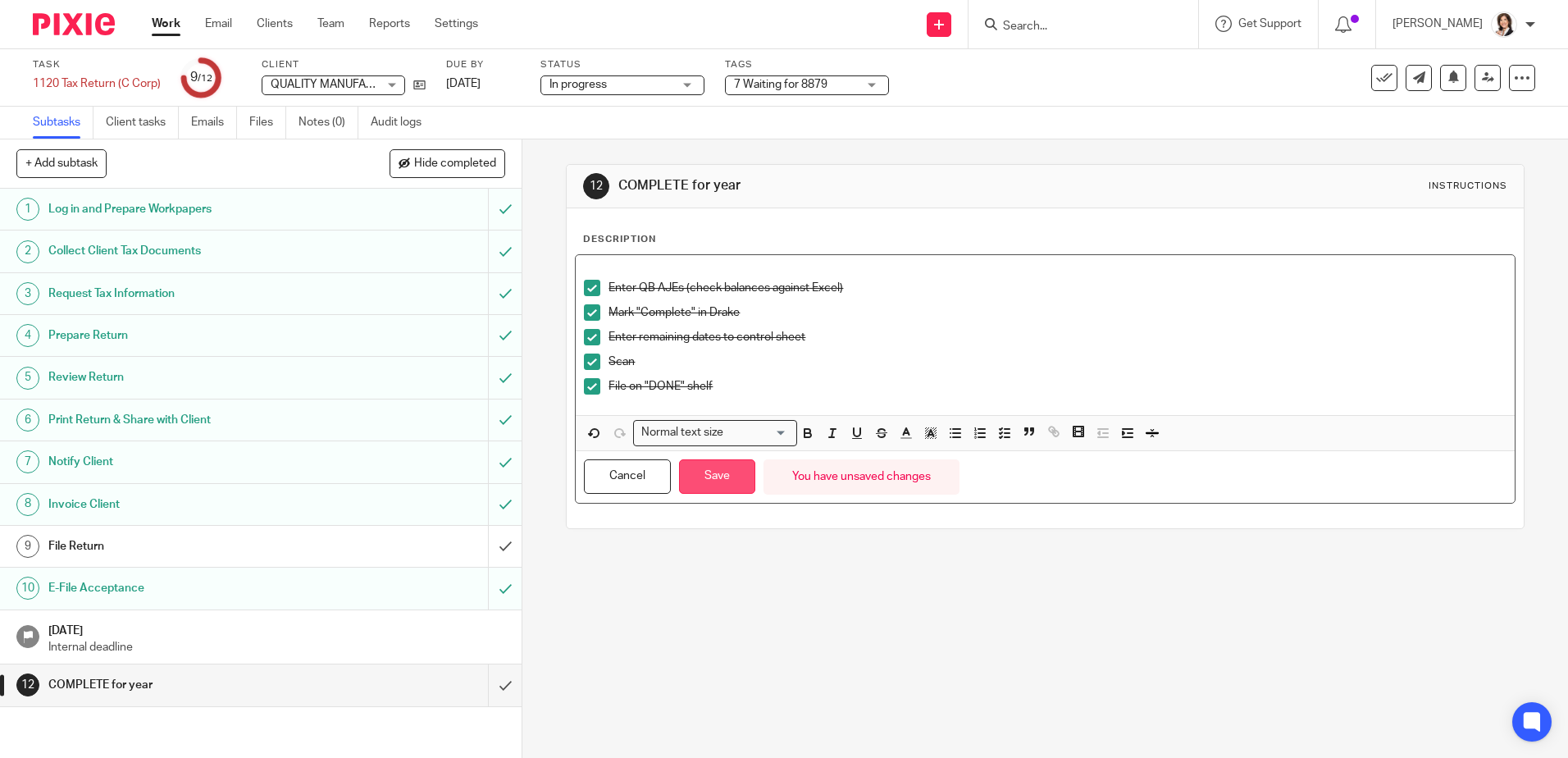
click at [713, 469] on button "Save" at bounding box center [717, 477] width 76 height 36
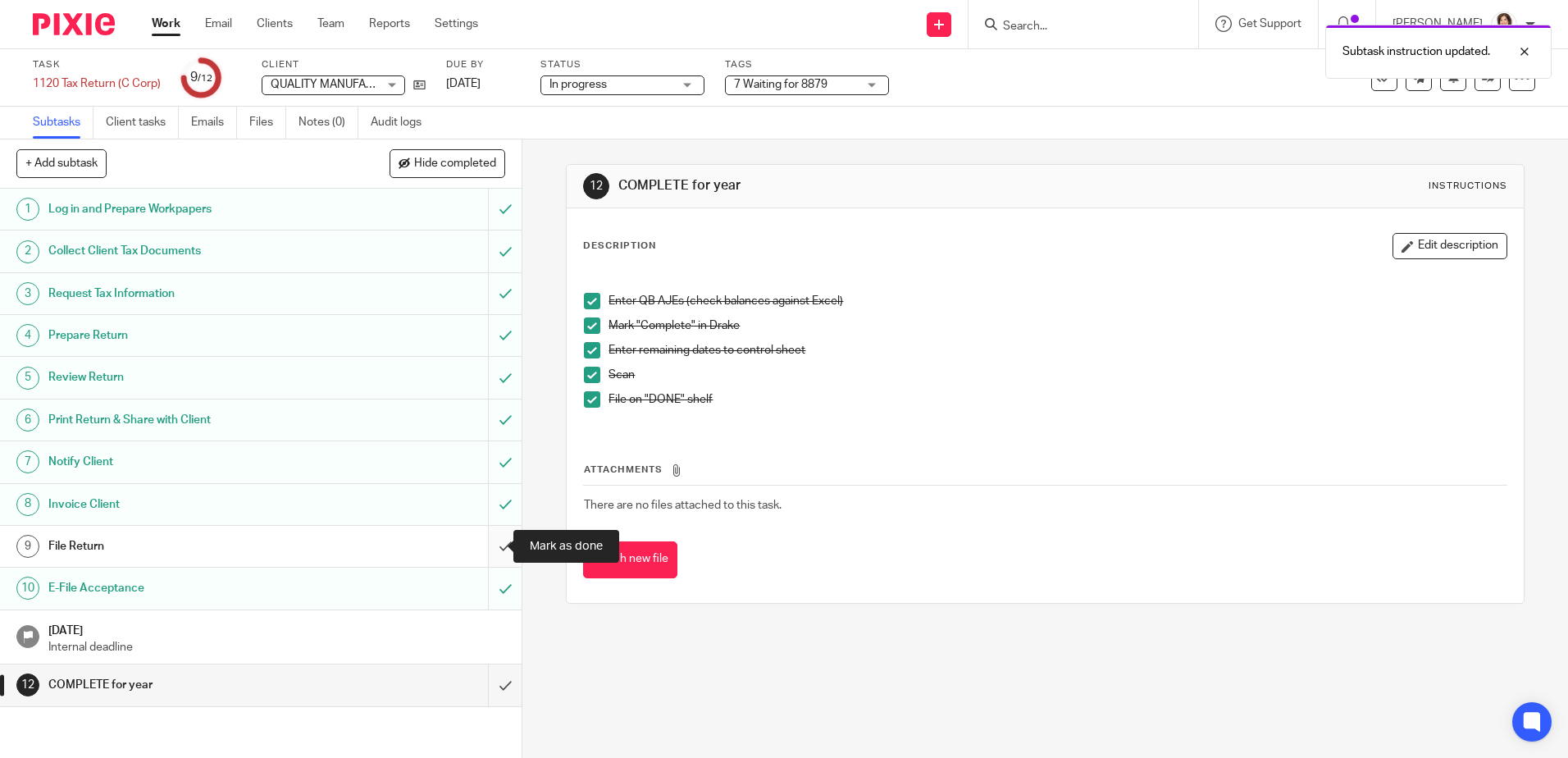
click at [491, 548] on input "submit" at bounding box center [260, 546] width 522 height 41
